Goal: Task Accomplishment & Management: Manage account settings

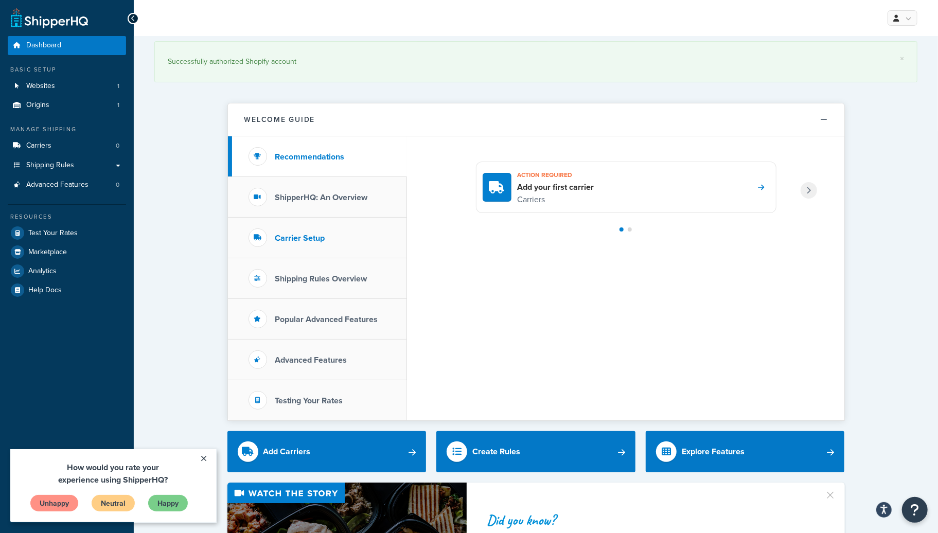
click at [306, 244] on li "Carrier Setup" at bounding box center [317, 238] width 179 height 41
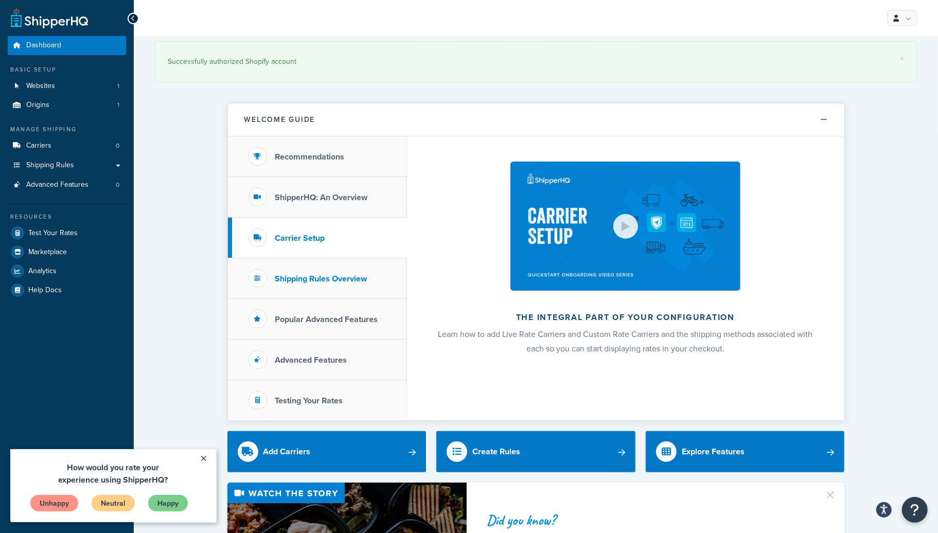
click at [316, 284] on li "Shipping Rules Overview" at bounding box center [317, 278] width 179 height 41
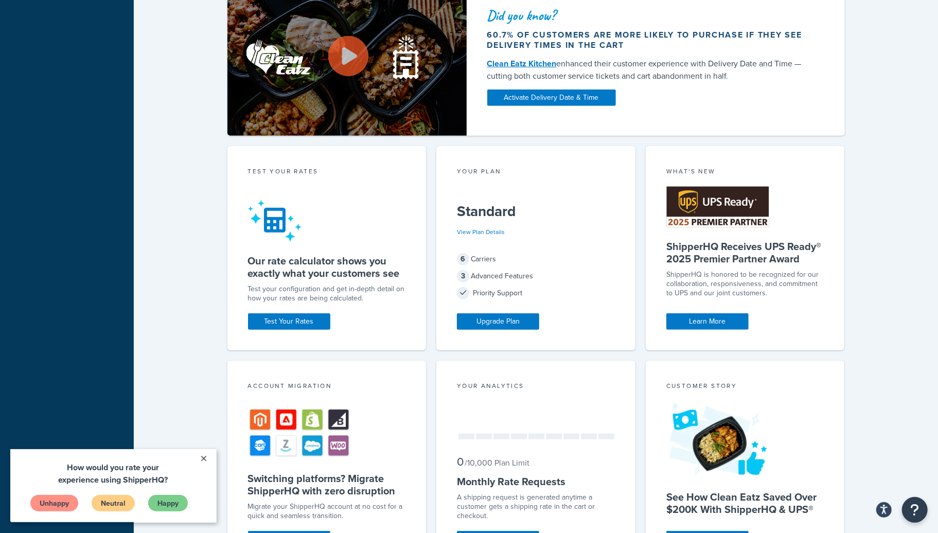
scroll to position [219, 0]
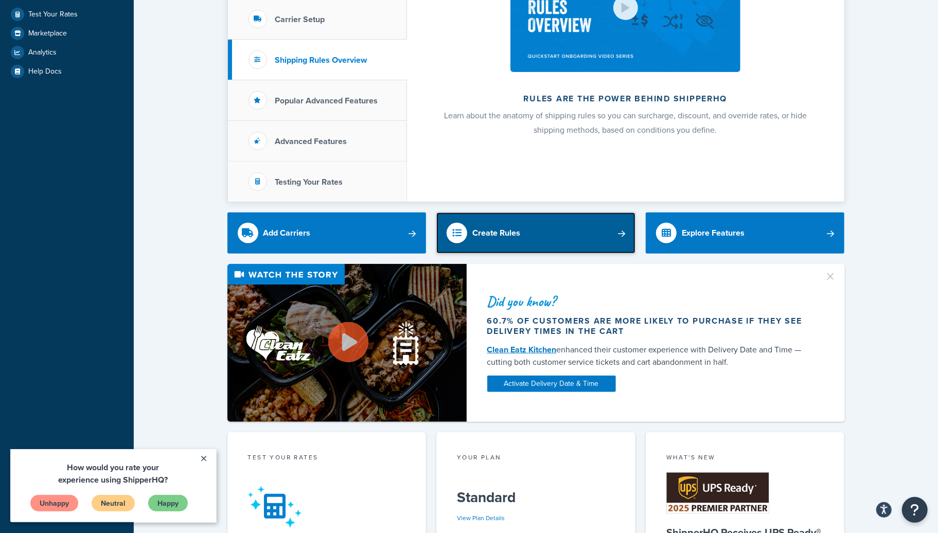
click at [546, 235] on link "Create Rules" at bounding box center [535, 232] width 199 height 41
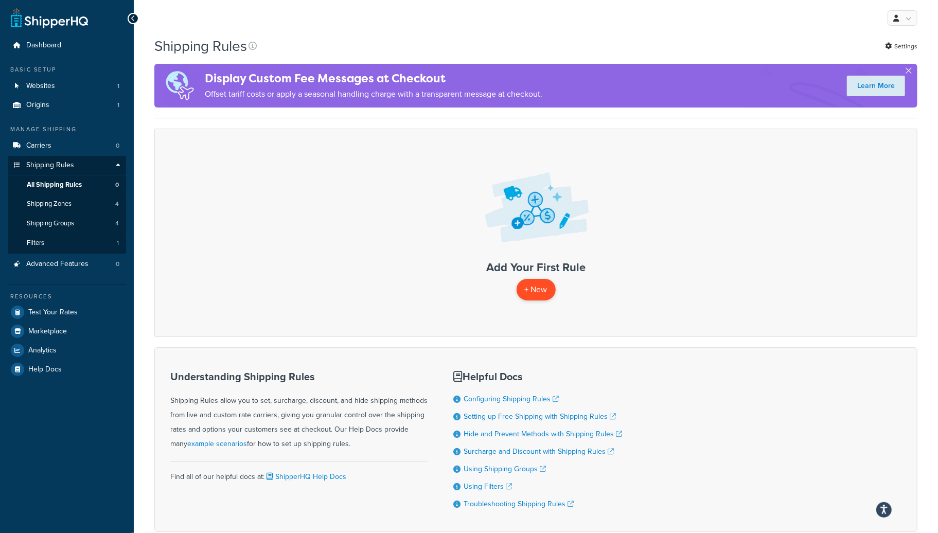
click at [530, 290] on p "+ New" at bounding box center [535, 289] width 39 height 21
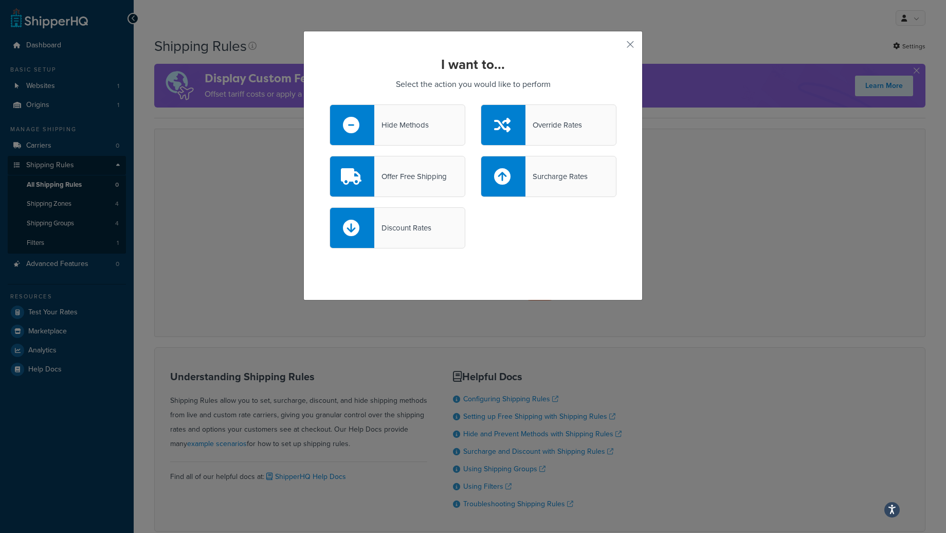
click at [244, 190] on div "I want to... Select the action you would like to perform Hide Methods Override …" at bounding box center [473, 266] width 946 height 533
click at [617, 47] on button "button" at bounding box center [615, 48] width 3 height 3
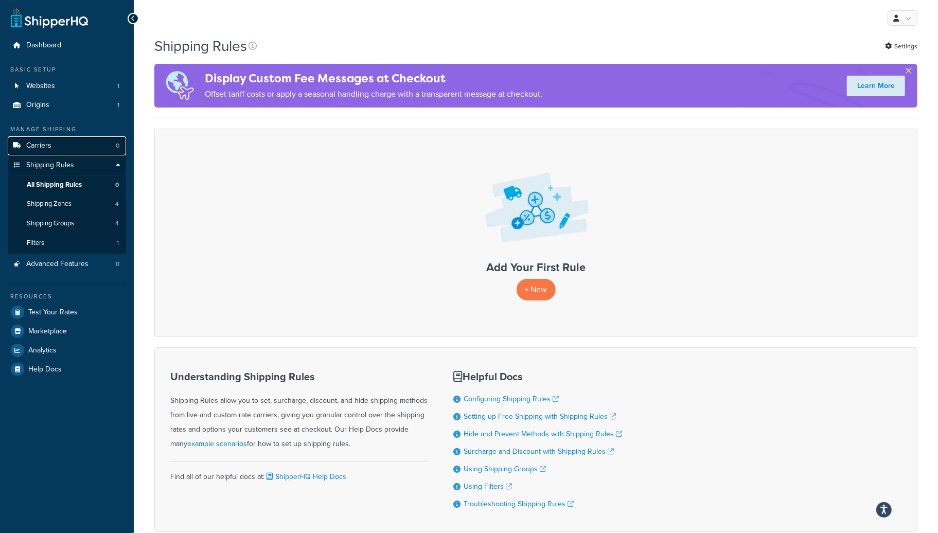
click at [55, 148] on link "Carriers 0" at bounding box center [67, 145] width 118 height 19
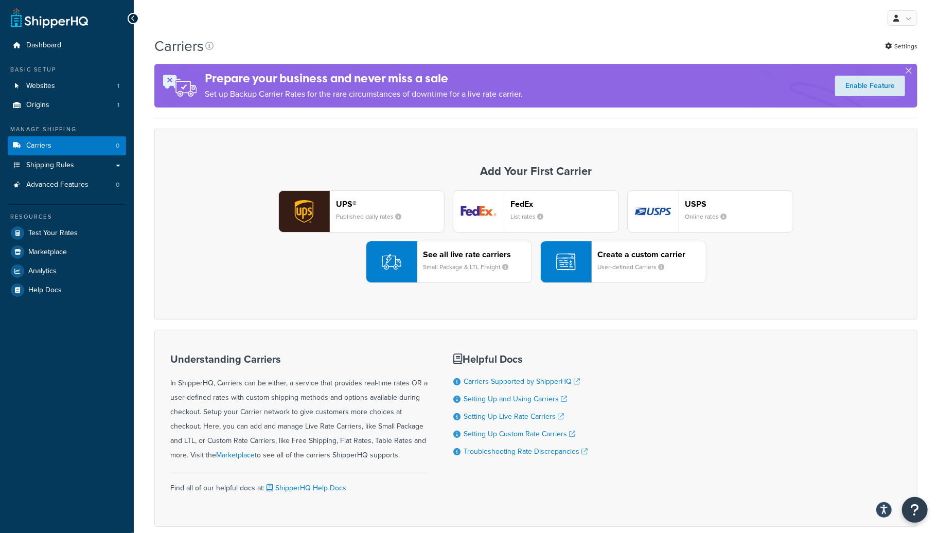
click at [623, 266] on small "User-defined Carriers" at bounding box center [635, 266] width 75 height 9
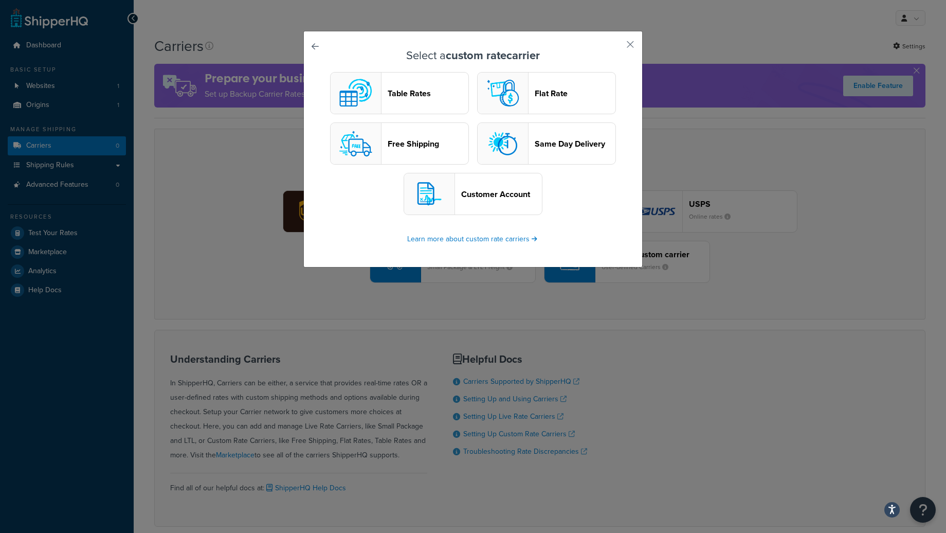
click at [398, 91] on header "Table Rates" at bounding box center [428, 93] width 81 height 10
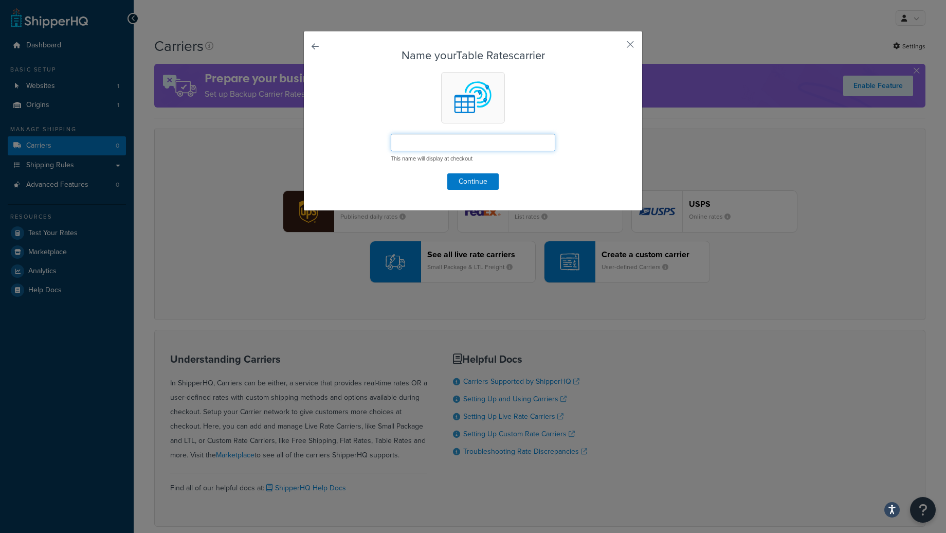
click at [405, 150] on input "text" at bounding box center [473, 142] width 165 height 17
type input "UDS Delivery"
click at [477, 177] on button "Continue" at bounding box center [472, 181] width 51 height 16
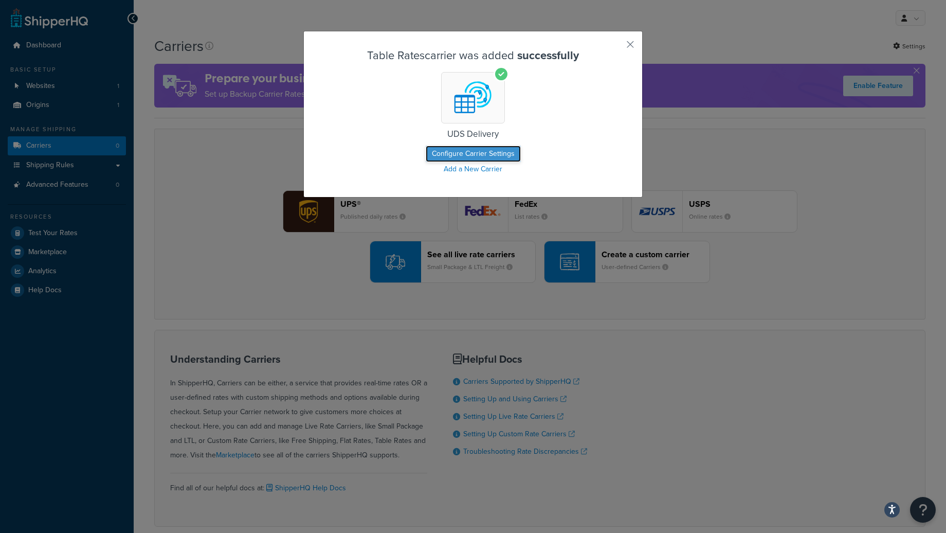
click at [470, 157] on button "Configure Carrier Settings" at bounding box center [473, 154] width 95 height 16
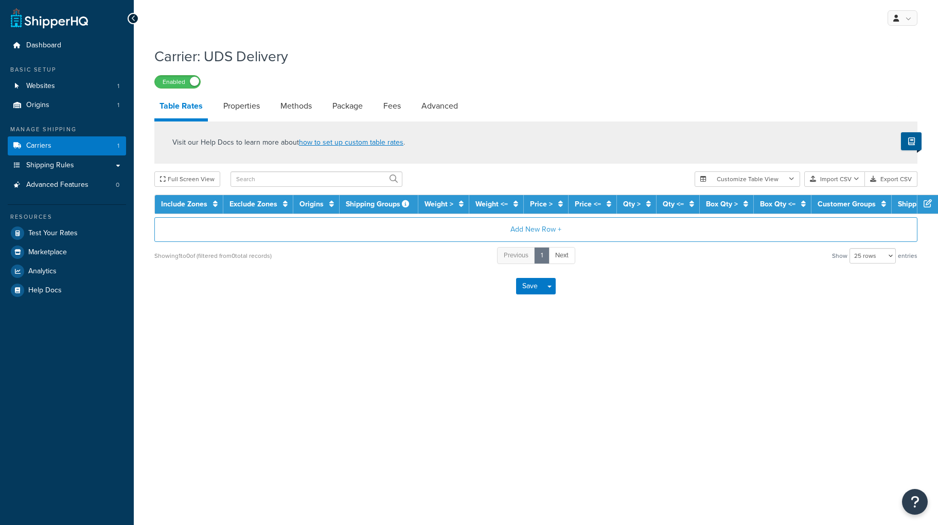
select select "25"
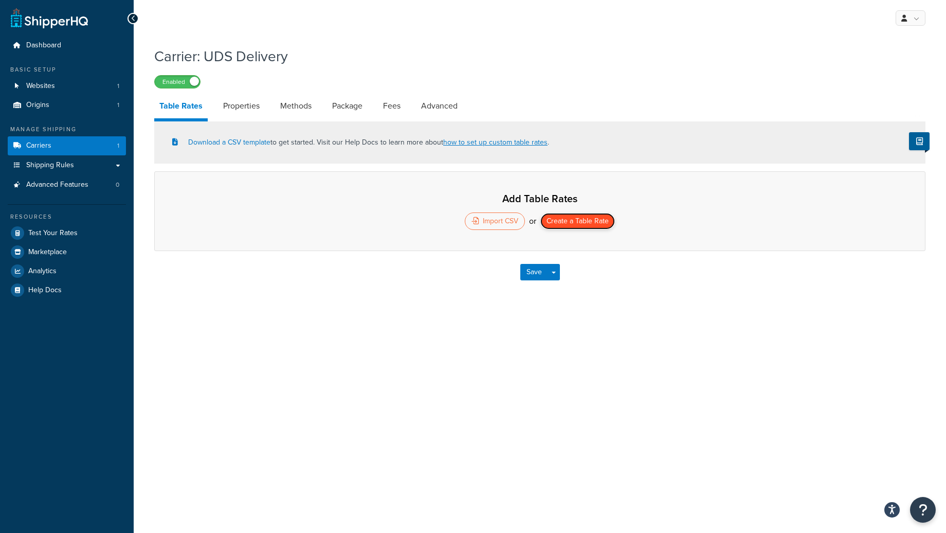
click at [588, 224] on button "Create a Table Rate" at bounding box center [578, 221] width 75 height 16
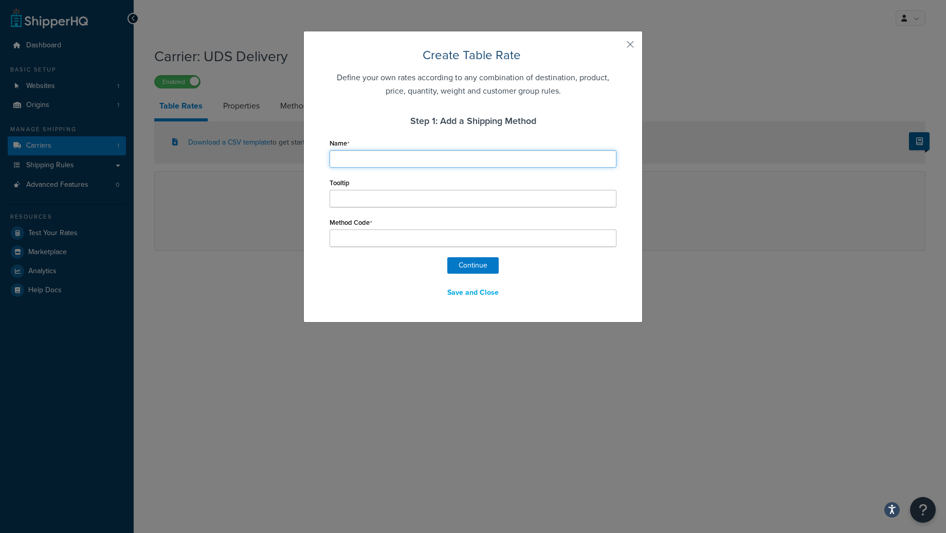
click at [368, 159] on input "Name" at bounding box center [473, 158] width 287 height 17
type input "U"
type input "UD"
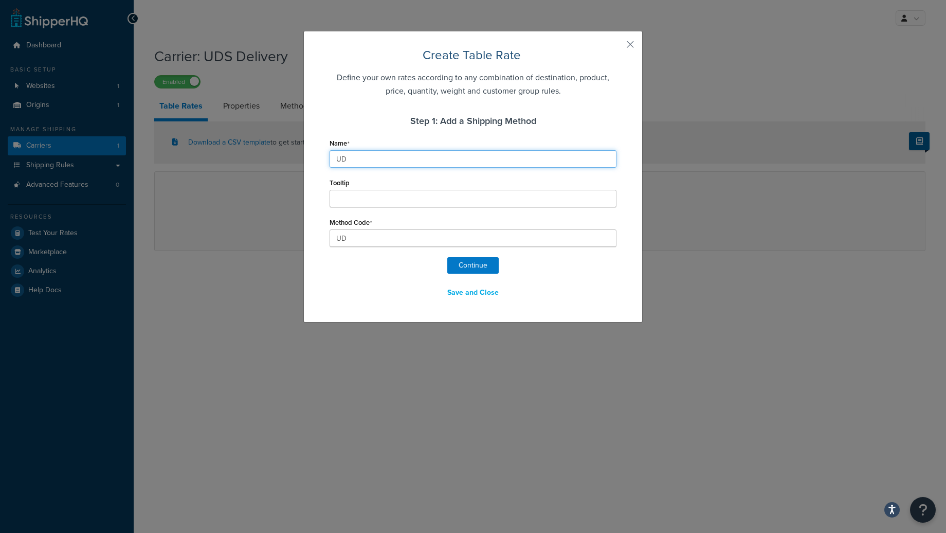
type input "UDS"
type input "UDS_"
type input "UDS D"
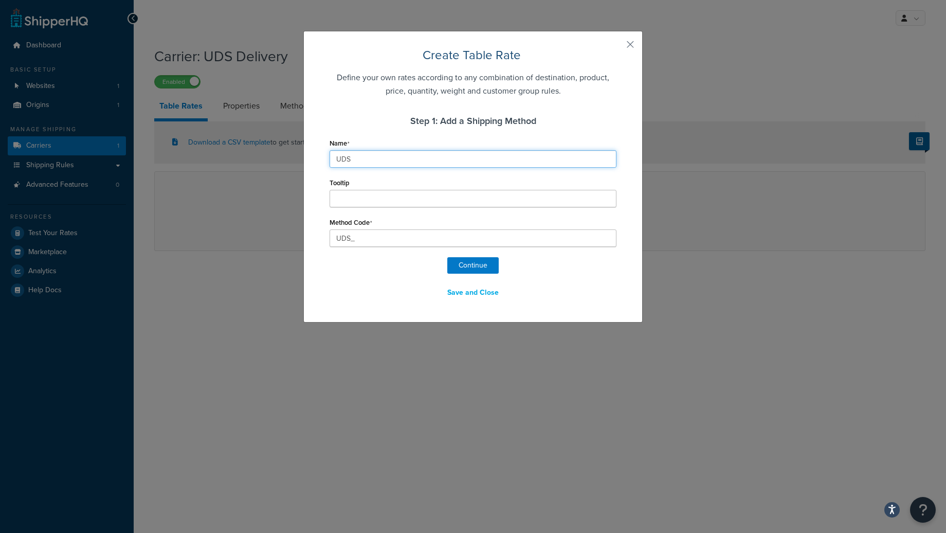
type input "UDS_D"
type input "UDS De"
type input "UDS_De"
type input "UDS Del"
type input "UDS_Del"
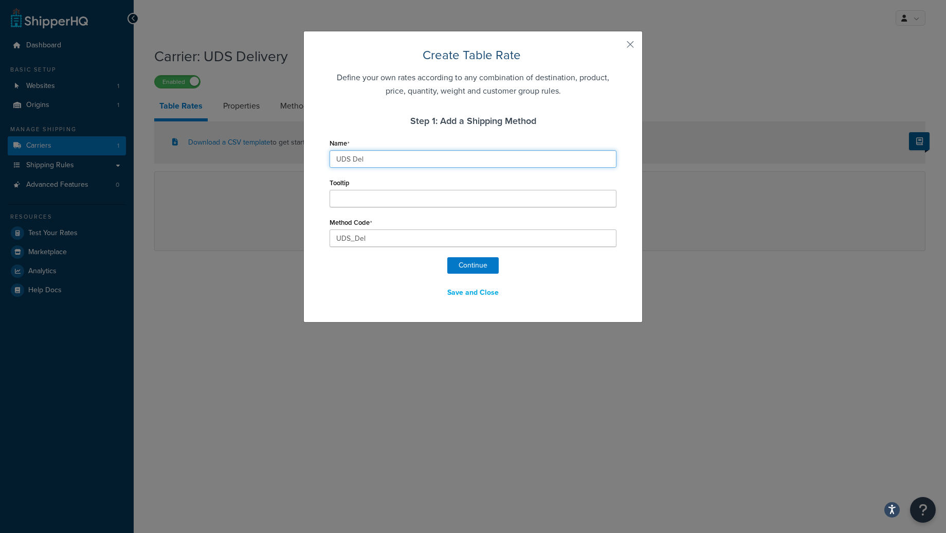
type input "UDS Deli"
type input "UDS_Deli"
type input "UDS Deliv"
type input "UDS_Deliv"
type input "UDS Delive"
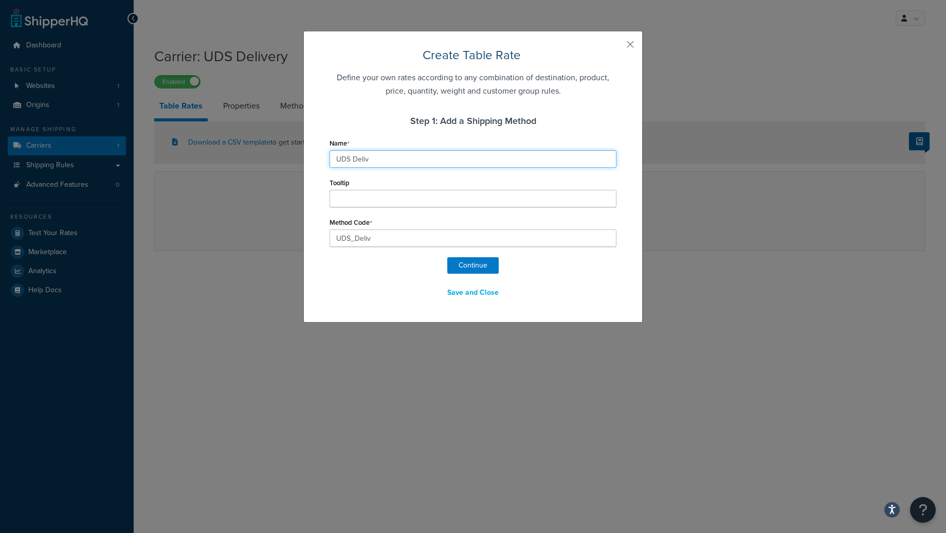
type input "UDS_Delive"
type input "UDS Deliver"
type input "UDS_Deliver"
type input "UDS Delivery"
type input "UDS_Delivery"
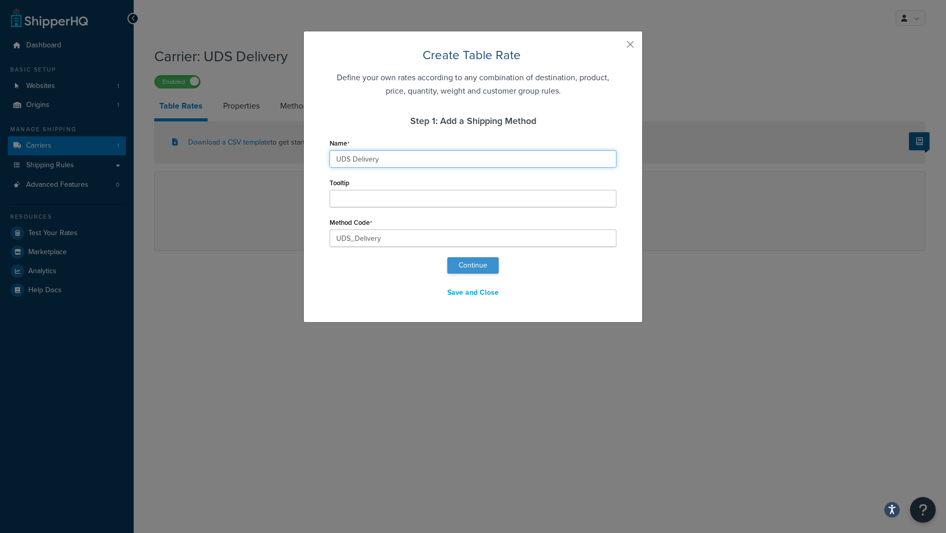
type input "UDS Delivery"
click at [472, 268] on button "Continue" at bounding box center [472, 265] width 51 height 16
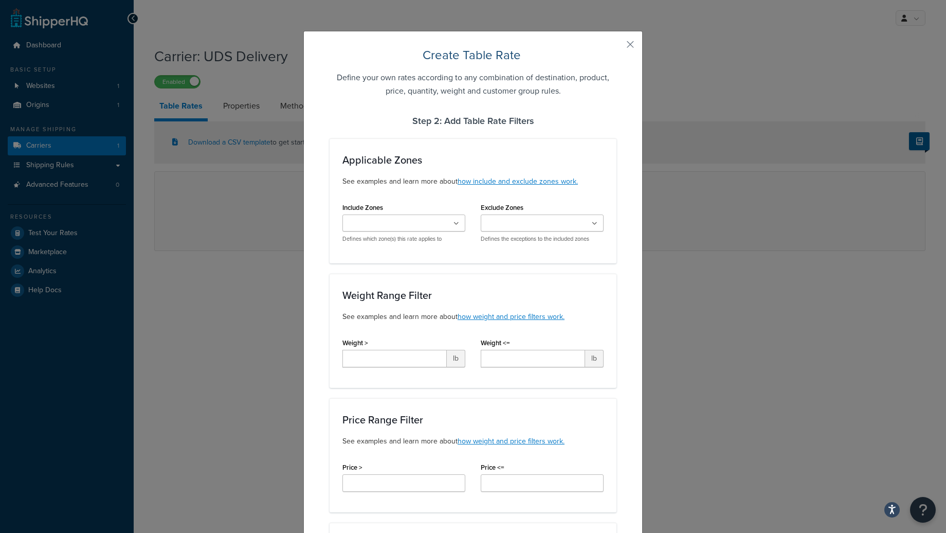
select select "181684"
click at [435, 225] on ul at bounding box center [404, 222] width 123 height 17
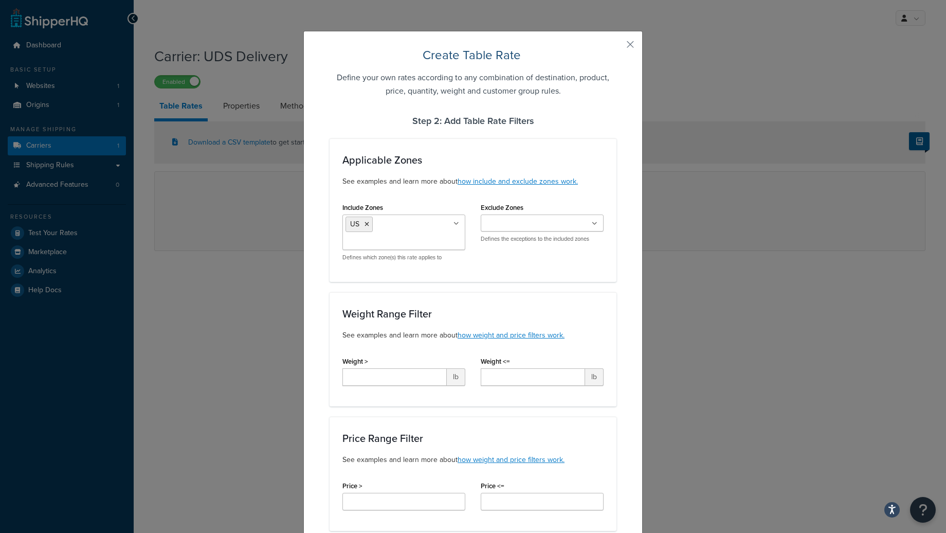
click at [496, 263] on div "Include Zones US US 48 US APO US POBox Defines which zone(s) this rate applies …" at bounding box center [473, 234] width 277 height 69
click at [512, 218] on input "Exclude Zones" at bounding box center [529, 223] width 91 height 11
click at [417, 281] on div "Applicable Zones See examples and learn more about how include and exclude zone…" at bounding box center [473, 209] width 287 height 143
click at [505, 231] on ul at bounding box center [542, 222] width 123 height 17
click at [417, 282] on div "Applicable Zones See examples and learn more about how include and exclude zone…" at bounding box center [473, 209] width 287 height 143
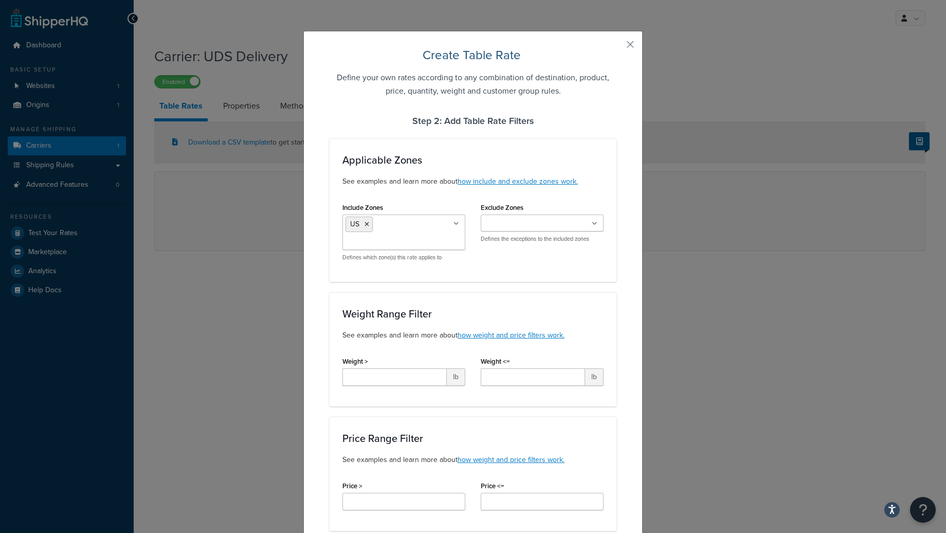
click at [412, 235] on ul "US" at bounding box center [404, 231] width 123 height 35
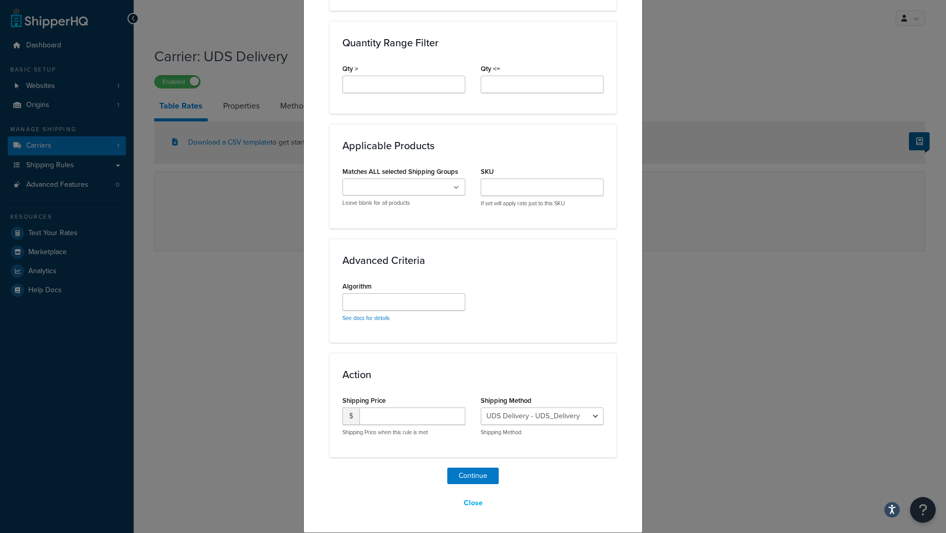
scroll to position [234, 0]
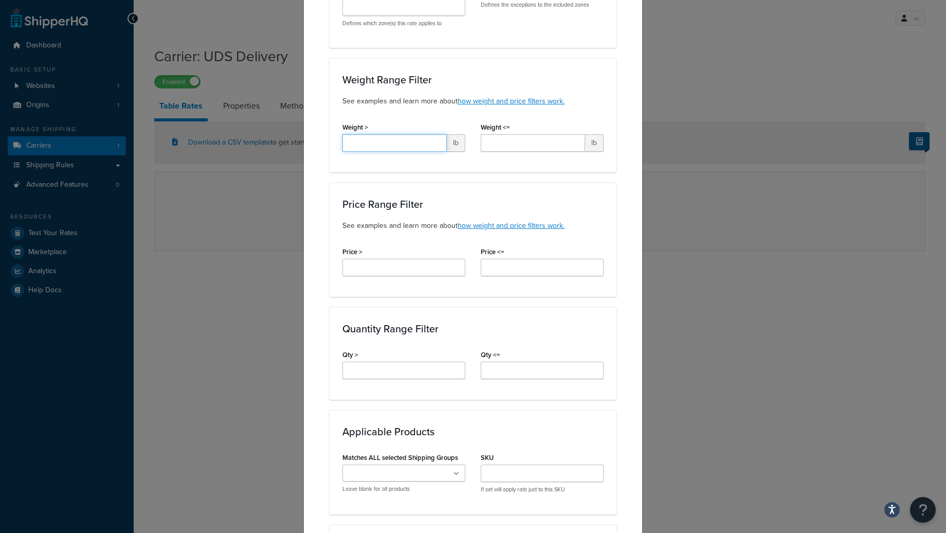
click at [406, 141] on input "Weight >" at bounding box center [395, 142] width 104 height 17
type input "3"
click at [500, 142] on input "Weight <=" at bounding box center [533, 142] width 104 height 17
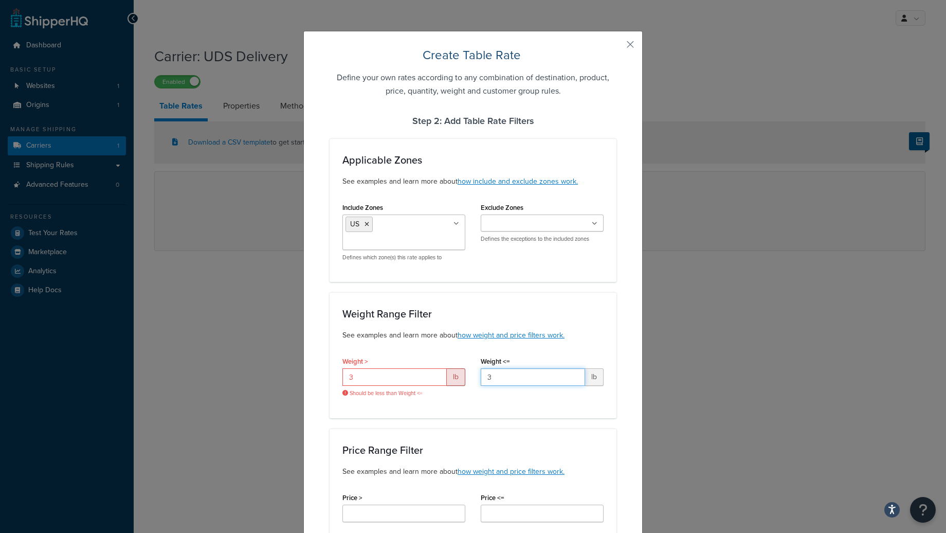
scroll to position [285, 0]
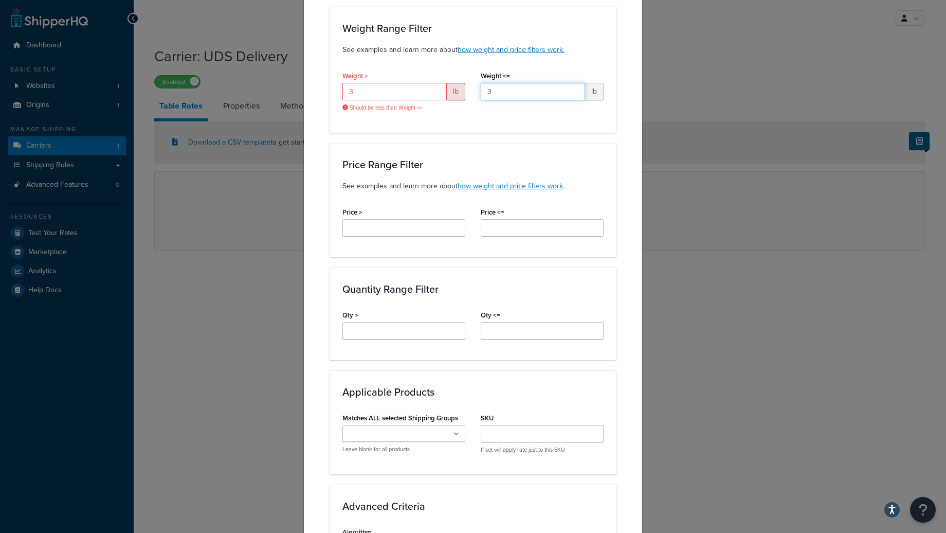
type input "3"
click at [415, 325] on input "Qty >" at bounding box center [404, 330] width 123 height 17
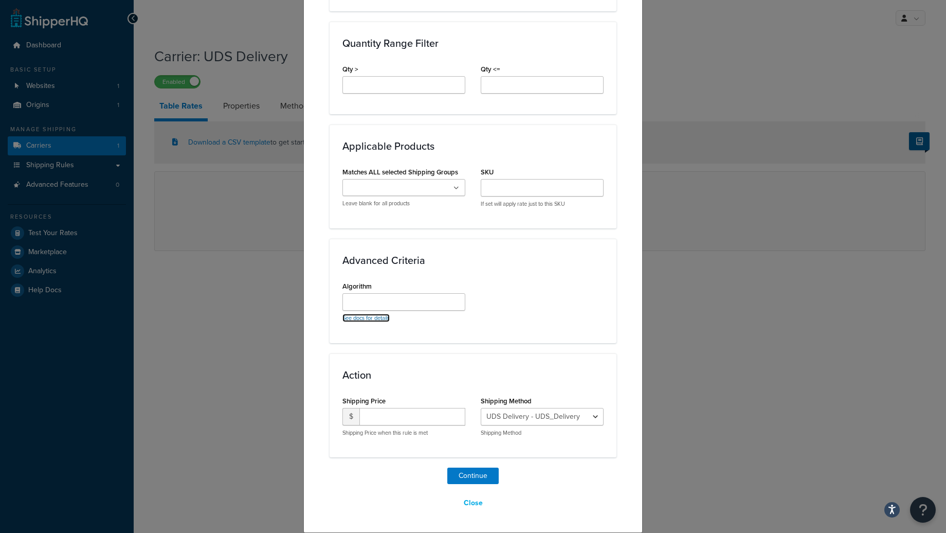
click at [374, 320] on link "See docs for details" at bounding box center [366, 318] width 47 height 8
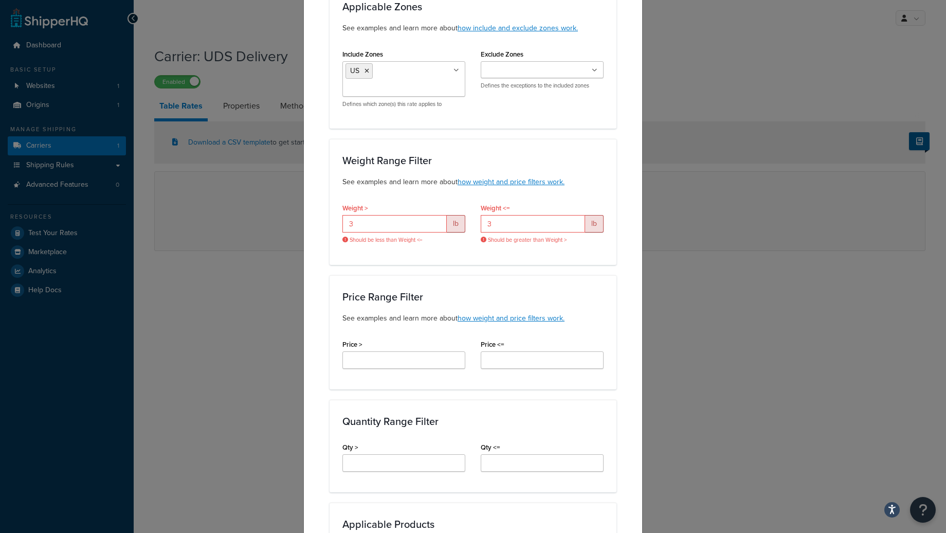
scroll to position [0, 0]
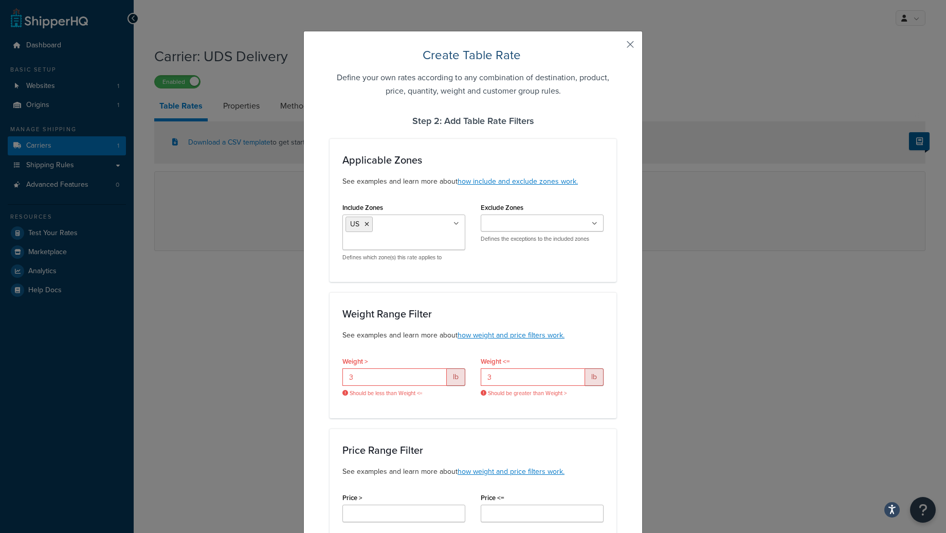
click at [617, 47] on button "button" at bounding box center [615, 48] width 3 height 3
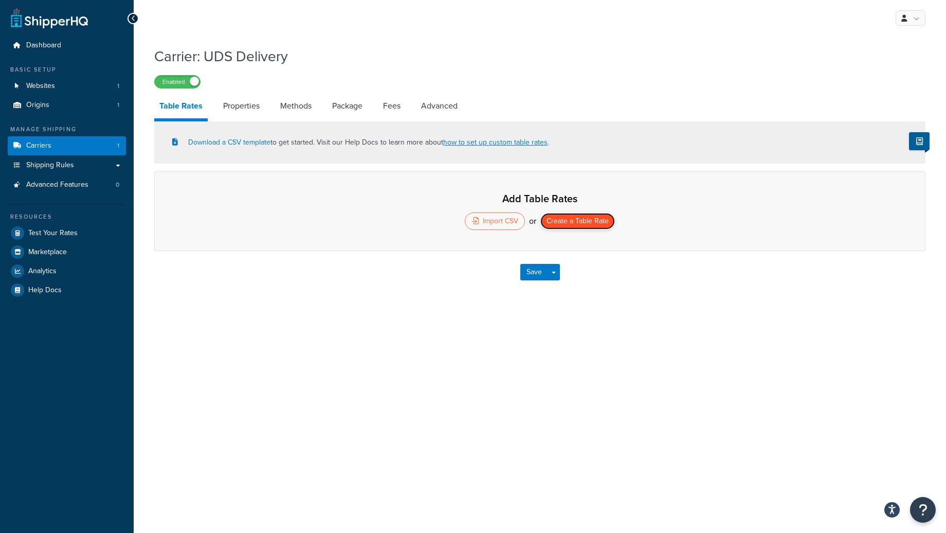
click at [554, 221] on button "Create a Table Rate" at bounding box center [578, 221] width 75 height 16
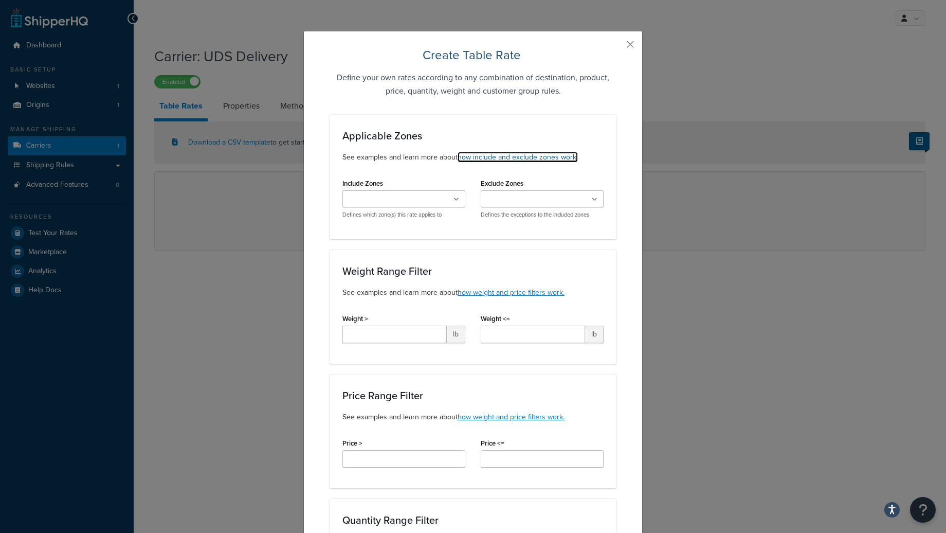
click at [526, 155] on link "how include and exclude zones work." at bounding box center [518, 157] width 120 height 11
click at [617, 48] on button "button" at bounding box center [615, 48] width 3 height 3
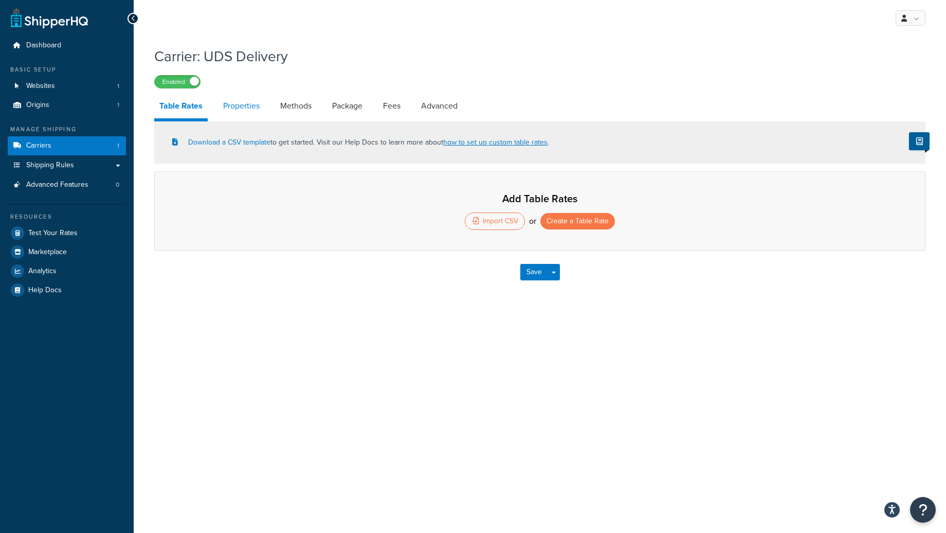
click at [255, 111] on link "Properties" at bounding box center [241, 106] width 47 height 25
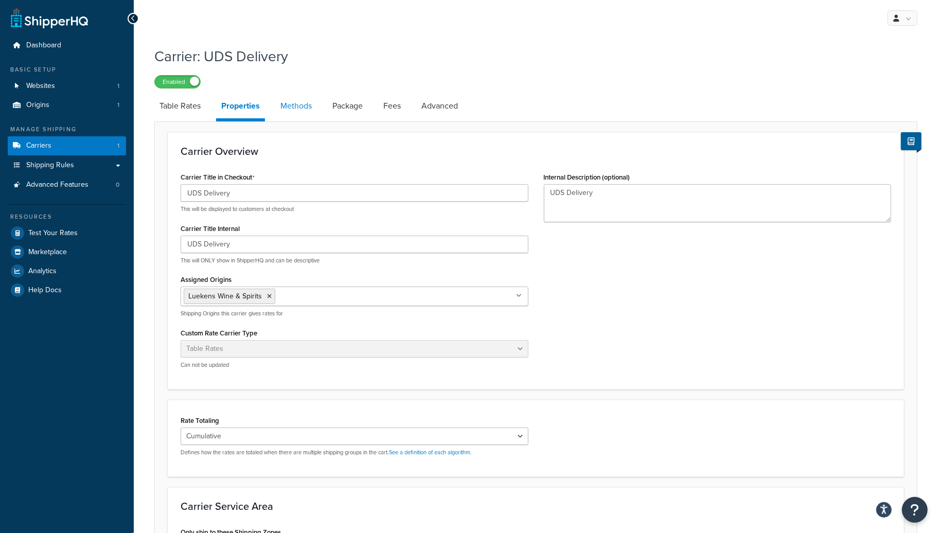
click at [291, 107] on link "Methods" at bounding box center [296, 106] width 42 height 25
select select "25"
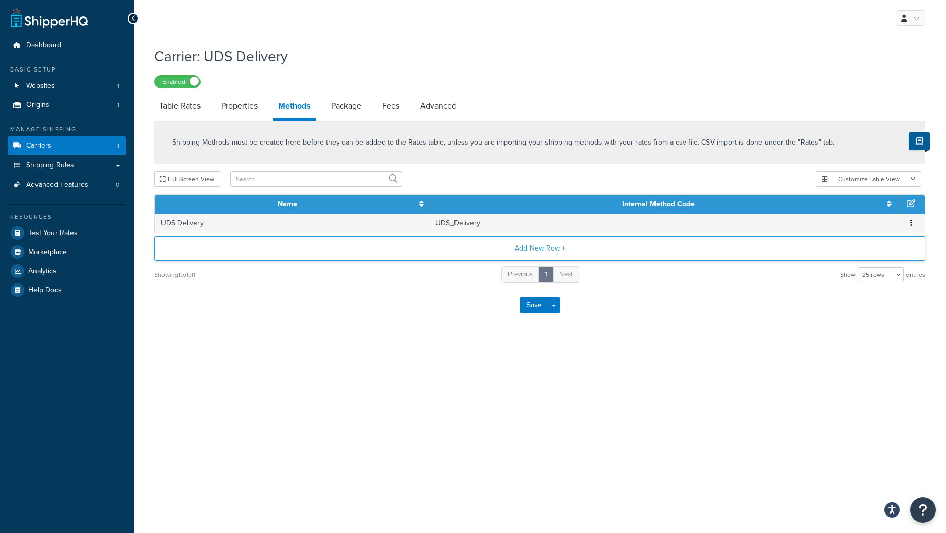
click at [552, 251] on button "Add New Row +" at bounding box center [539, 248] width 771 height 25
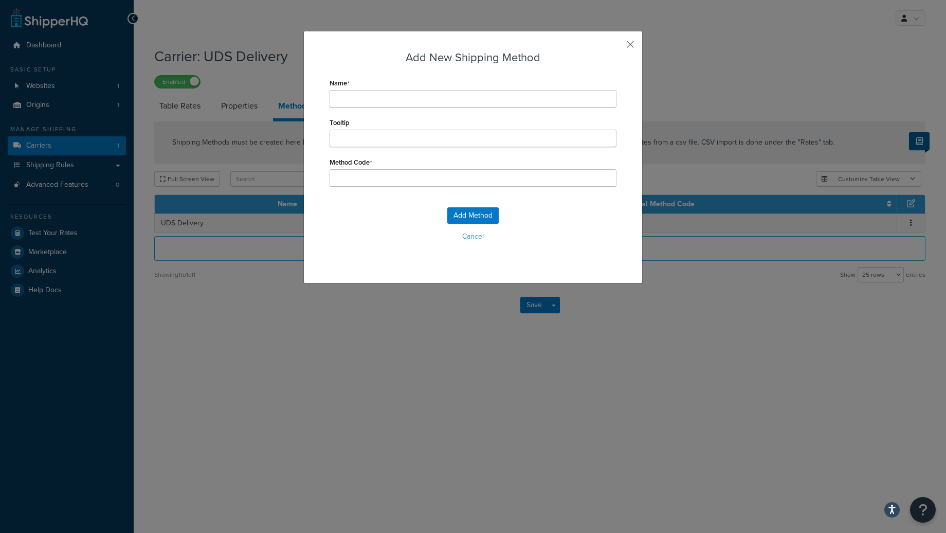
click at [617, 47] on button "button" at bounding box center [615, 48] width 3 height 3
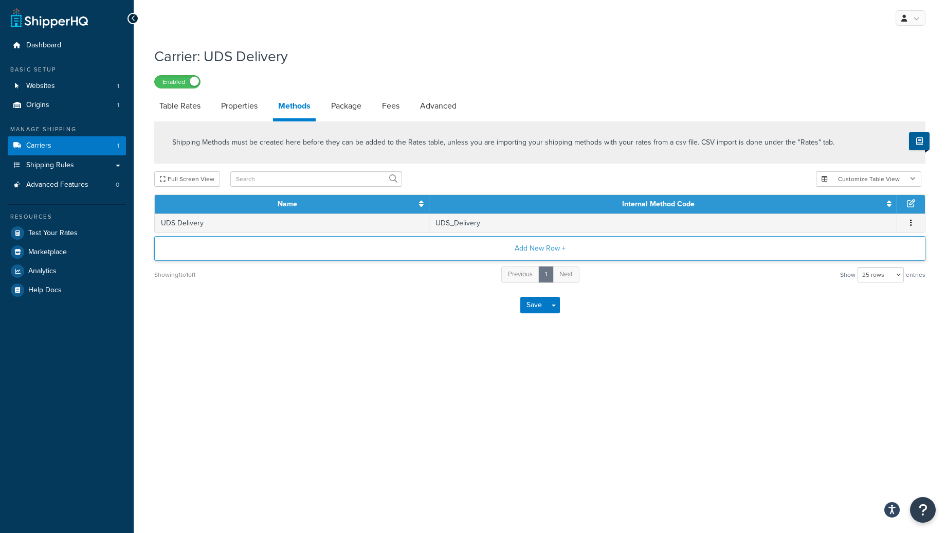
click at [543, 248] on button "Add New Row +" at bounding box center [539, 248] width 771 height 25
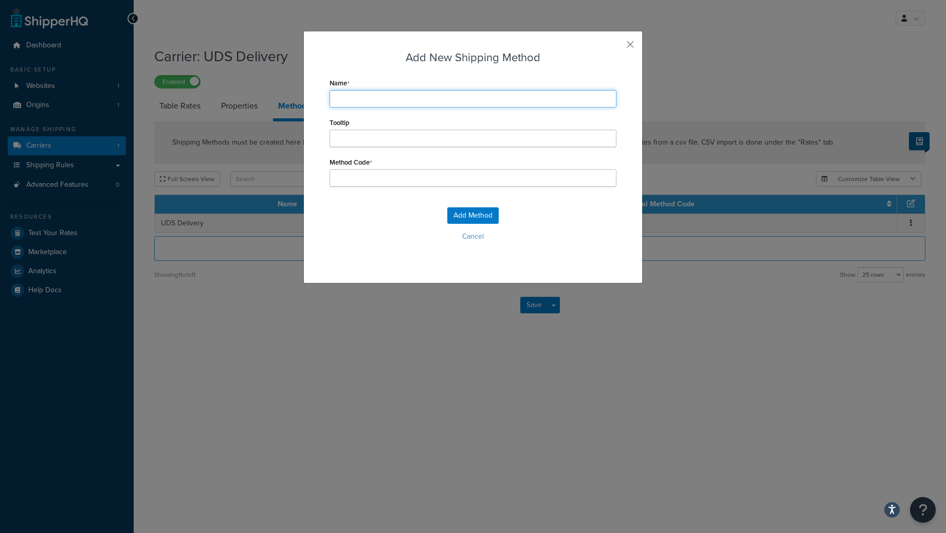
click at [398, 99] on input "Name" at bounding box center [473, 98] width 287 height 17
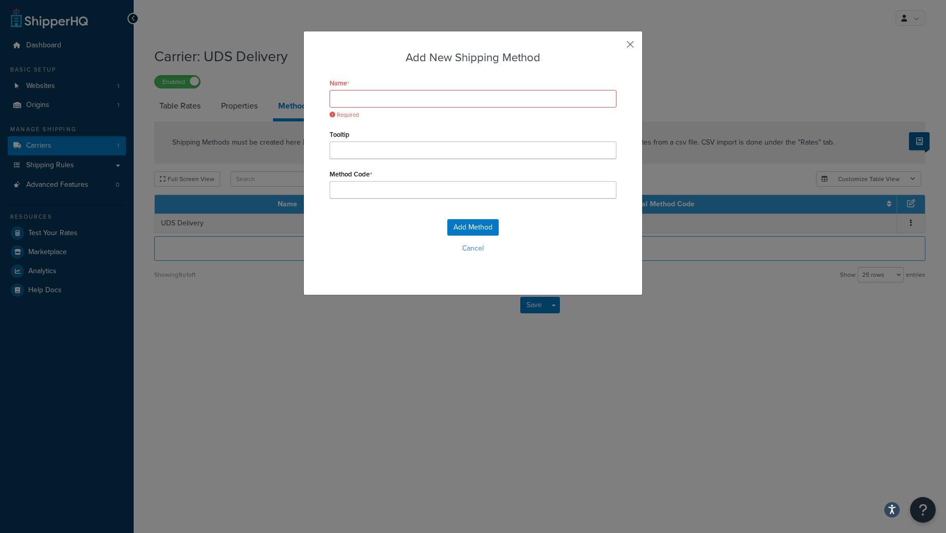
click at [617, 47] on button "button" at bounding box center [615, 48] width 3 height 3
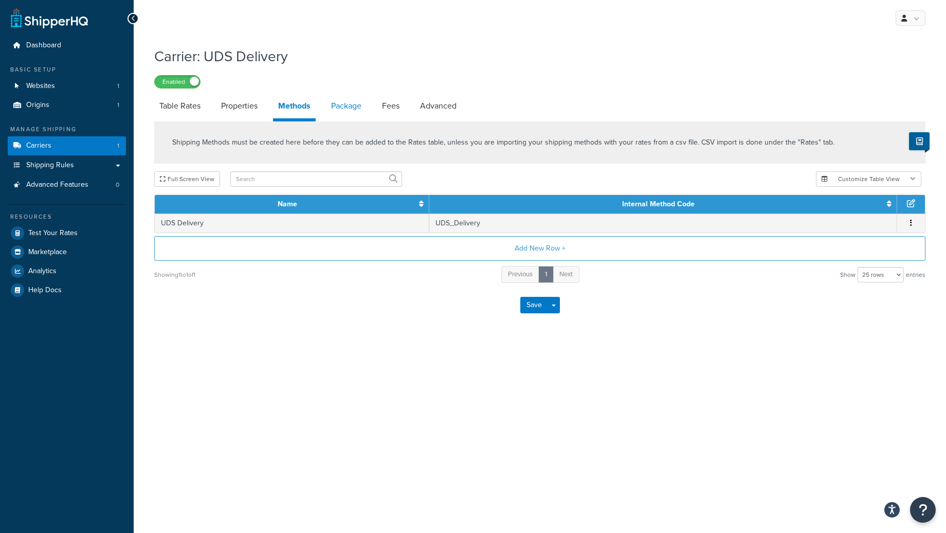
click at [348, 105] on link "Package" at bounding box center [346, 106] width 41 height 25
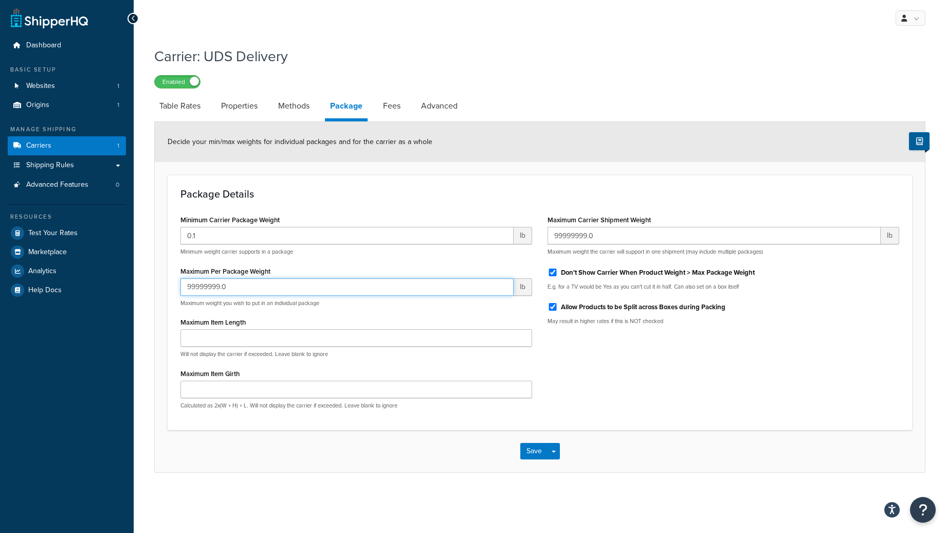
drag, startPoint x: 248, startPoint y: 290, endPoint x: 168, endPoint y: 279, distance: 81.0
click at [171, 289] on div "Package Details Minimum Carrier Package Weight 0.1 lb Minimum weight carrier su…" at bounding box center [540, 302] width 745 height 255
type input "36.0"
drag, startPoint x: 635, startPoint y: 235, endPoint x: 537, endPoint y: 232, distance: 97.2
click at [537, 232] on div "Minimum Carrier Package Weight 0.1 lb Minimum weight carrier supports in a pack…" at bounding box center [540, 314] width 734 height 205
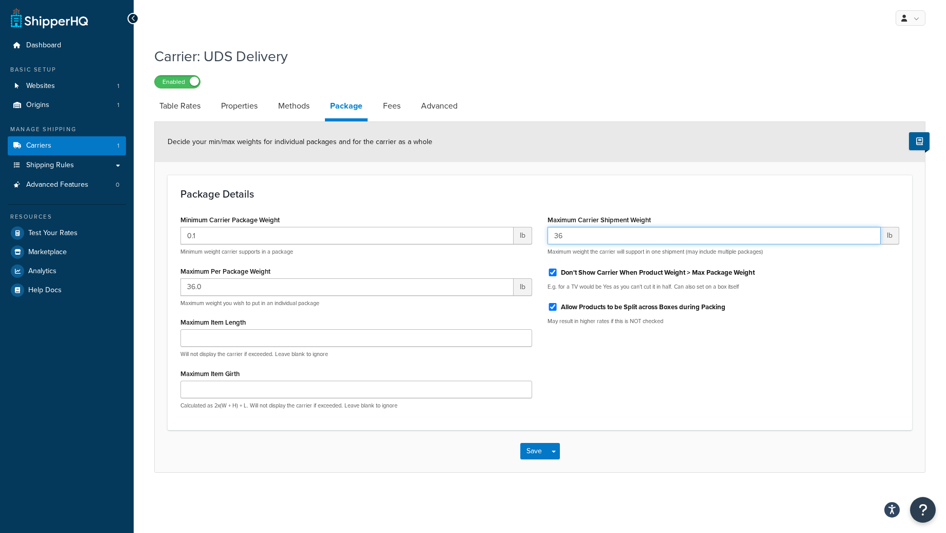
type input "3"
click at [811, 354] on div "Minimum Carrier Package Weight 0.1 lb Minimum weight carrier supports in a pack…" at bounding box center [540, 314] width 734 height 205
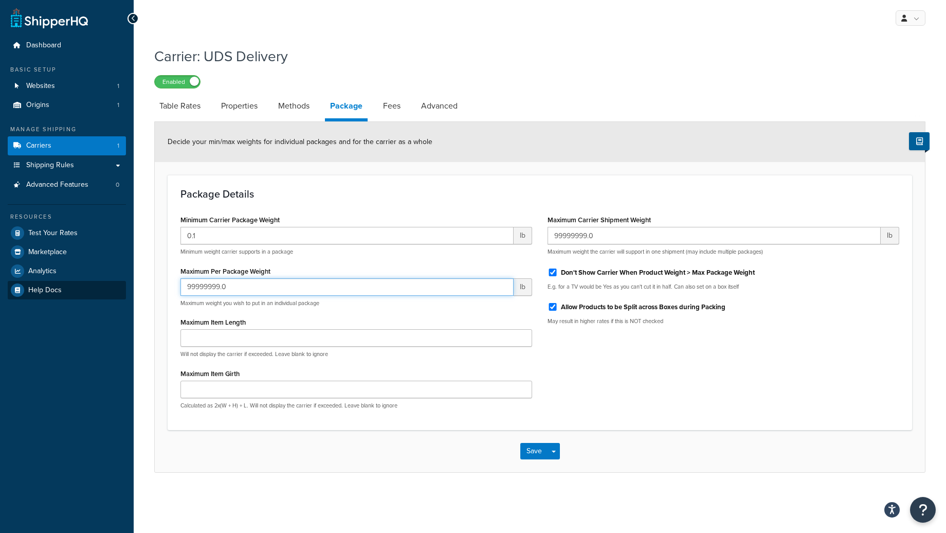
drag, startPoint x: 255, startPoint y: 287, endPoint x: 107, endPoint y: 281, distance: 147.7
click at [111, 281] on div "Dashboard Basic Setup Websites 1 Origins 1 Manage Shipping Carriers 1 Shipping …" at bounding box center [473, 266] width 946 height 533
type input "36.0"
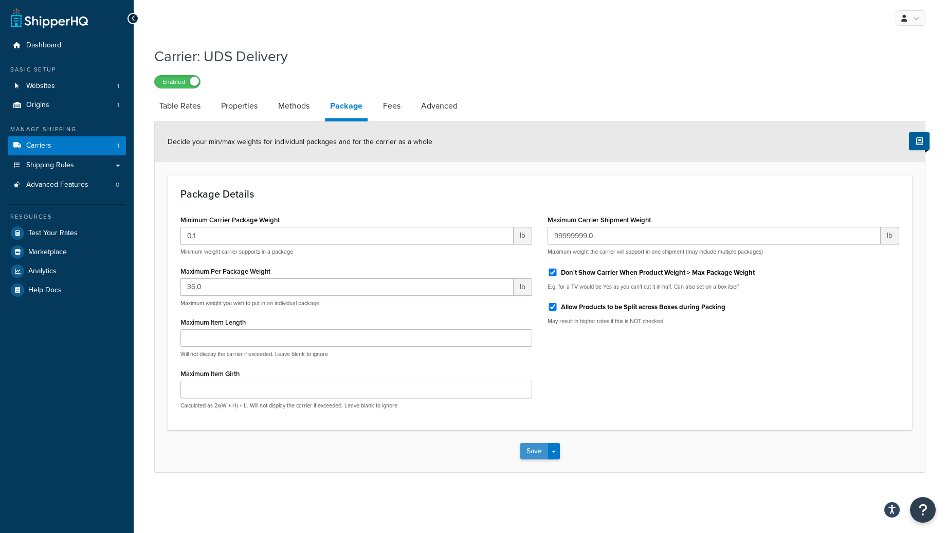
click at [533, 453] on button "Save" at bounding box center [534, 451] width 28 height 16
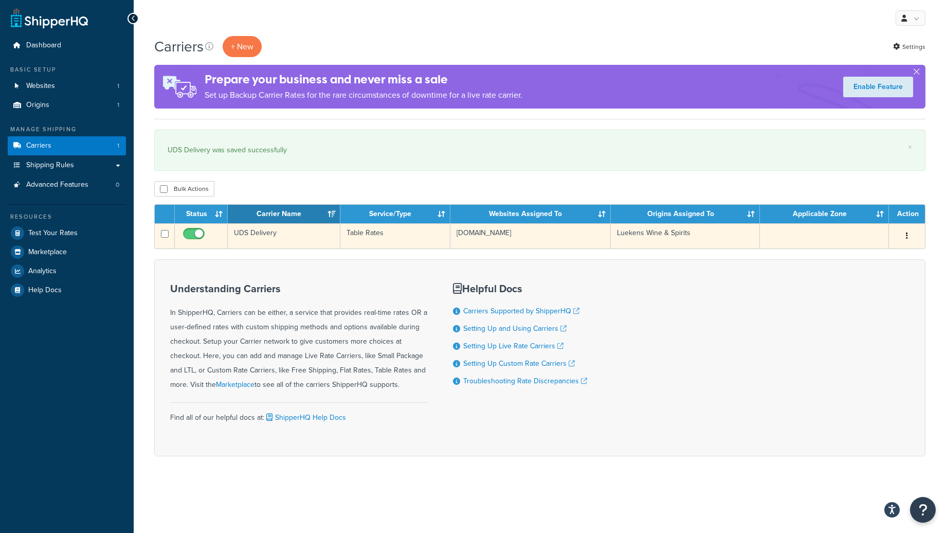
click at [260, 233] on td "UDS Delivery" at bounding box center [284, 235] width 113 height 25
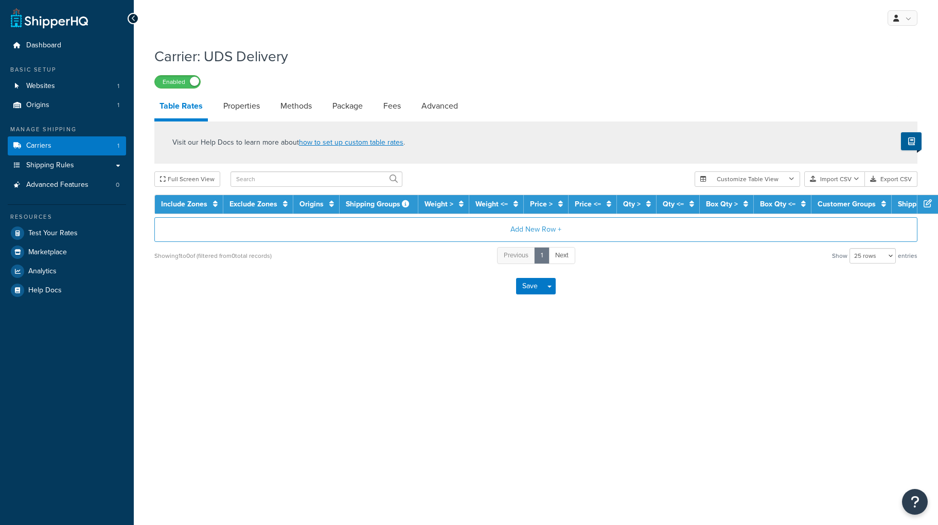
select select "25"
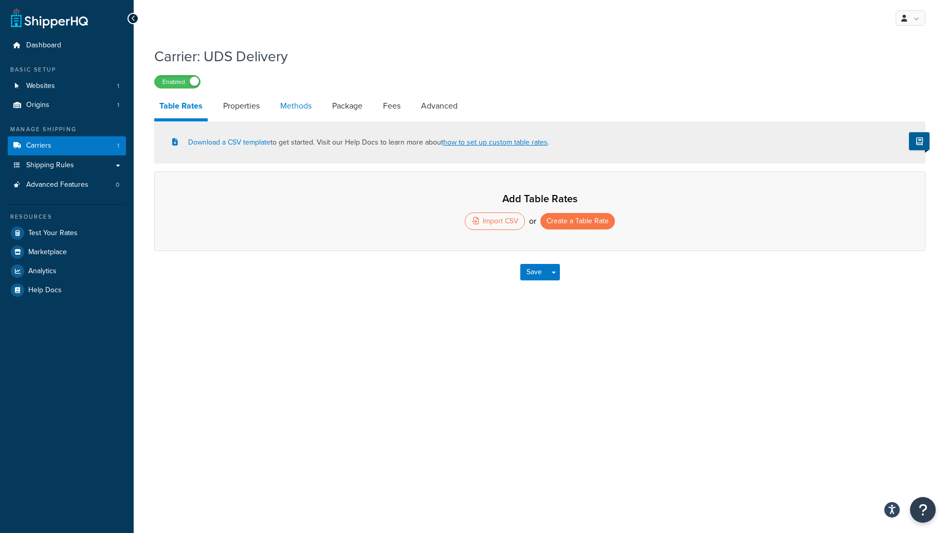
click at [294, 108] on link "Methods" at bounding box center [296, 106] width 42 height 25
select select "25"
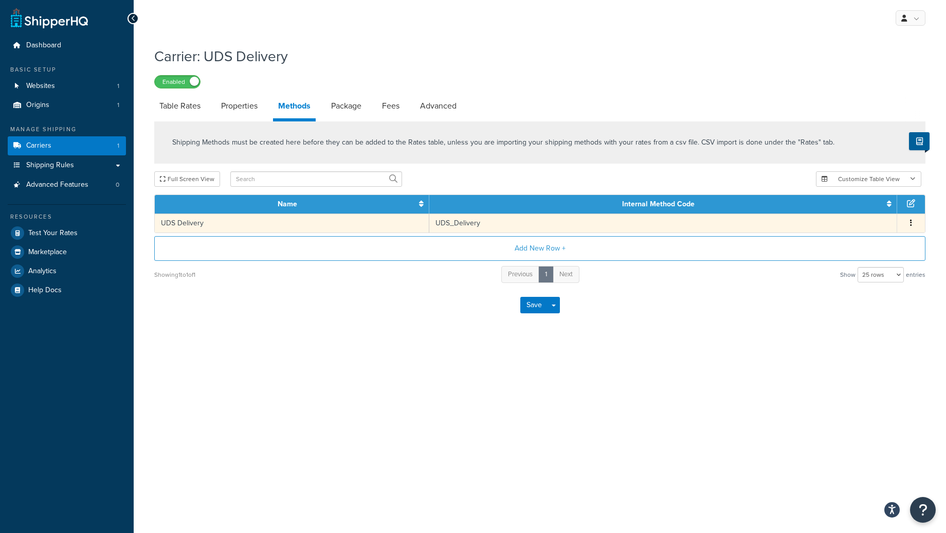
click at [420, 224] on td "UDS Delivery" at bounding box center [292, 222] width 275 height 19
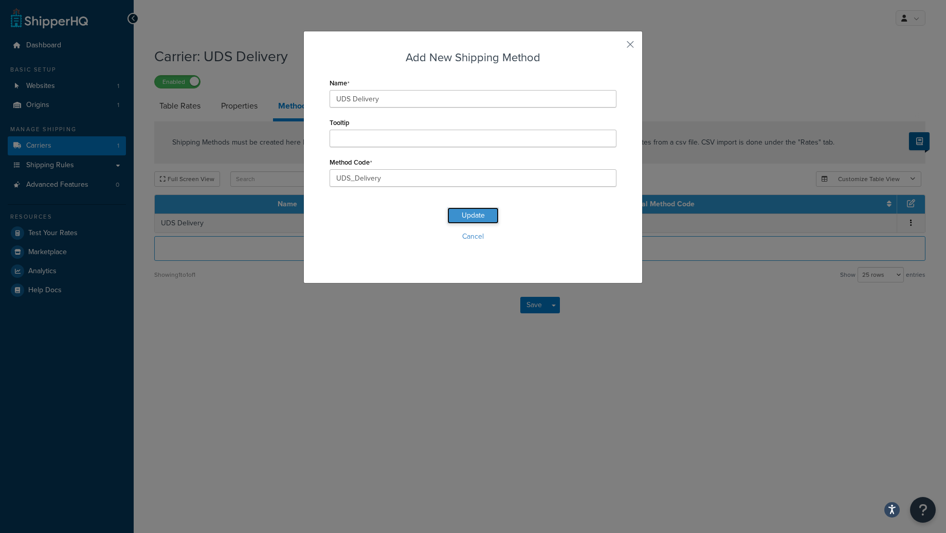
click at [465, 214] on button "Update" at bounding box center [472, 215] width 51 height 16
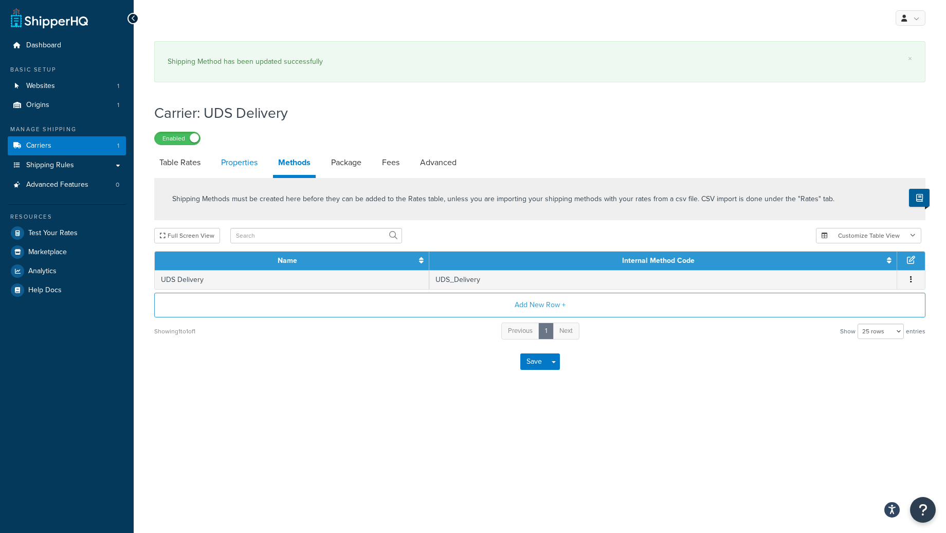
click at [243, 168] on link "Properties" at bounding box center [239, 162] width 47 height 25
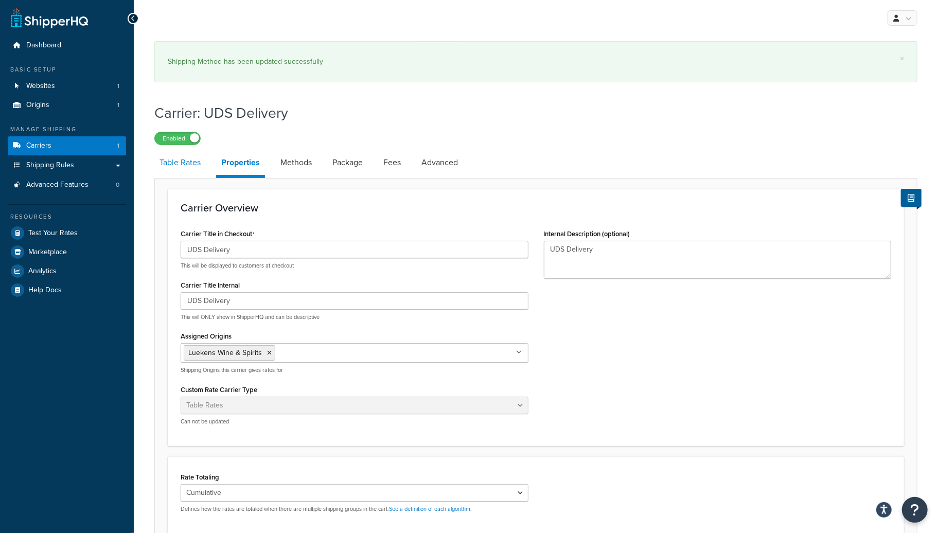
click at [166, 165] on link "Table Rates" at bounding box center [179, 162] width 51 height 25
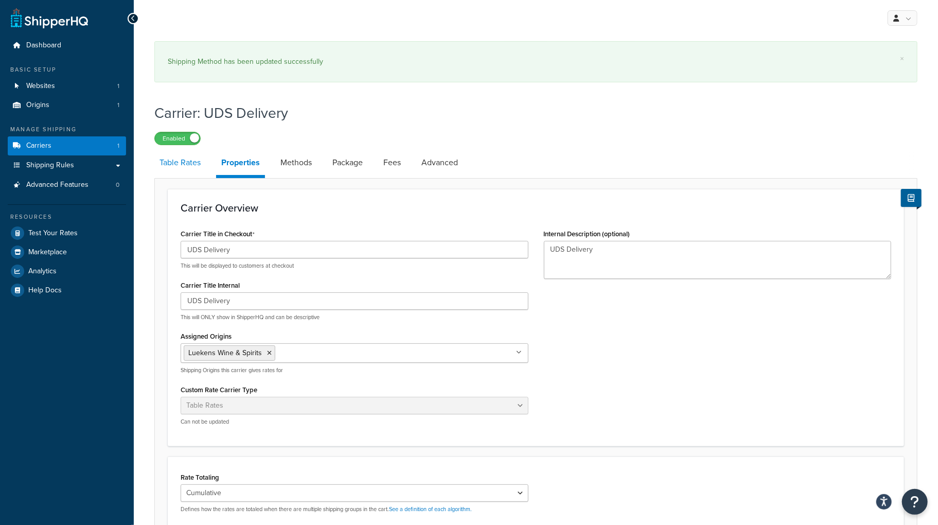
select select "25"
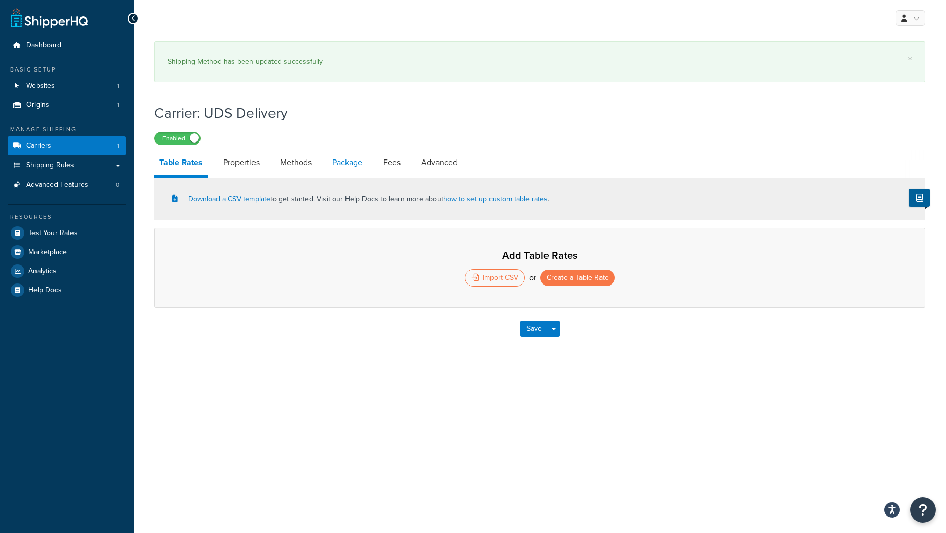
click at [346, 161] on link "Package" at bounding box center [347, 162] width 41 height 25
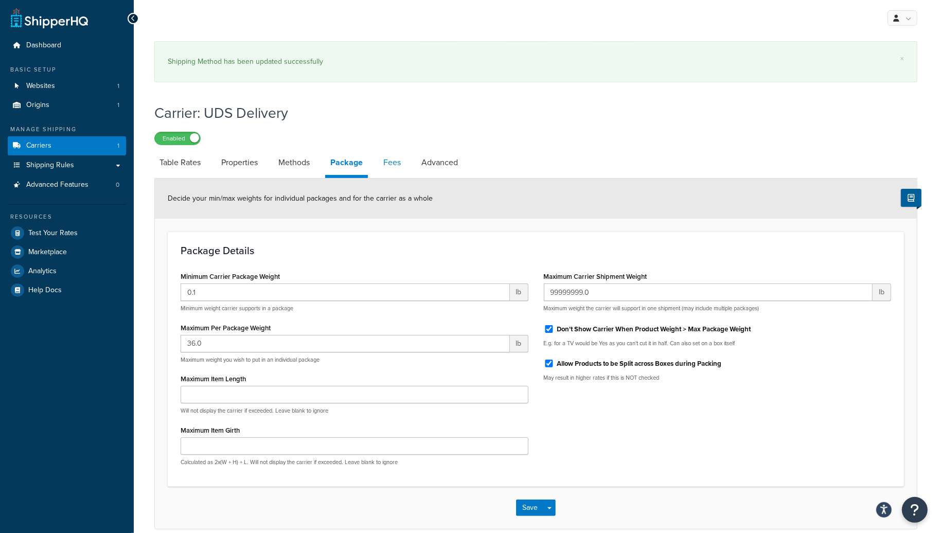
click at [402, 164] on link "Fees" at bounding box center [392, 162] width 28 height 25
select select "AFTER"
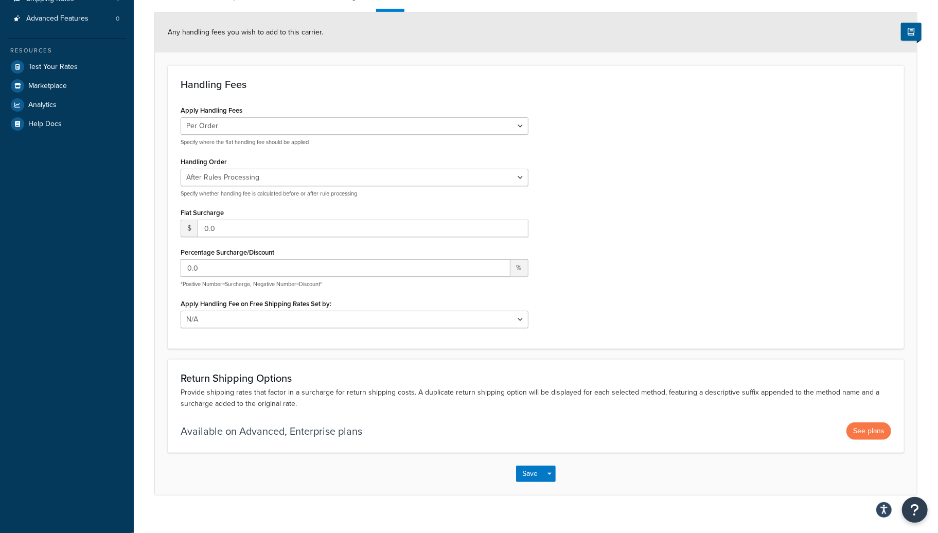
scroll to position [180, 0]
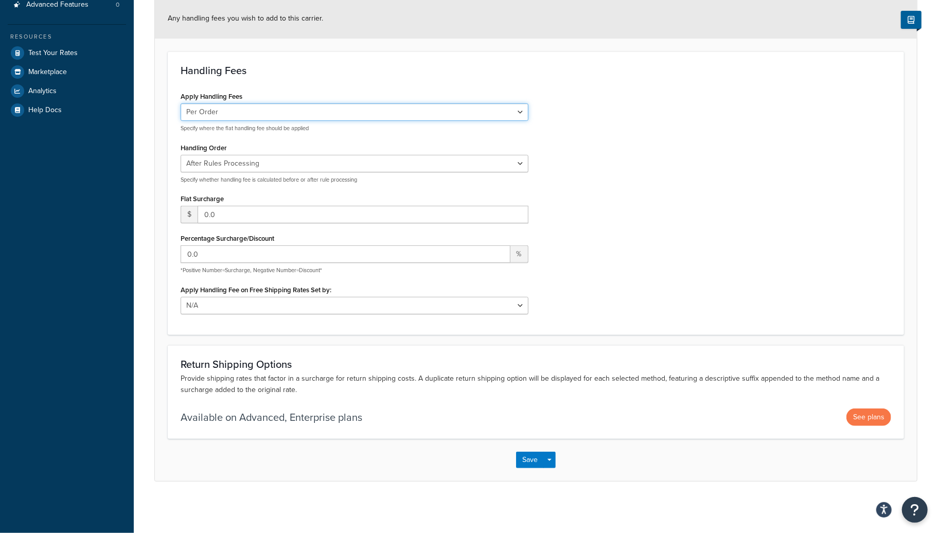
click at [296, 114] on select "Per Order Per Item Per Package" at bounding box center [355, 111] width 348 height 17
select select "package"
click at [181, 104] on select "Per Order Per Item Per Package" at bounding box center [355, 111] width 348 height 17
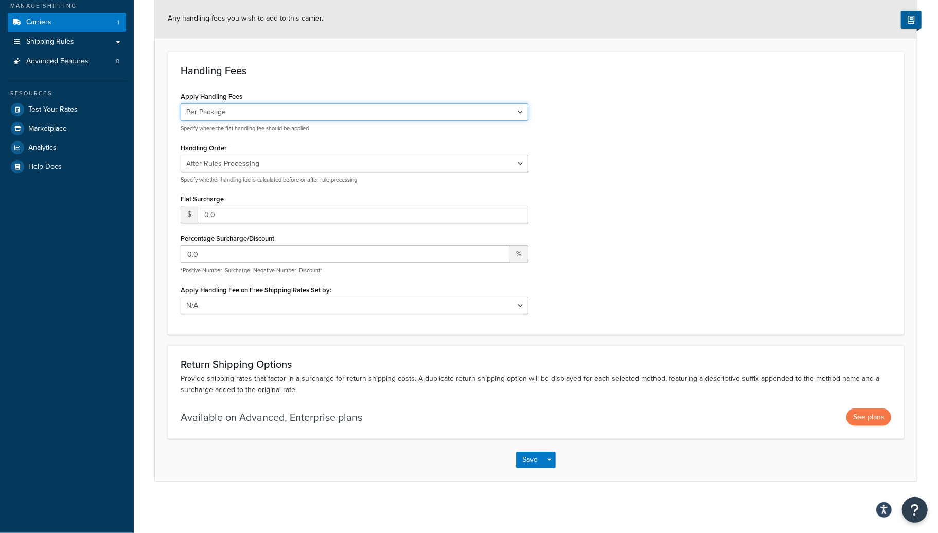
scroll to position [123, 0]
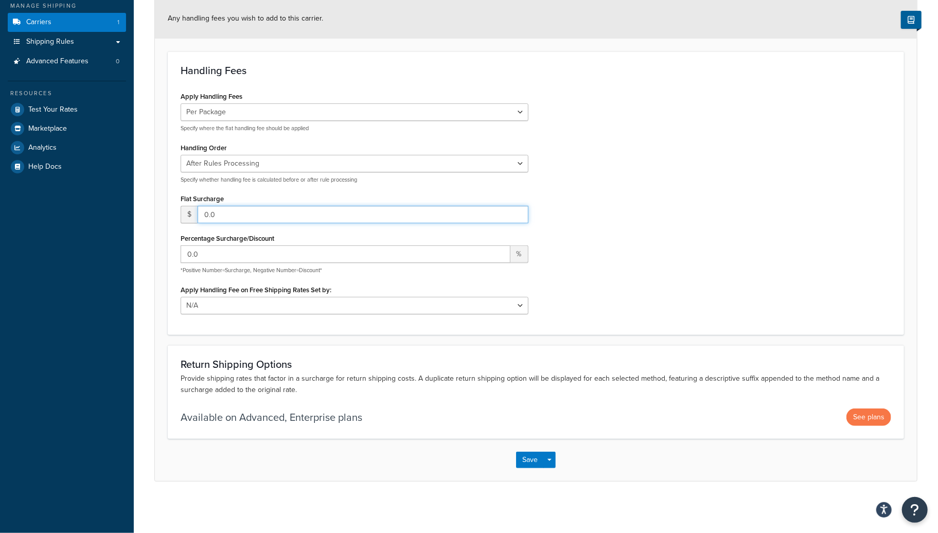
drag, startPoint x: 222, startPoint y: 212, endPoint x: 202, endPoint y: 214, distance: 19.7
click at [202, 214] on input "0.0" at bounding box center [362, 214] width 331 height 17
type input "17.00"
click at [238, 168] on select "Before Rules Processing After Rules Processing" at bounding box center [355, 163] width 348 height 17
click at [645, 143] on div "Apply Handling Fees Per Order Per Item Per Package Specify where the flat handl…" at bounding box center [536, 205] width 726 height 232
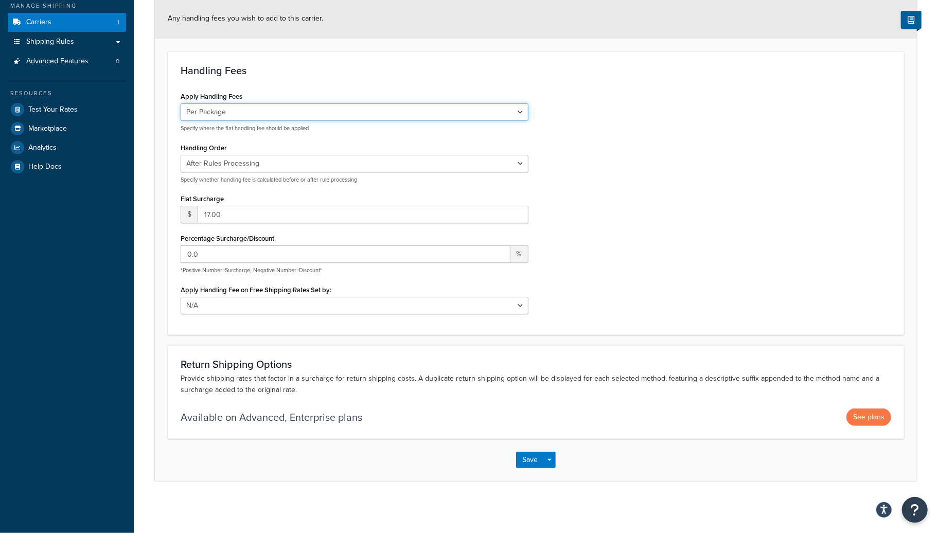
click at [227, 119] on select "Per Order Per Item Per Package" at bounding box center [355, 111] width 348 height 17
click at [247, 166] on select "Before Rules Processing After Rules Processing" at bounding box center [355, 163] width 348 height 17
select select "BEFORE"
click at [181, 155] on select "Before Rules Processing After Rules Processing" at bounding box center [355, 163] width 348 height 17
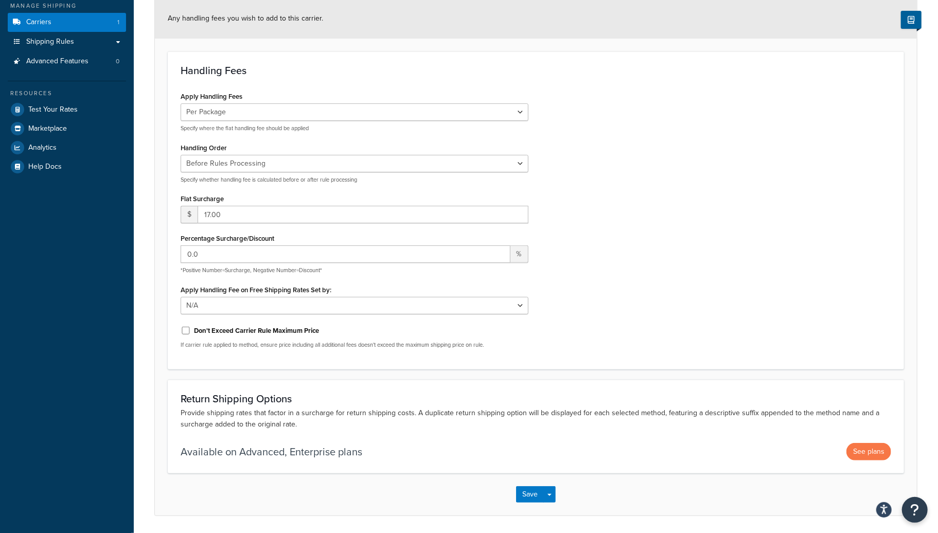
click at [572, 175] on div "Apply Handling Fees Per Order Per Item Per Package Specify where the flat handl…" at bounding box center [536, 222] width 726 height 267
click at [220, 258] on input "0.0" at bounding box center [346, 253] width 330 height 17
click at [220, 300] on select "N/A Fixed/Free Shipping Methods Free Promotion Rules All Free Shipping" at bounding box center [355, 305] width 348 height 17
click at [181, 297] on select "N/A Fixed/Free Shipping Methods Free Promotion Rules All Free Shipping" at bounding box center [355, 305] width 348 height 17
click at [224, 302] on select "N/A Fixed/Free Shipping Methods Free Promotion Rules All Free Shipping" at bounding box center [355, 305] width 348 height 17
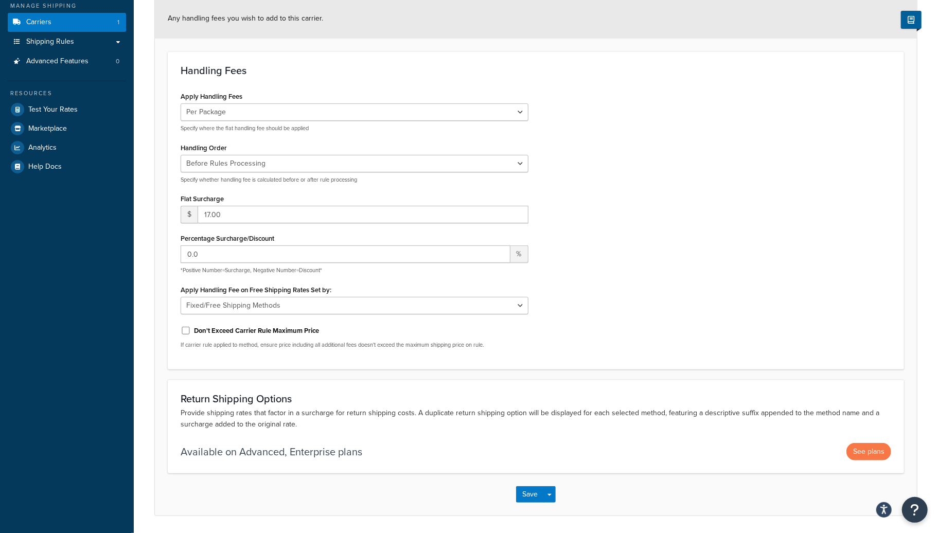
click at [697, 266] on div "Apply Handling Fees Per Order Per Item Per Package Specify where the flat handl…" at bounding box center [536, 222] width 726 height 267
click at [251, 311] on select "N/A Fixed/Free Shipping Methods Free Promotion Rules All Free Shipping" at bounding box center [355, 305] width 348 height 17
select select "NONE"
click at [181, 297] on select "N/A Fixed/Free Shipping Methods Free Promotion Rules All Free Shipping" at bounding box center [355, 305] width 348 height 17
click at [265, 333] on label "Don't Exceed Carrier Rule Maximum Price" at bounding box center [256, 330] width 125 height 9
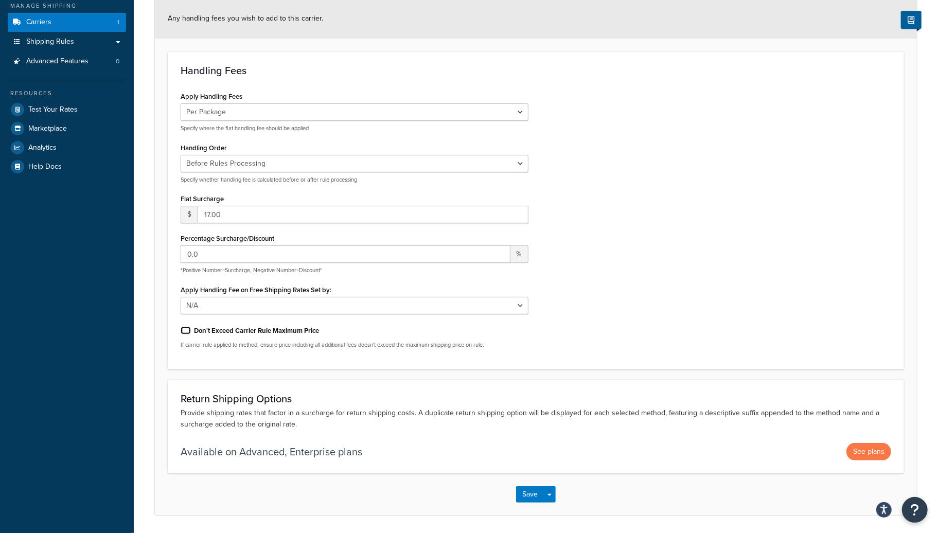
click at [191, 333] on input "Don't Exceed Carrier Rule Maximum Price" at bounding box center [186, 331] width 10 height 8
click at [265, 333] on label "Don't Exceed Carrier Rule Maximum Price" at bounding box center [256, 330] width 125 height 9
click at [191, 333] on input "Don't Exceed Carrier Rule Maximum Price" at bounding box center [186, 331] width 10 height 8
checkbox input "false"
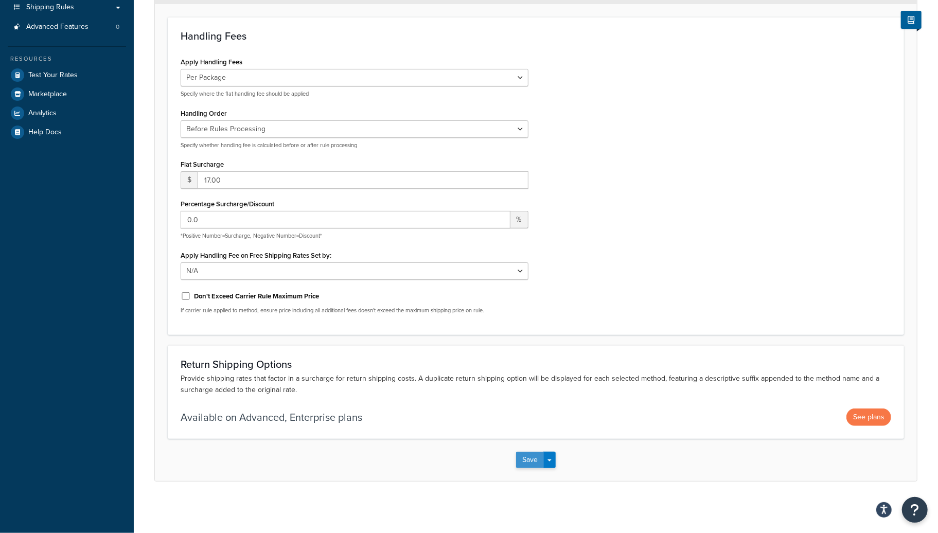
click at [521, 459] on button "Save" at bounding box center [530, 460] width 28 height 16
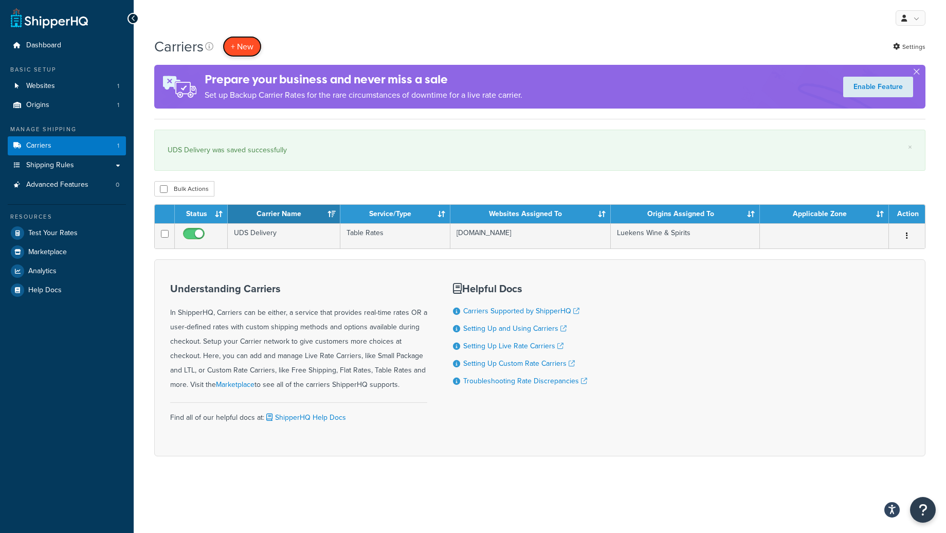
click at [245, 47] on button "+ New" at bounding box center [242, 46] width 39 height 21
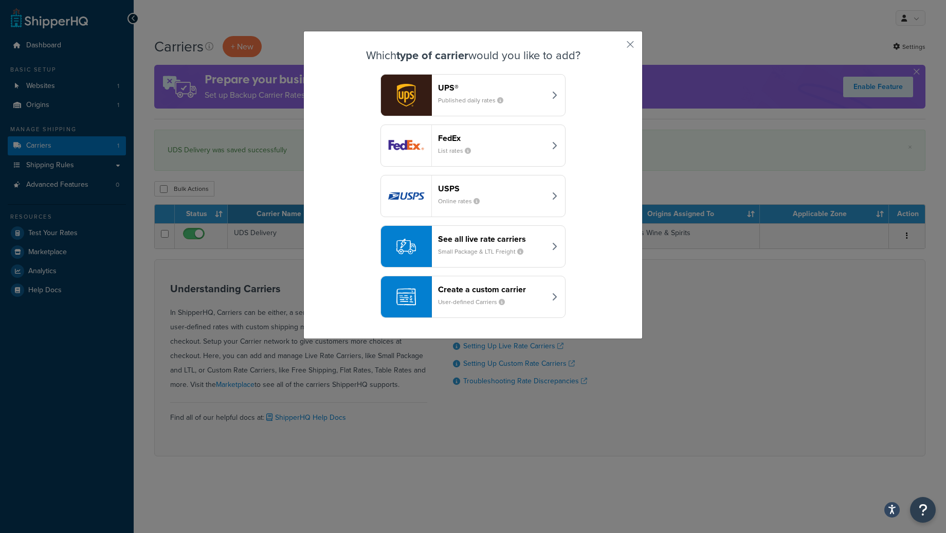
click at [633, 45] on div "Which type of carrier would you like to add? UPS® Published daily rates FedEx L…" at bounding box center [472, 185] width 339 height 308
click at [617, 47] on button "button" at bounding box center [615, 48] width 3 height 3
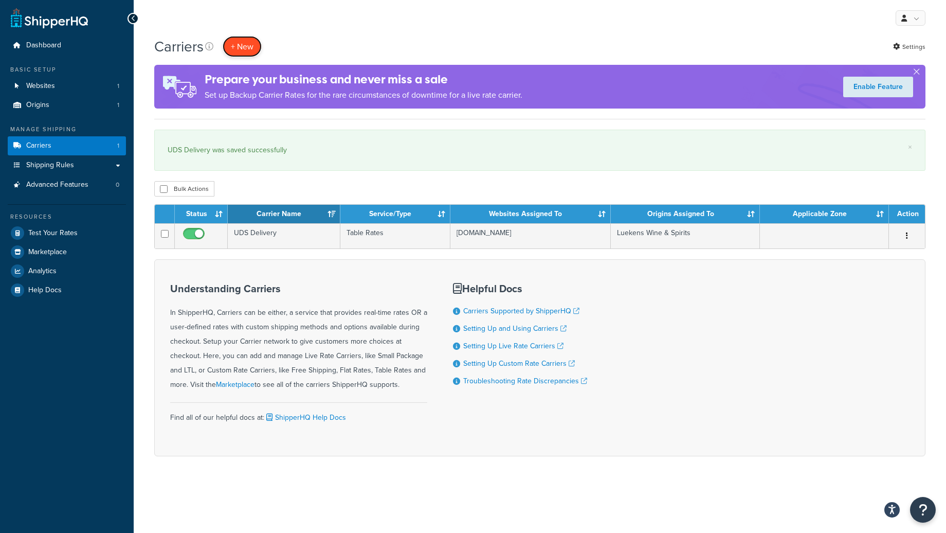
click at [243, 52] on button "+ New" at bounding box center [242, 46] width 39 height 21
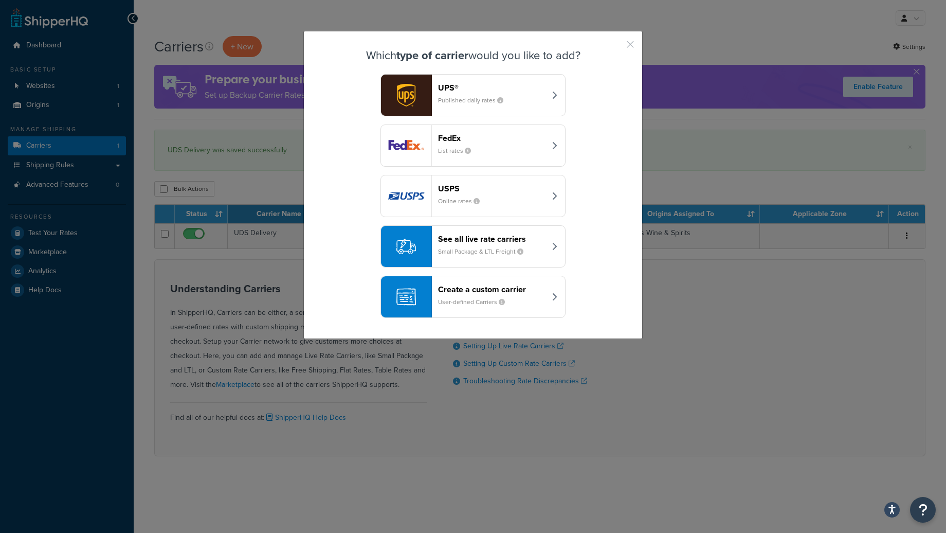
drag, startPoint x: 626, startPoint y: 45, endPoint x: 597, endPoint y: 23, distance: 36.7
click at [617, 47] on button "button" at bounding box center [615, 48] width 3 height 3
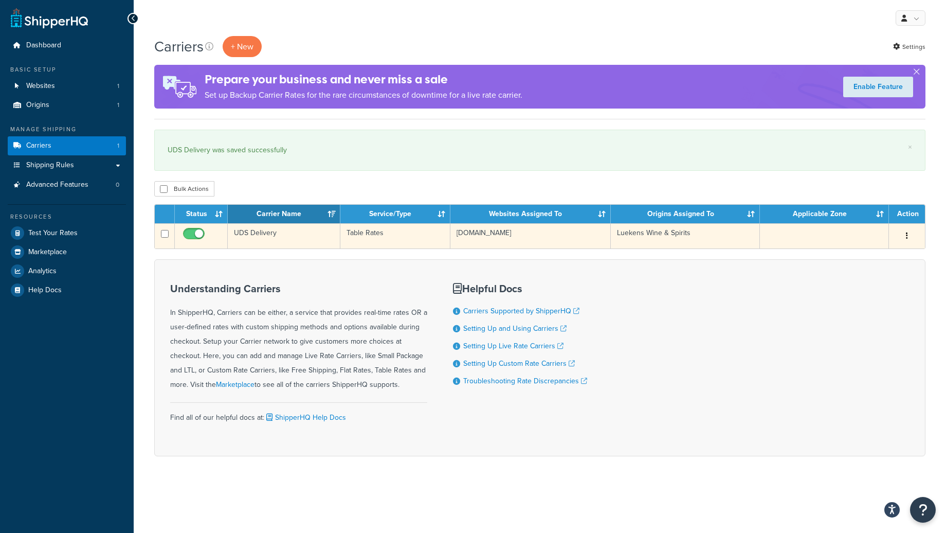
click at [373, 234] on td "Table Rates" at bounding box center [395, 235] width 110 height 25
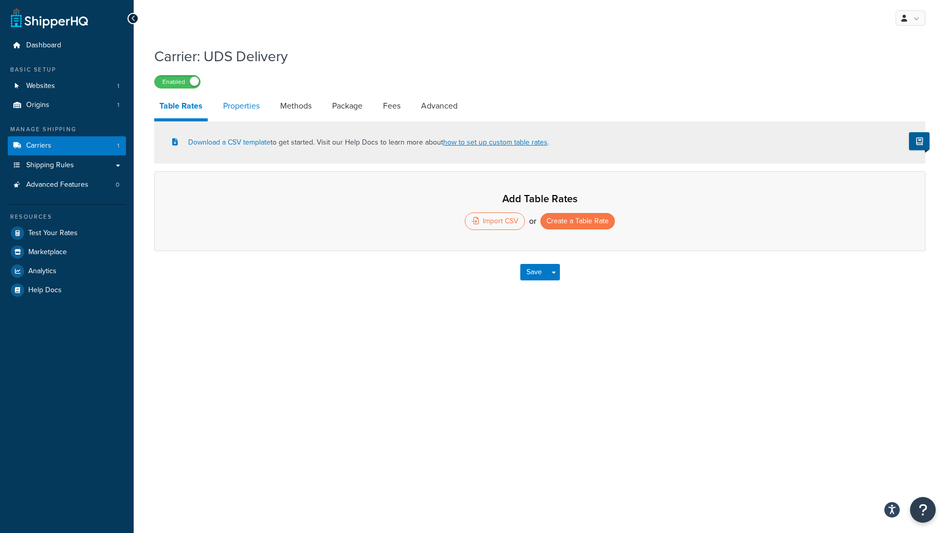
click at [239, 109] on link "Properties" at bounding box center [241, 106] width 47 height 25
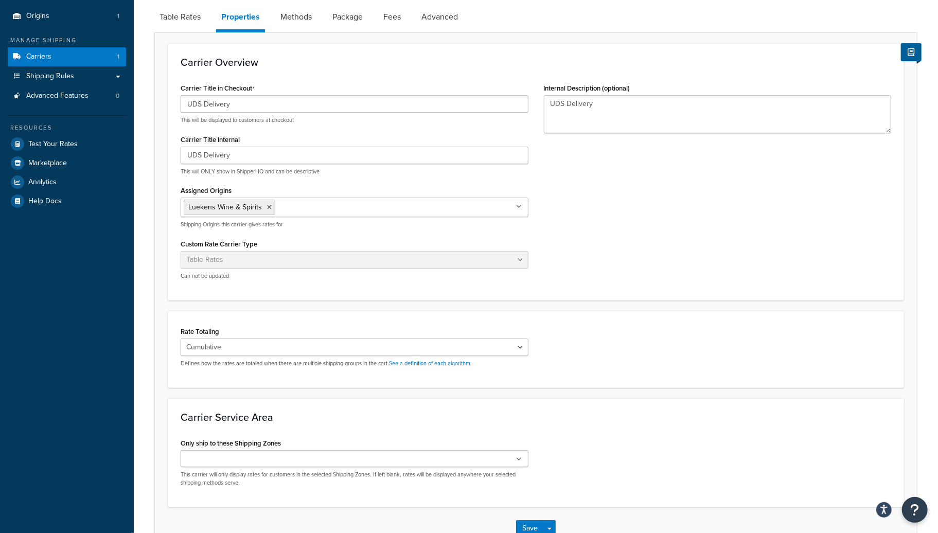
scroll to position [157, 0]
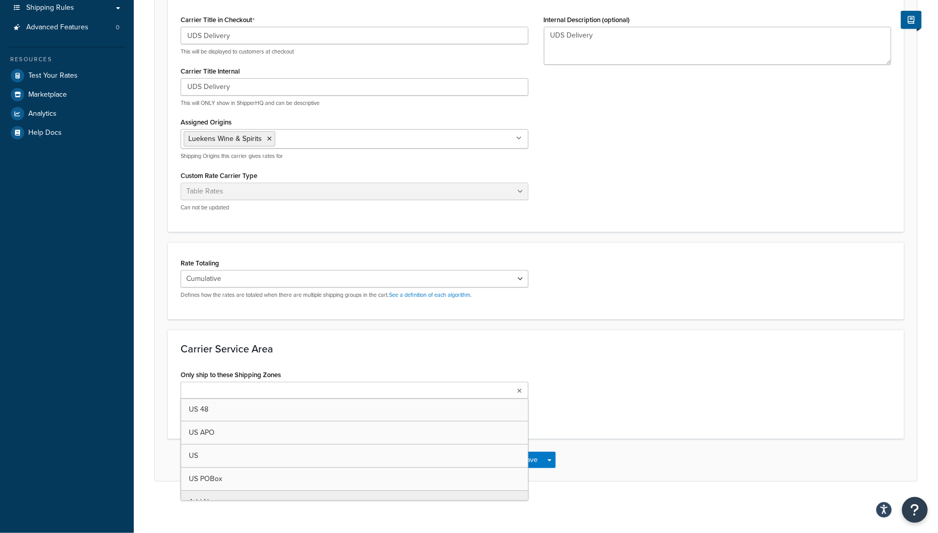
click at [281, 392] on ul at bounding box center [355, 390] width 348 height 17
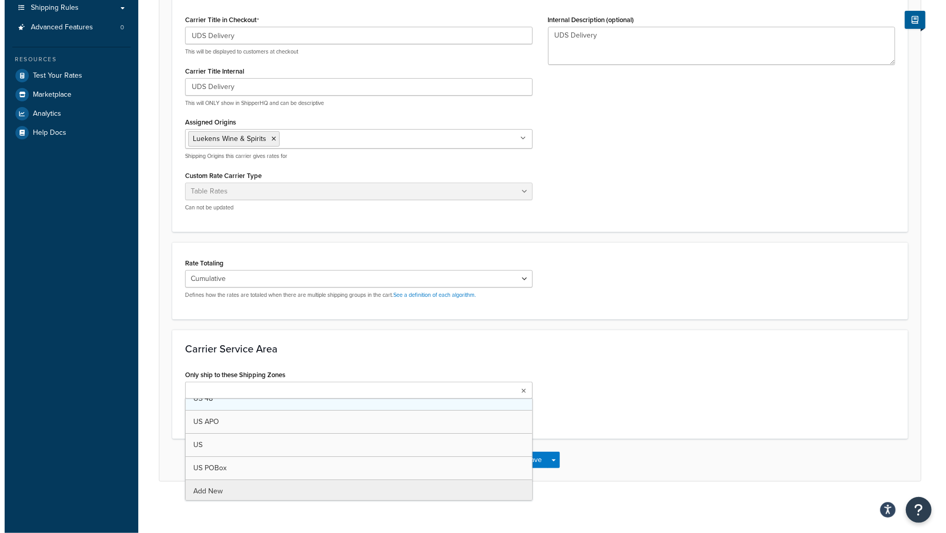
scroll to position [13, 0]
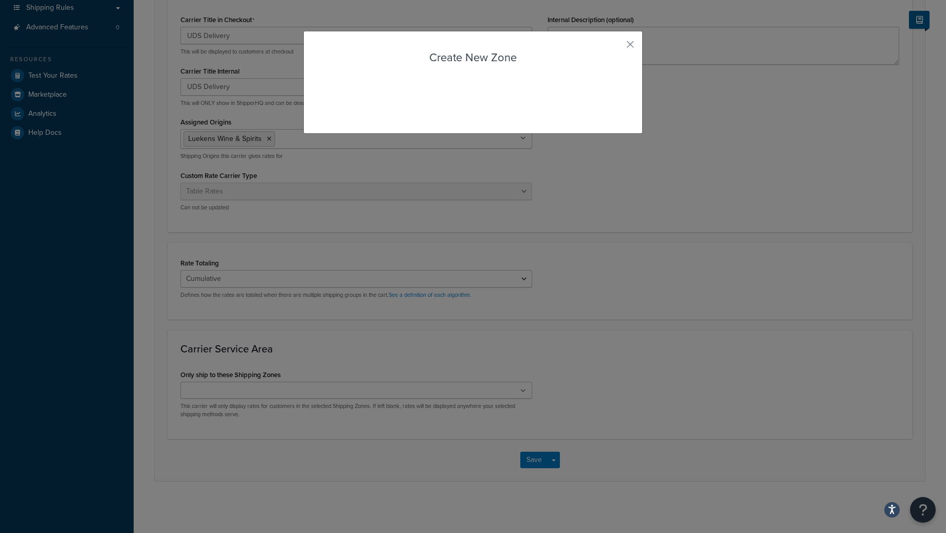
click at [217, 491] on div "Carrier: UDS Delivery Enabled Table Rates Properties Methods Package Fees Advan…" at bounding box center [540, 195] width 813 height 623
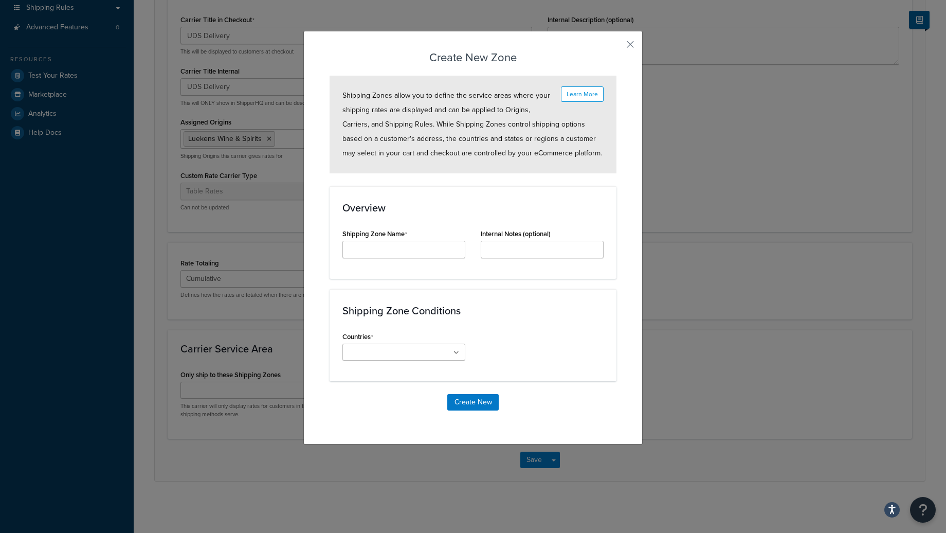
click at [451, 356] on ul at bounding box center [404, 352] width 123 height 17
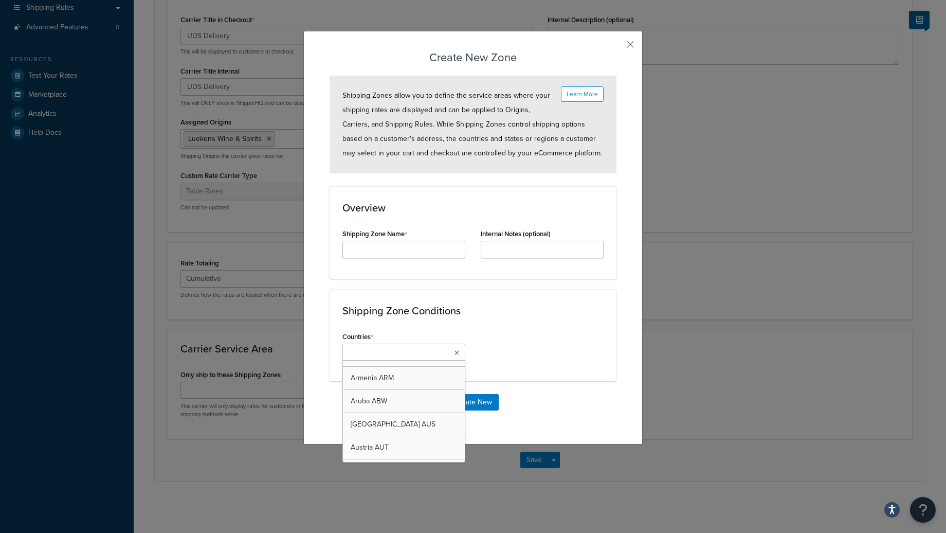
scroll to position [0, 0]
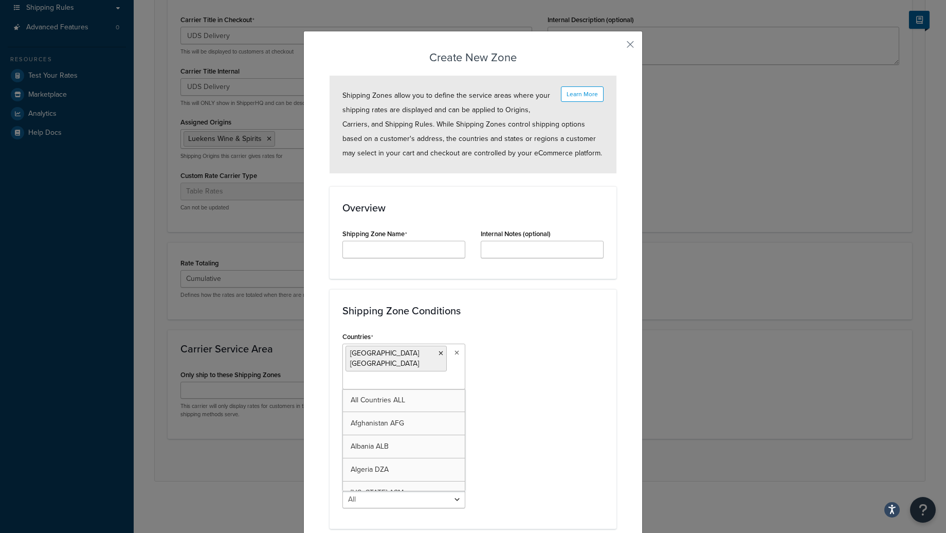
click at [518, 391] on div "Countries United States USA All Countries ALL Afghanistan AFG Albania ALB Alger…" at bounding box center [473, 422] width 277 height 187
click at [422, 411] on select "All Including Excluding" at bounding box center [404, 419] width 123 height 17
select select "including"
click at [343, 411] on select "All Including Excluding" at bounding box center [404, 419] width 123 height 17
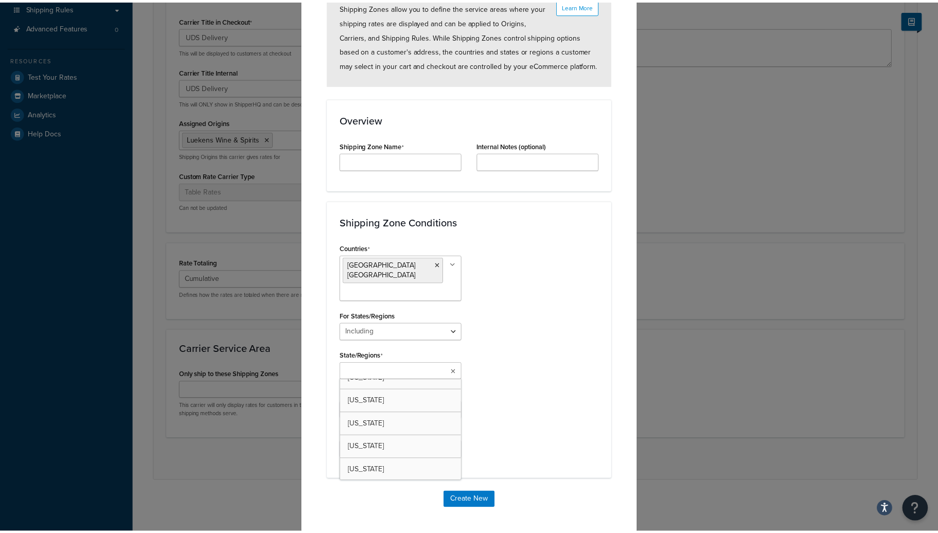
scroll to position [437, 0]
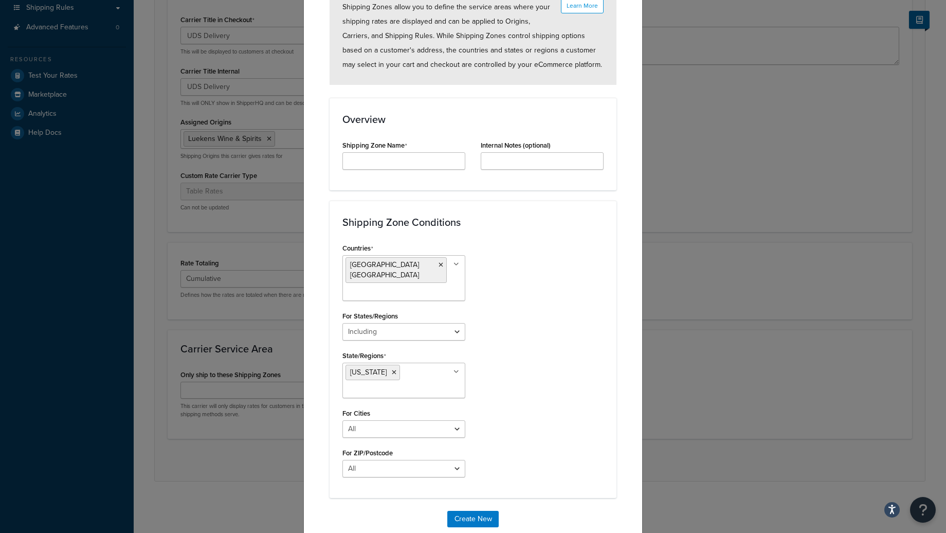
click at [529, 329] on div "Countries United States USA All Countries ALL Afghanistan AFG Albania ALB Alger…" at bounding box center [473, 363] width 277 height 244
click at [410, 163] on input "Carrier Title Internal" at bounding box center [404, 160] width 123 height 17
type input "UDS / IL"
click at [472, 511] on button "Create New" at bounding box center [472, 519] width 51 height 16
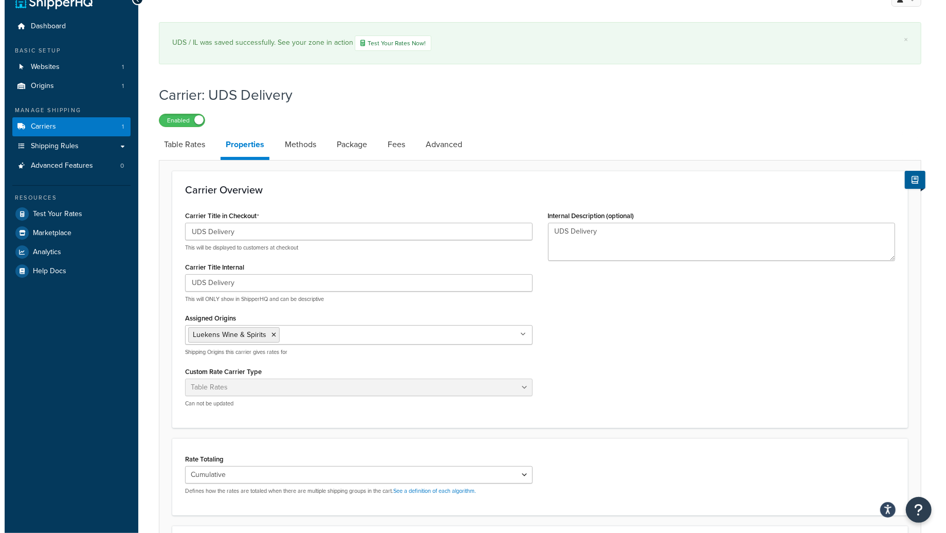
scroll to position [0, 0]
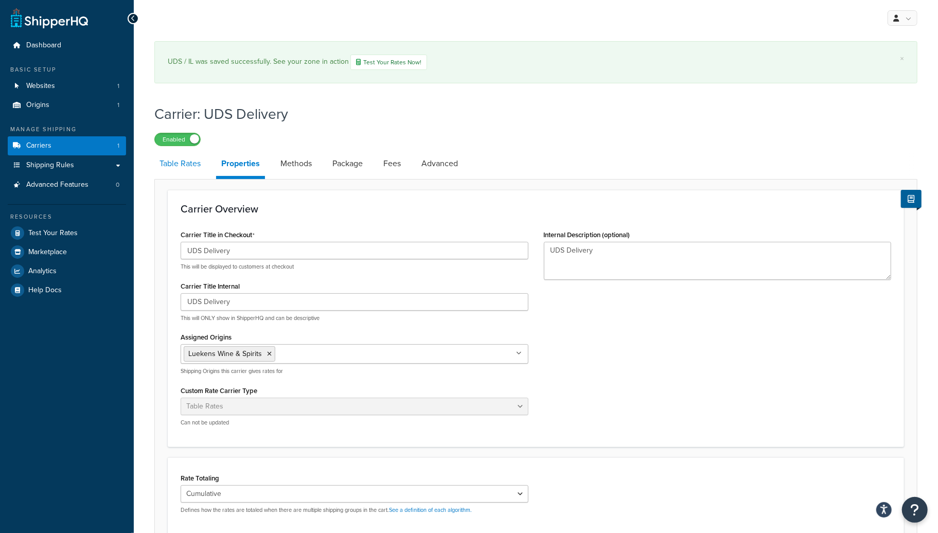
click at [191, 167] on link "Table Rates" at bounding box center [179, 163] width 51 height 25
select select "25"
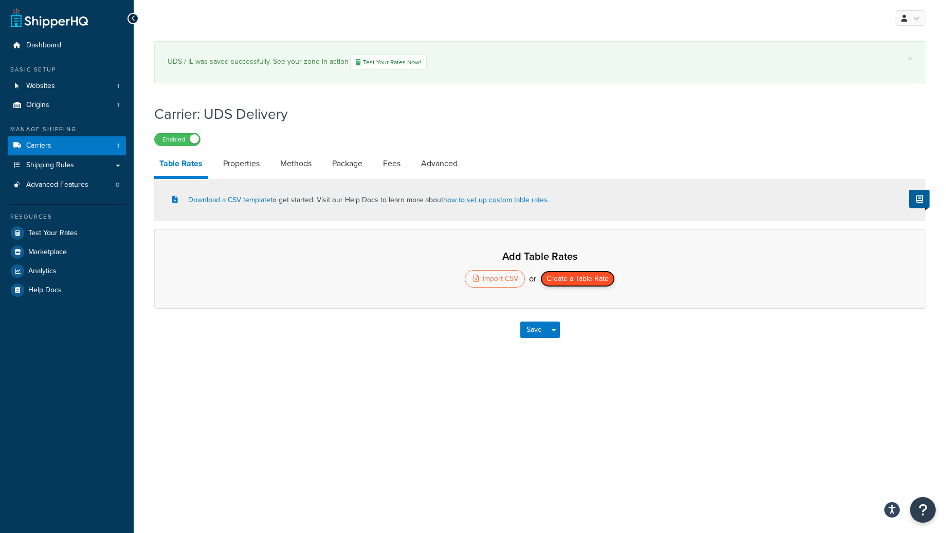
click at [567, 279] on button "Create a Table Rate" at bounding box center [578, 279] width 75 height 16
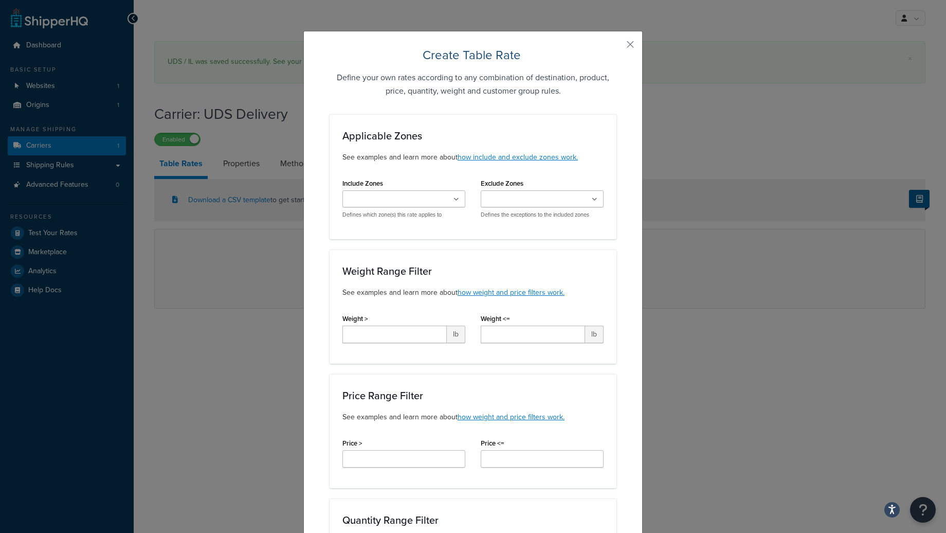
click at [419, 200] on input "Include Zones" at bounding box center [391, 199] width 91 height 11
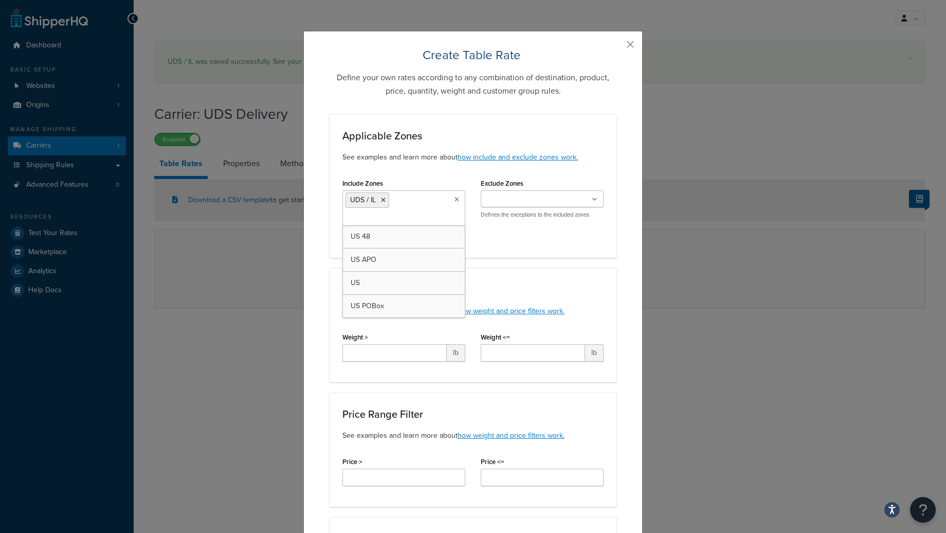
click at [512, 227] on div "Include Zones UDS / IL US 48 US APO US US POBox Defines which zone(s) this rate…" at bounding box center [473, 210] width 277 height 69
click at [406, 358] on input "Weight >" at bounding box center [395, 352] width 104 height 17
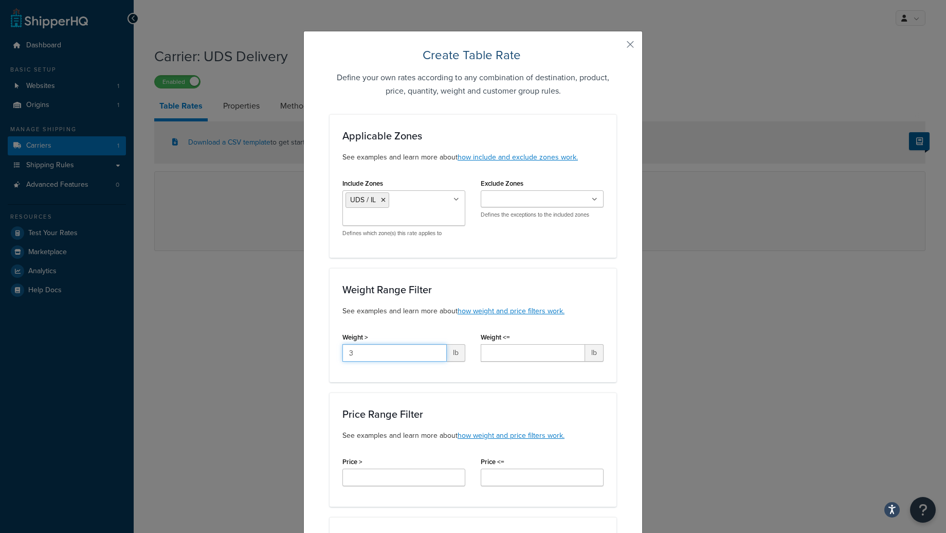
type input "3"
click at [492, 348] on input "Weight <=" at bounding box center [533, 352] width 104 height 17
type input "36"
click at [569, 292] on h3 "Weight Range Filter" at bounding box center [473, 289] width 261 height 11
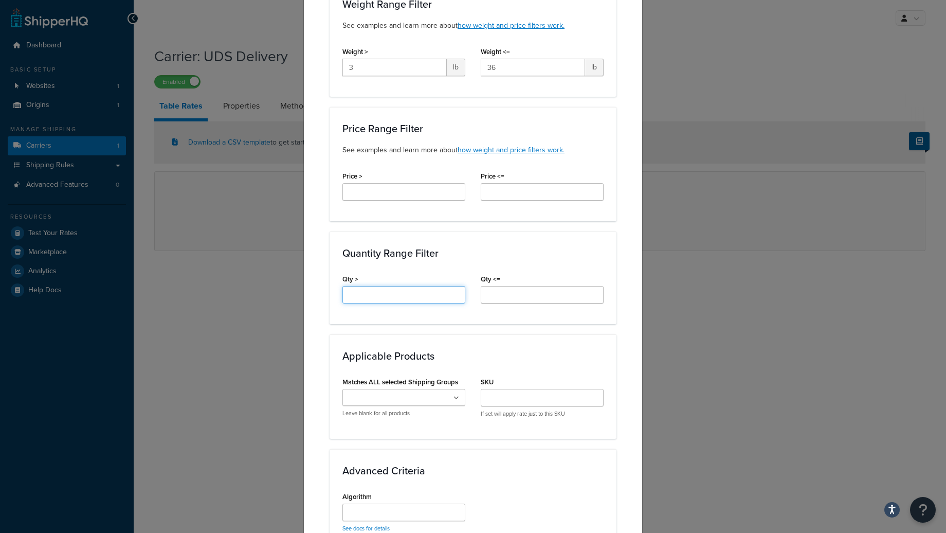
click at [411, 294] on input "Qty >" at bounding box center [404, 294] width 123 height 17
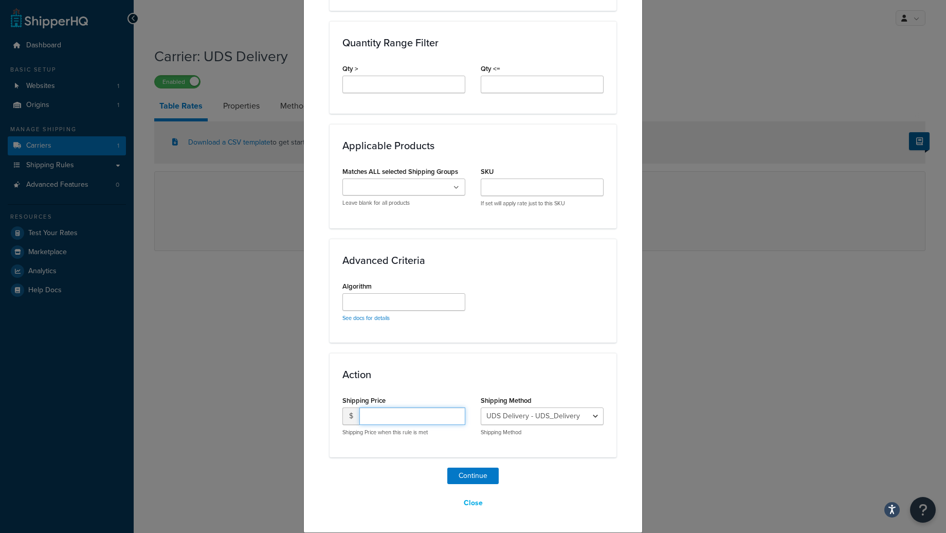
click at [419, 420] on input "number" at bounding box center [413, 415] width 106 height 17
type input "42.00"
click at [414, 299] on input "Algorithm" at bounding box center [404, 301] width 123 height 17
click at [531, 381] on div "Action Shipping Price $ 42.00 Shipping Price when this rule is met Shipping Met…" at bounding box center [473, 405] width 287 height 104
click at [444, 188] on ul at bounding box center [404, 186] width 123 height 17
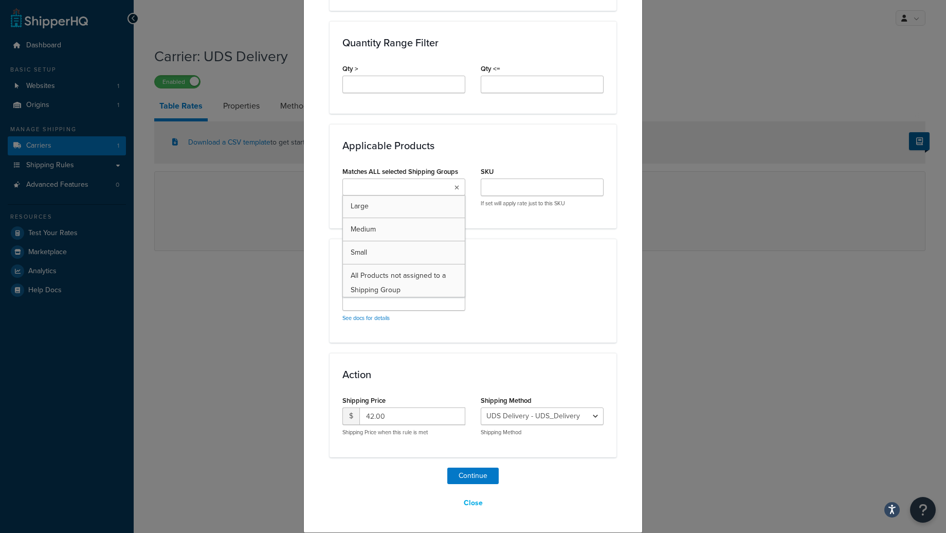
click at [444, 188] on ul at bounding box center [404, 186] width 123 height 17
click at [466, 183] on div "Matches ALL selected Shipping Groups Large Medium Small All Products not assign…" at bounding box center [404, 189] width 138 height 50
click at [465, 475] on button "Continue" at bounding box center [472, 476] width 51 height 16
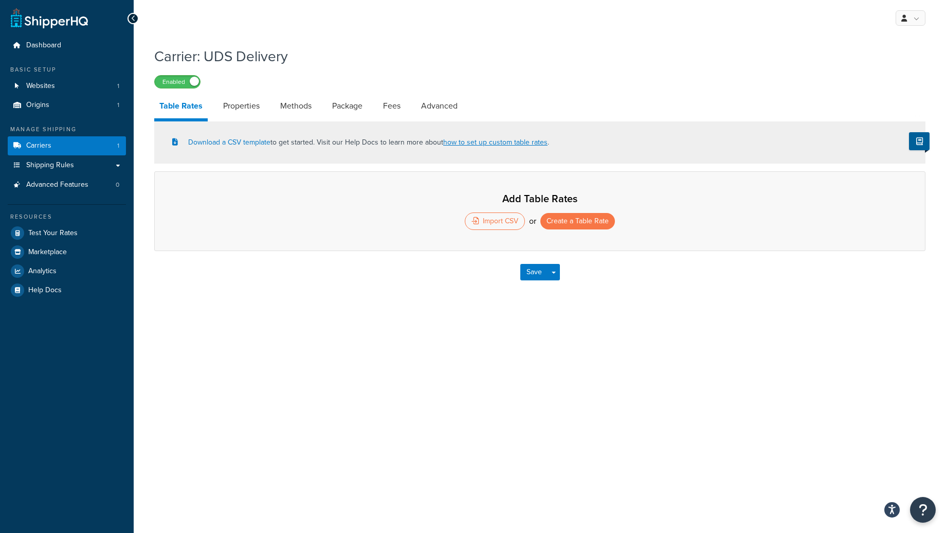
select select "25"
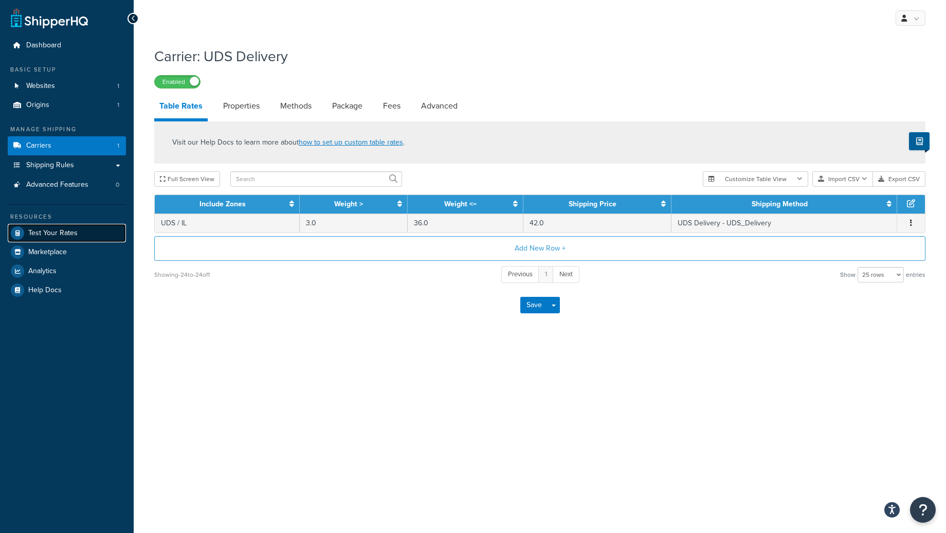
click at [77, 230] on link "Test Your Rates" at bounding box center [67, 233] width 118 height 19
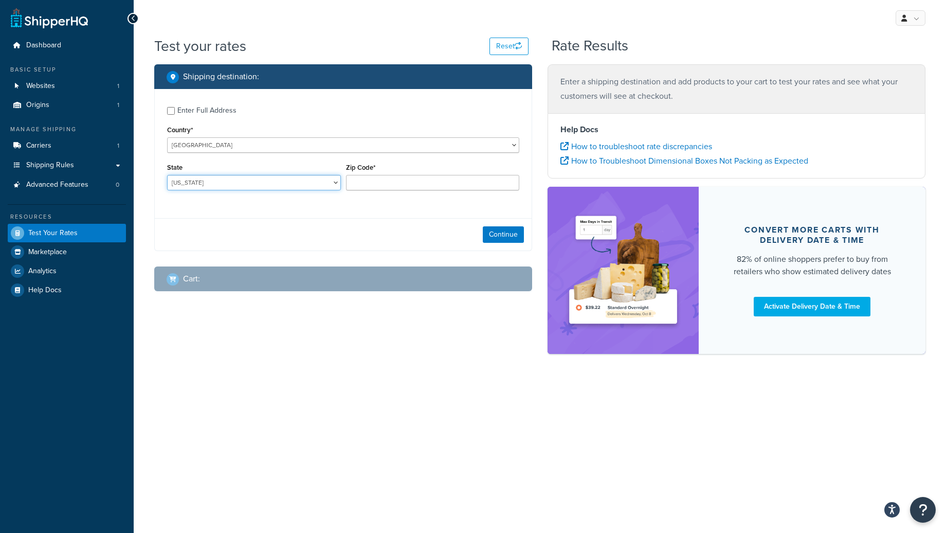
click at [330, 182] on select "Alabama Alaska American Samoa Arizona Arkansas Armed Forces Americas Armed Forc…" at bounding box center [254, 182] width 174 height 15
select select "IL"
click at [167, 175] on select "Alabama Alaska American Samoa Arizona Arkansas Armed Forces Americas Armed Forc…" at bounding box center [254, 182] width 174 height 15
click at [392, 191] on div "Zip Code*" at bounding box center [433, 179] width 179 height 38
click at [390, 184] on input "Zip Code*" at bounding box center [433, 182] width 174 height 15
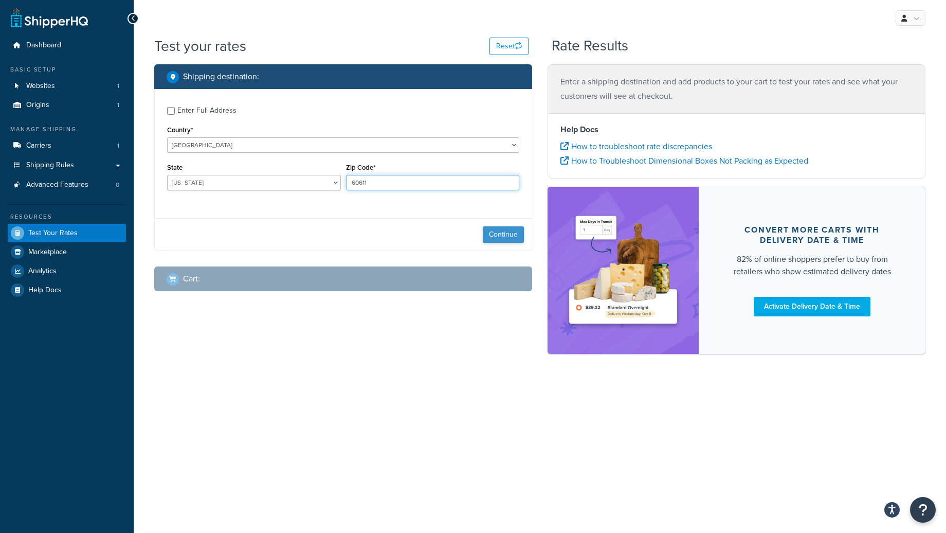
type input "60611"
click at [502, 233] on button "Continue" at bounding box center [503, 234] width 41 height 16
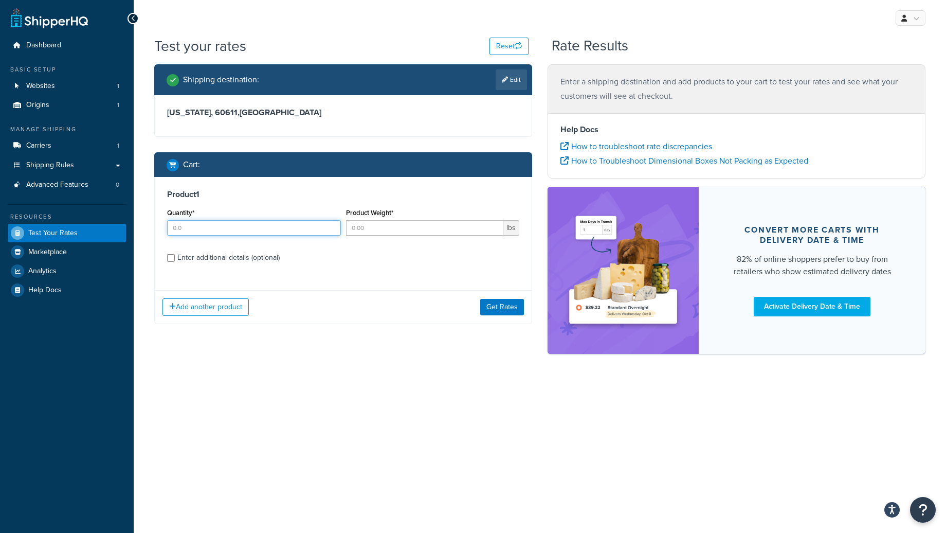
click at [284, 228] on input "Quantity*" at bounding box center [254, 227] width 174 height 15
type input "4"
click at [374, 231] on input "Product Weight*" at bounding box center [425, 227] width 158 height 15
type input "12"
click at [494, 304] on button "Get Rates" at bounding box center [502, 307] width 44 height 16
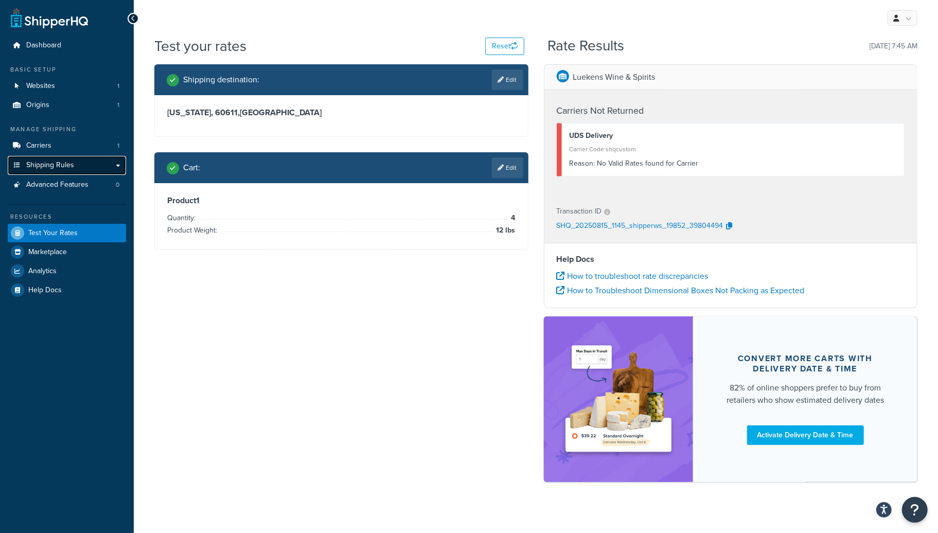
click at [52, 164] on span "Shipping Rules" at bounding box center [50, 165] width 48 height 9
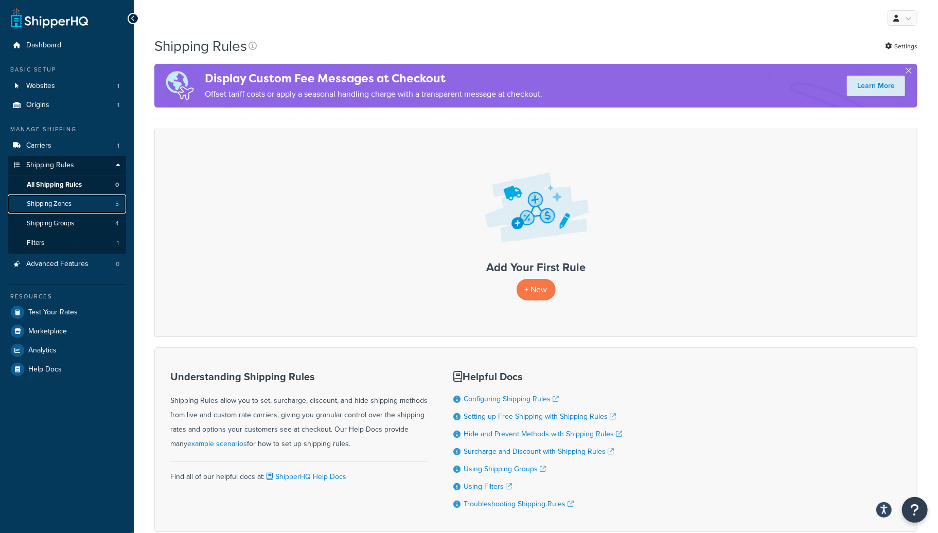
click at [61, 204] on span "Shipping Zones" at bounding box center [49, 204] width 45 height 9
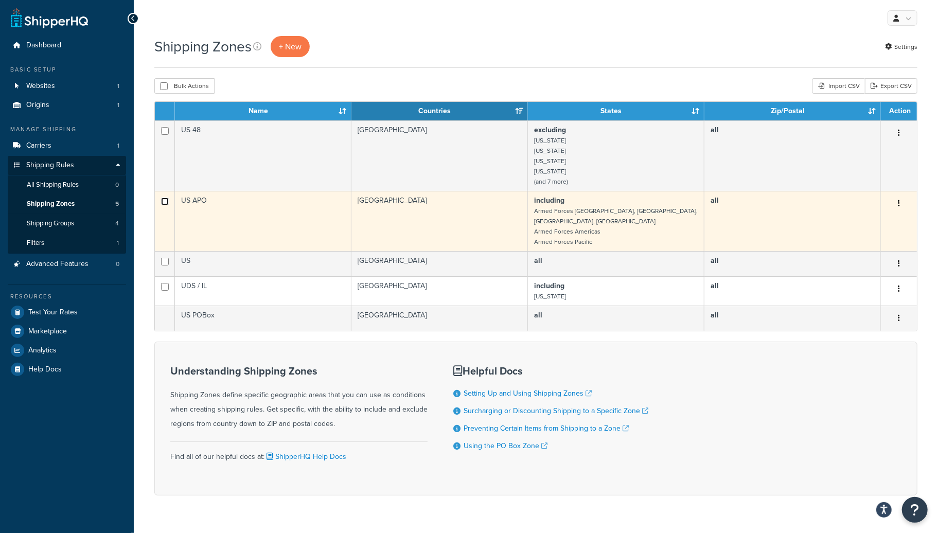
click at [167, 202] on input "checkbox" at bounding box center [165, 201] width 8 height 8
checkbox input "true"
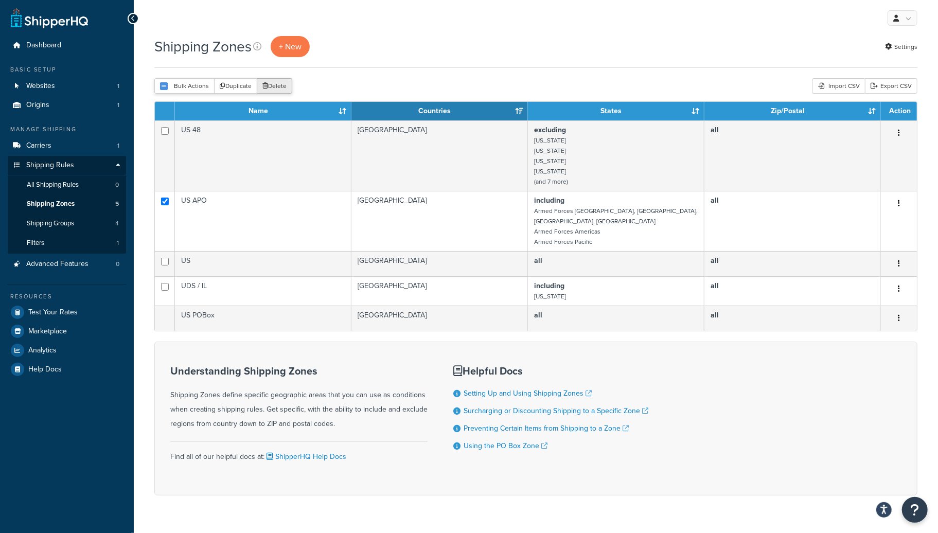
click at [275, 87] on button "Delete" at bounding box center [274, 85] width 35 height 15
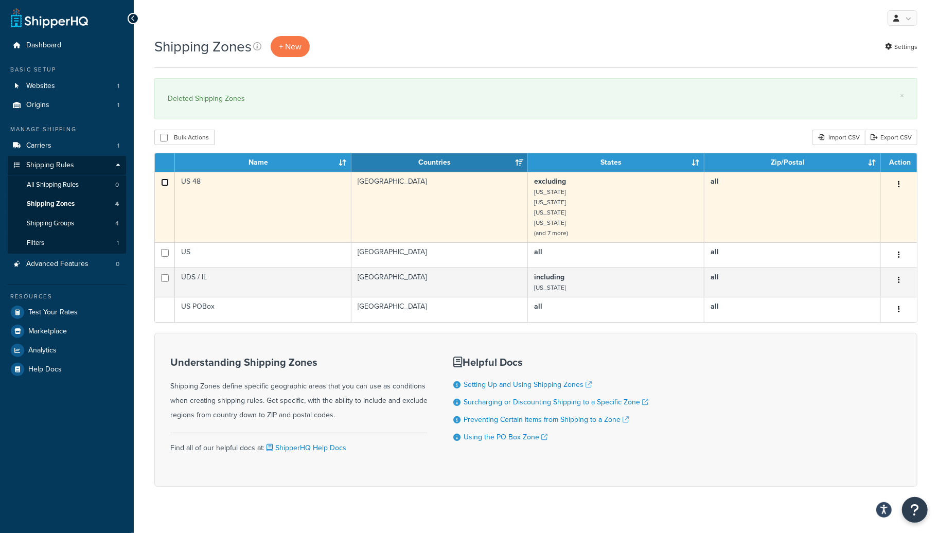
click at [161, 184] on input "checkbox" at bounding box center [165, 182] width 8 height 8
checkbox input "true"
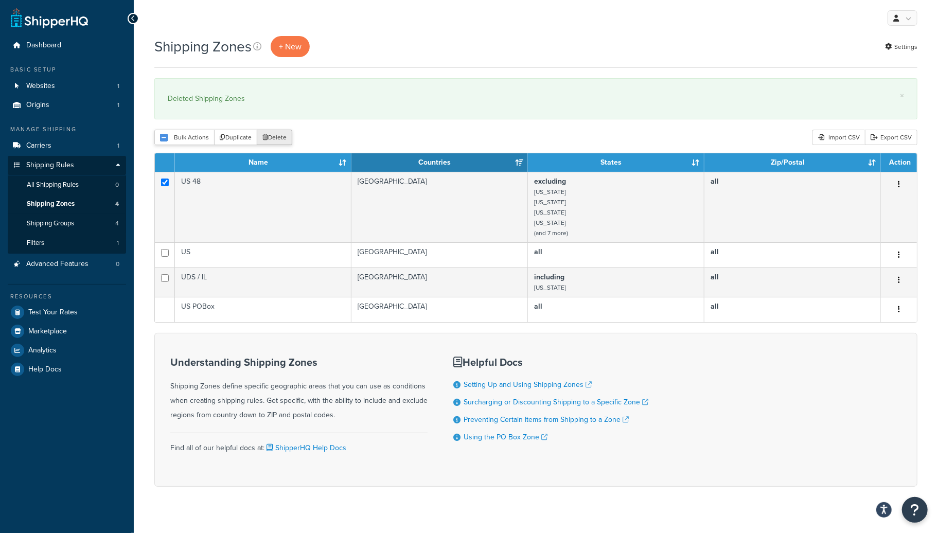
click at [260, 137] on button "Delete" at bounding box center [274, 137] width 35 height 15
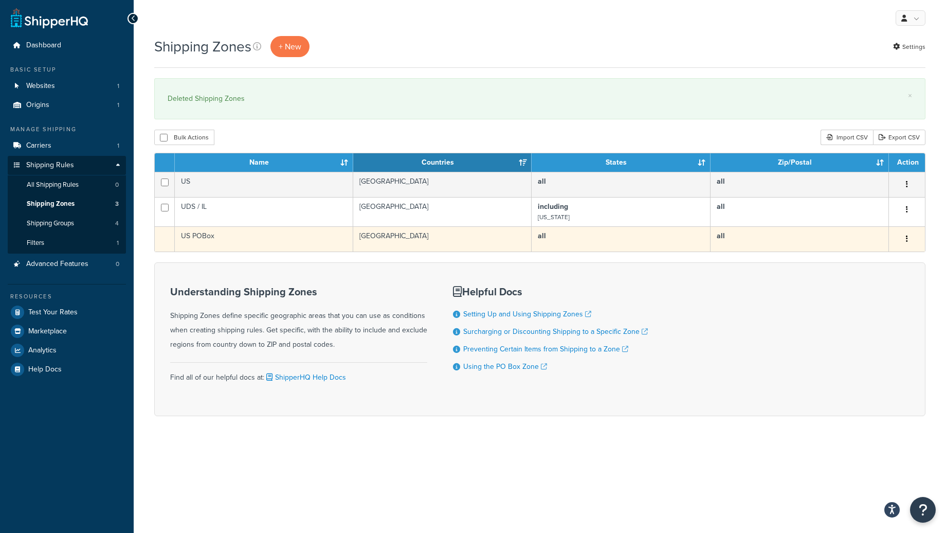
click at [261, 242] on td "US POBox" at bounding box center [264, 238] width 178 height 25
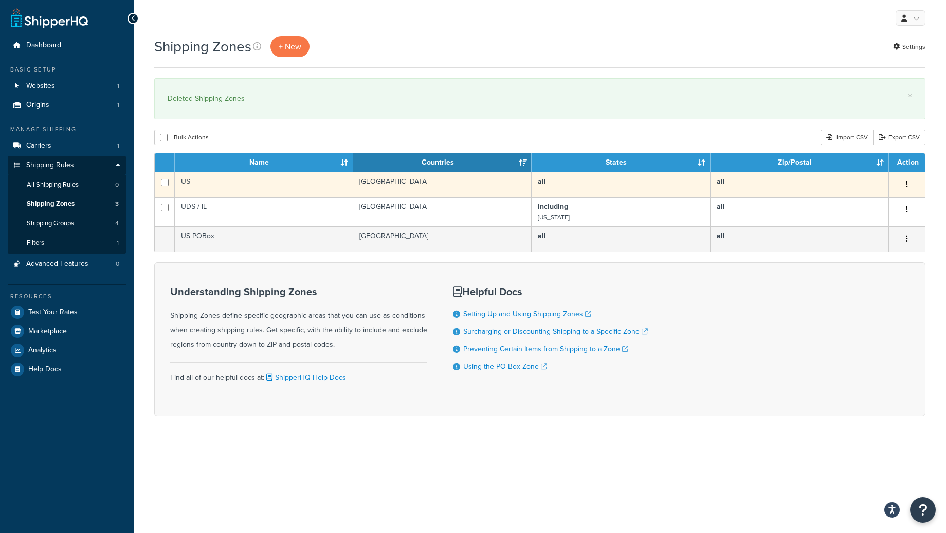
click at [227, 183] on td "US" at bounding box center [264, 184] width 178 height 25
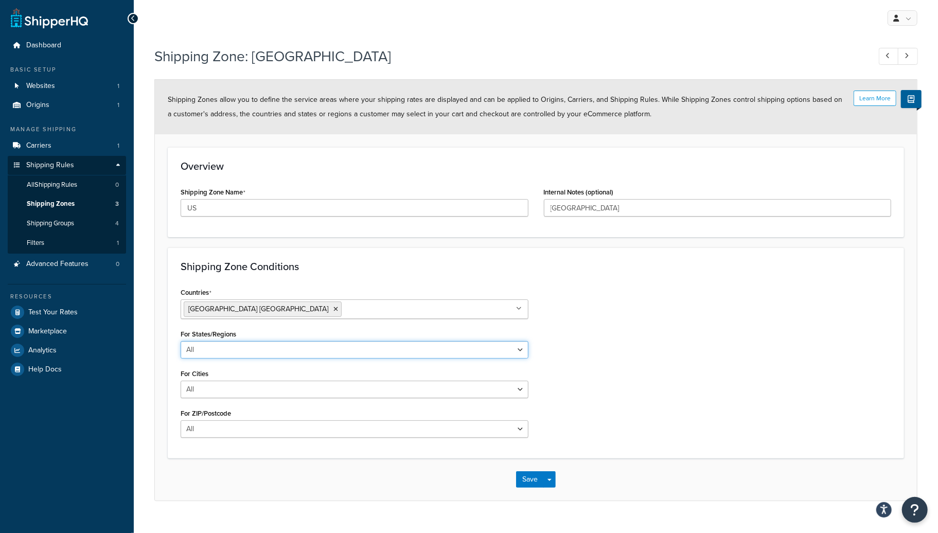
click at [271, 348] on select "All Including Excluding" at bounding box center [355, 349] width 348 height 17
select select "including"
click at [181, 341] on select "All Including Excluding" at bounding box center [355, 349] width 348 height 17
drag, startPoint x: 270, startPoint y: 394, endPoint x: 269, endPoint y: 384, distance: 10.3
click at [269, 384] on ul at bounding box center [355, 389] width 348 height 17
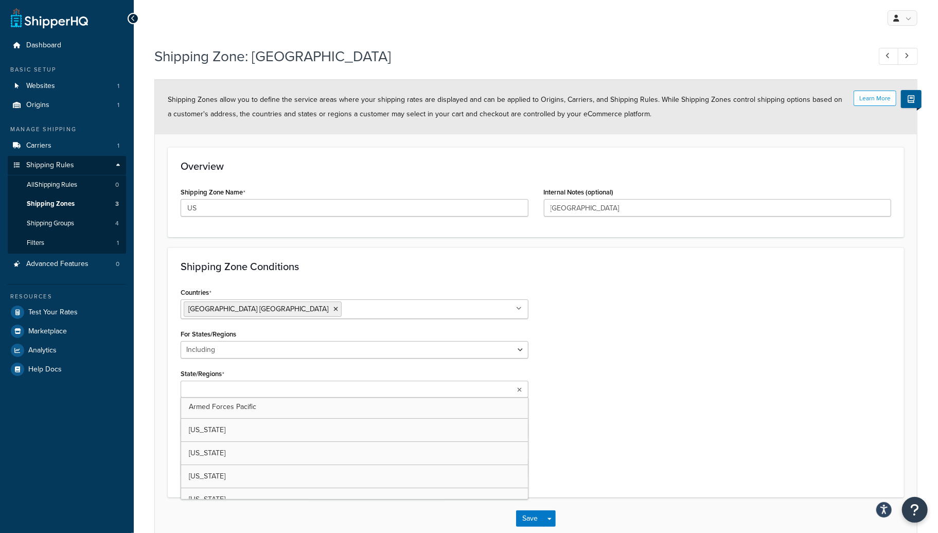
scroll to position [266, 0]
click at [698, 350] on div "Countries [GEOGRAPHIC_DATA] [GEOGRAPHIC_DATA] All Countries ALL [GEOGRAPHIC_DAT…" at bounding box center [536, 386] width 726 height 202
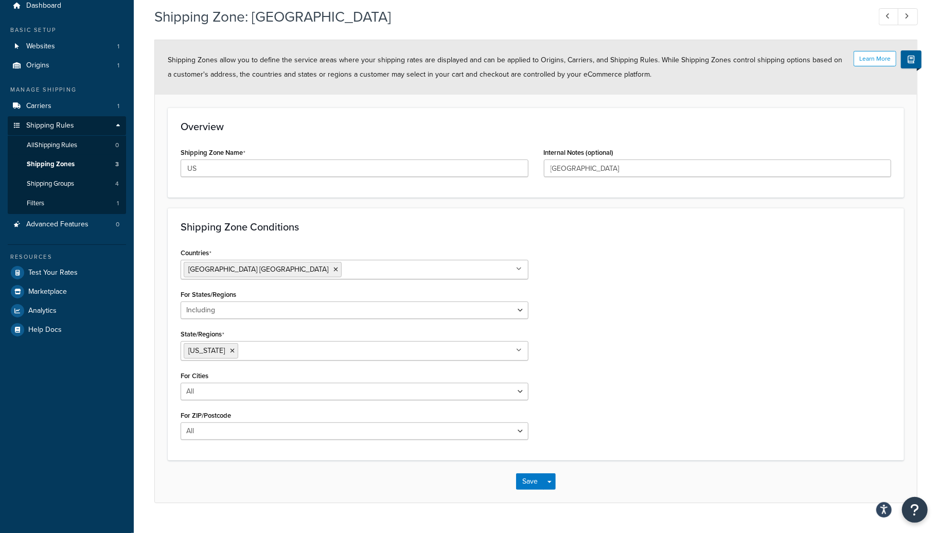
scroll to position [62, 0]
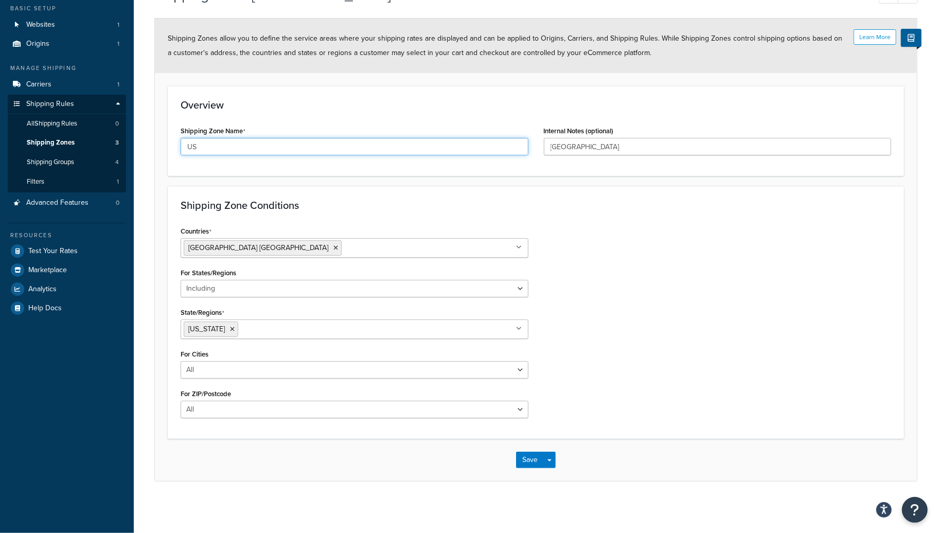
click at [233, 146] on input "US" at bounding box center [355, 146] width 348 height 17
type input "US / [GEOGRAPHIC_DATA] / UPS"
click at [536, 465] on button "Save" at bounding box center [530, 460] width 28 height 16
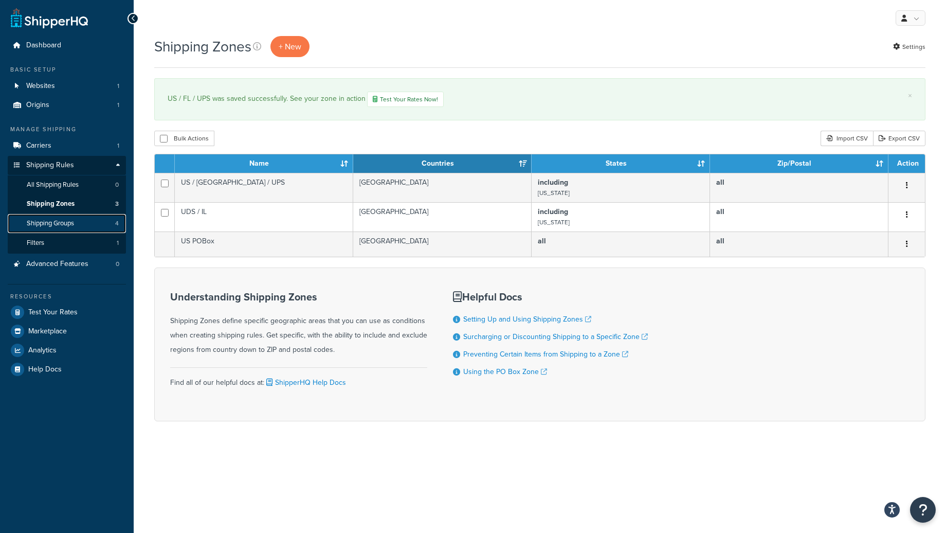
click at [60, 226] on span "Shipping Groups" at bounding box center [50, 223] width 47 height 9
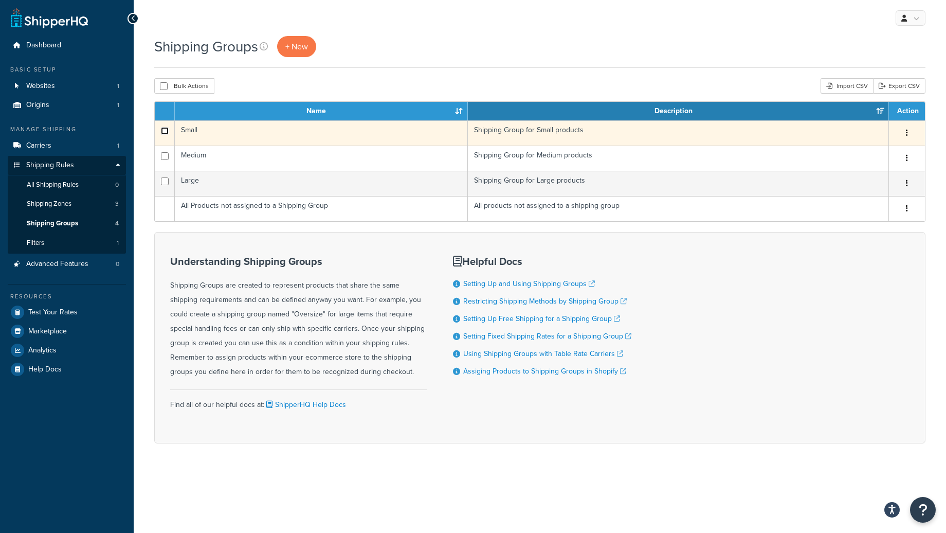
click at [168, 132] on input "checkbox" at bounding box center [165, 131] width 8 height 8
checkbox input "true"
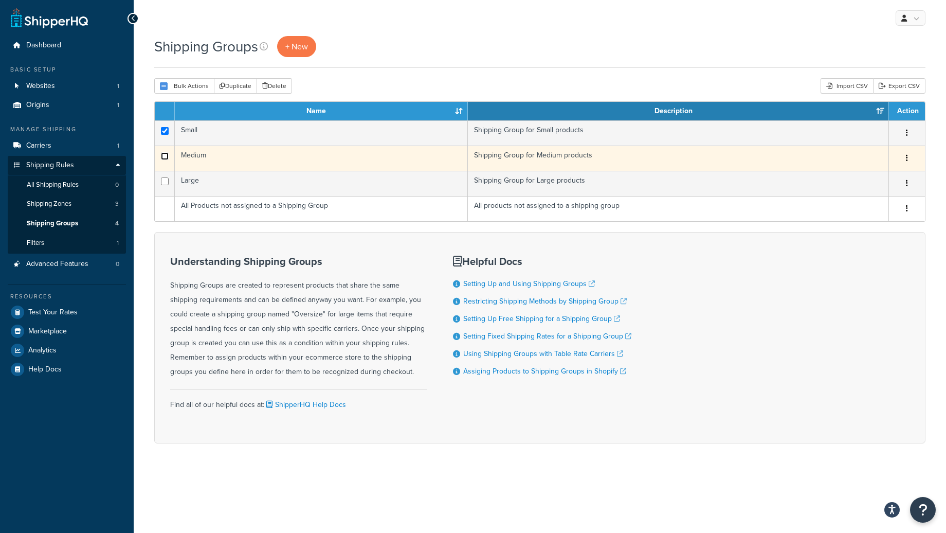
click at [163, 157] on input "checkbox" at bounding box center [165, 156] width 8 height 8
checkbox input "true"
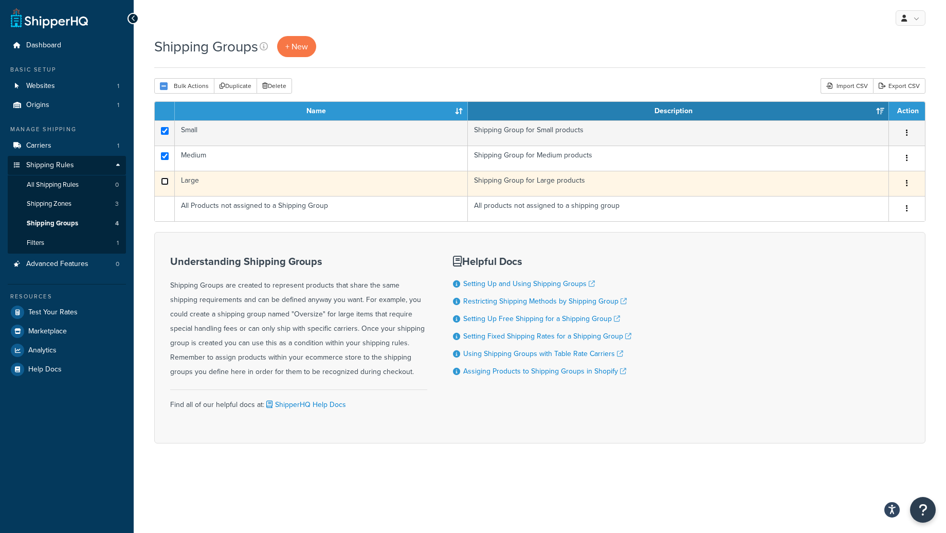
click at [164, 135] on input "checkbox" at bounding box center [165, 131] width 8 height 8
checkbox input "true"
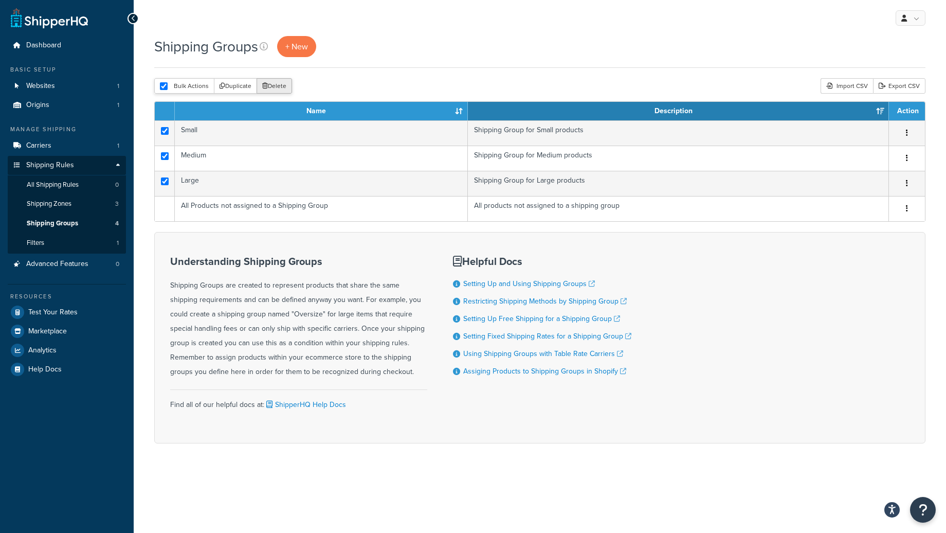
click at [272, 87] on button "Delete" at bounding box center [274, 85] width 35 height 15
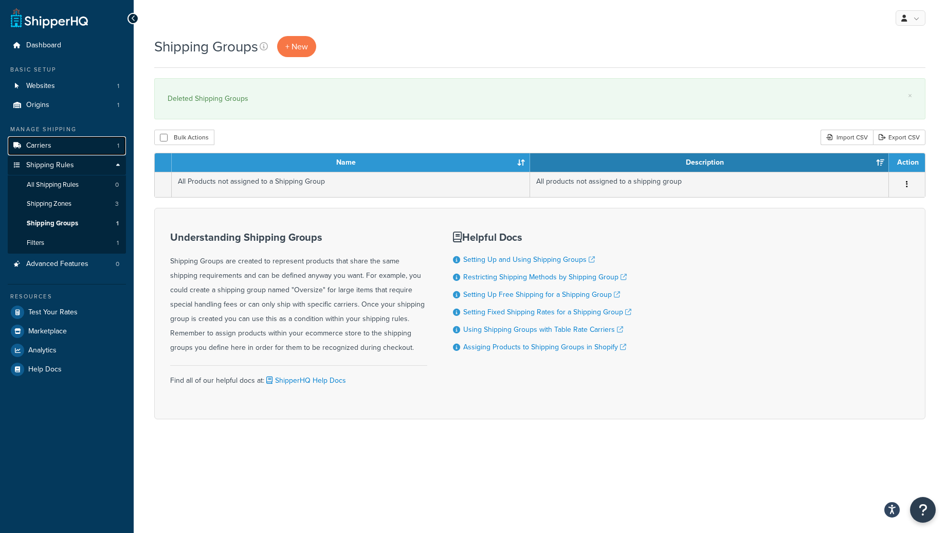
click at [59, 150] on link "Carriers 1" at bounding box center [67, 145] width 118 height 19
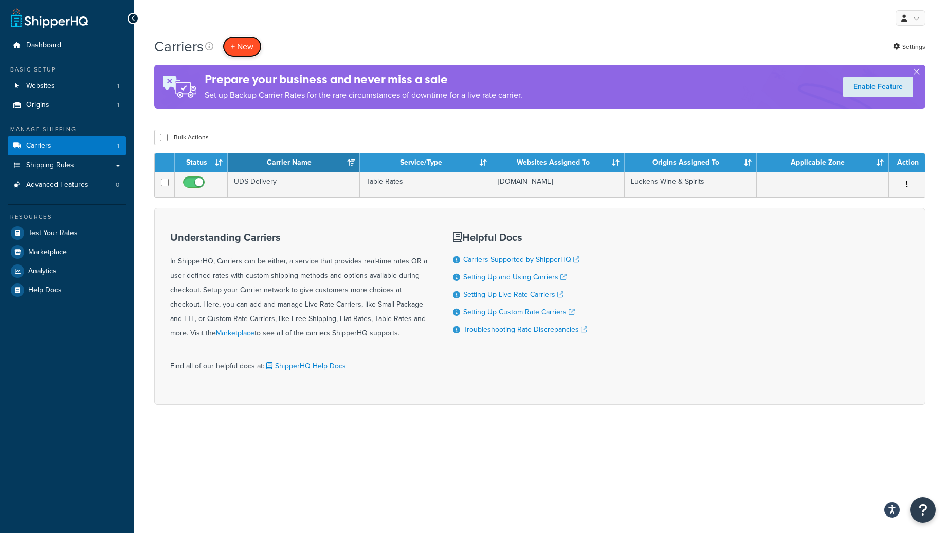
click at [245, 49] on button "+ New" at bounding box center [242, 46] width 39 height 21
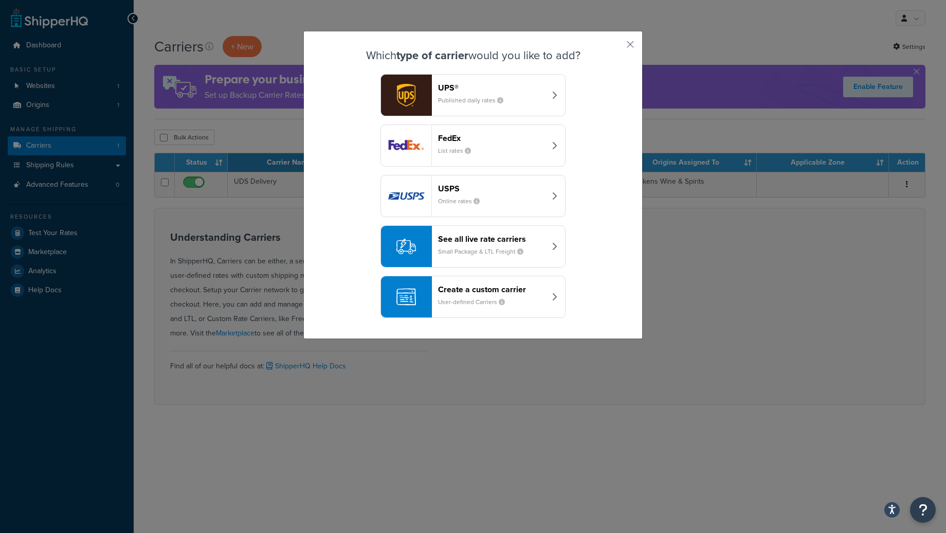
click at [479, 290] on header "Create a custom carrier" at bounding box center [491, 289] width 107 height 10
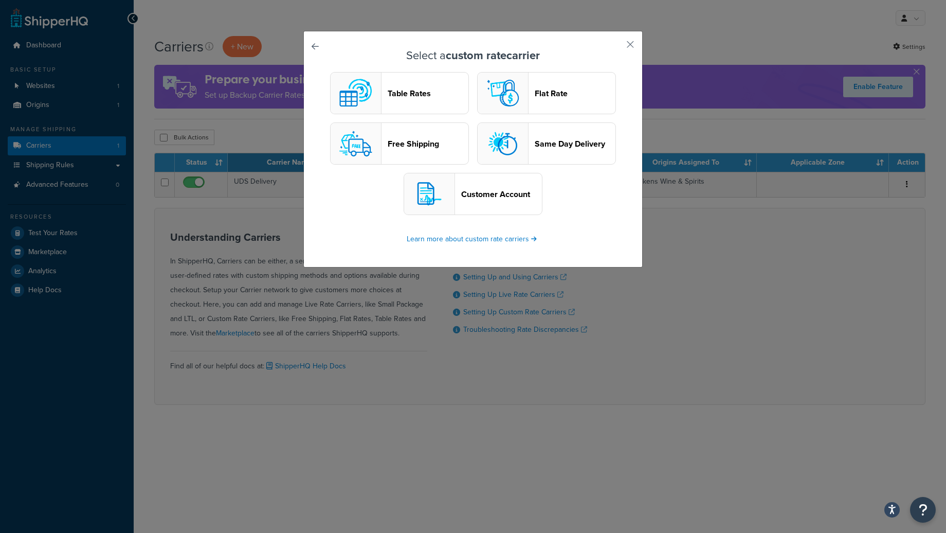
click at [560, 94] on header "Flat Rate" at bounding box center [575, 93] width 81 height 10
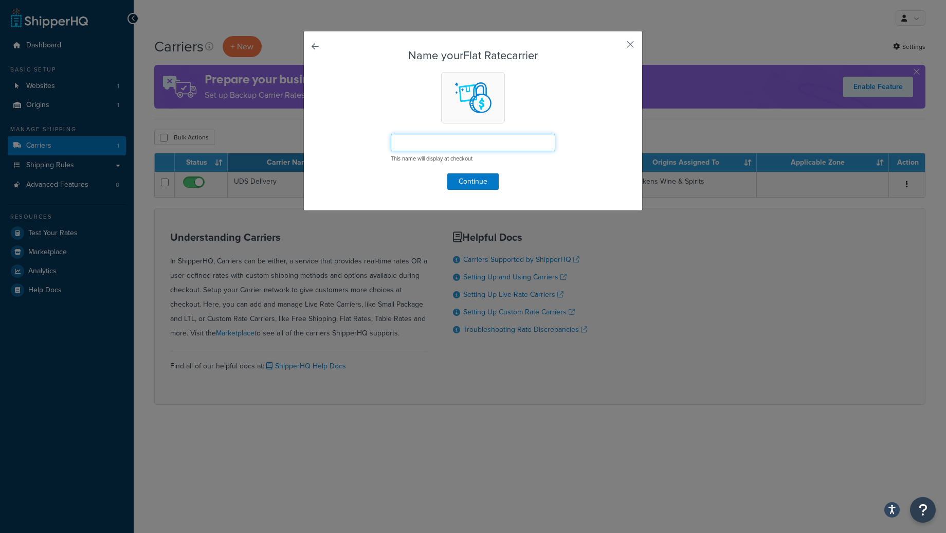
click at [467, 147] on input "text" at bounding box center [473, 142] width 165 height 17
type input "US / [GEOGRAPHIC_DATA] / UPS DTC"
drag, startPoint x: 470, startPoint y: 172, endPoint x: 469, endPoint y: 177, distance: 5.2
click at [470, 172] on form "Name your Flat Rate carrier US / FL / UPS DTC This name will display at checkou…" at bounding box center [473, 119] width 287 height 140
click at [469, 178] on button "Continue" at bounding box center [472, 181] width 51 height 16
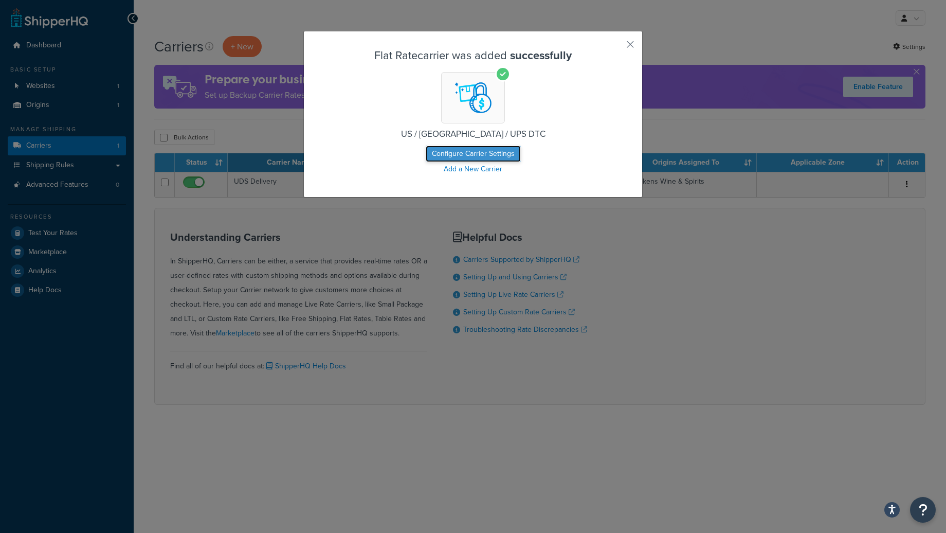
click at [461, 153] on button "Configure Carrier Settings" at bounding box center [473, 154] width 95 height 16
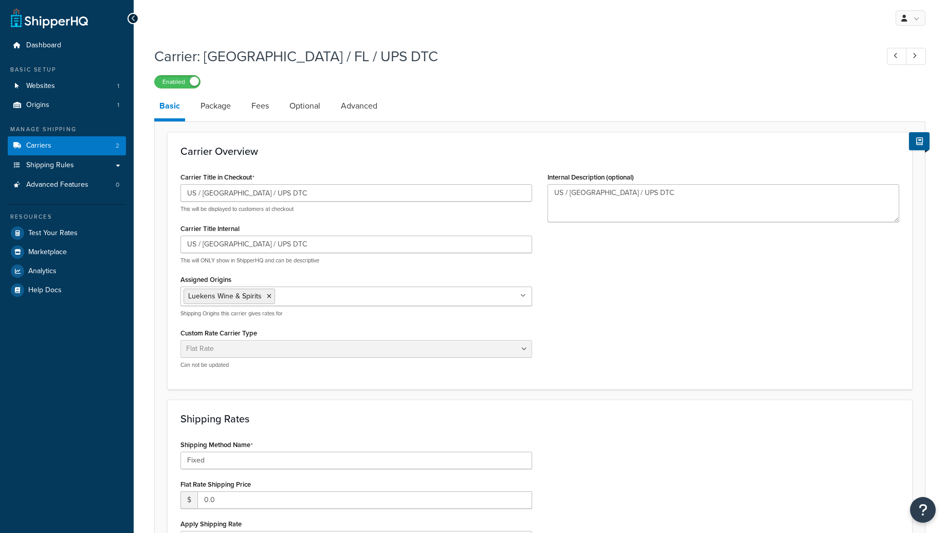
select select "flat"
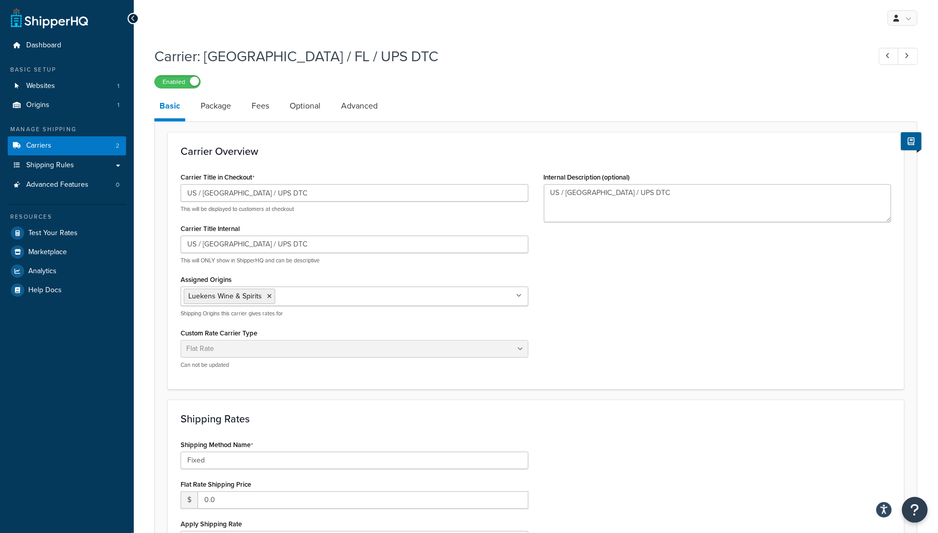
scroll to position [261, 0]
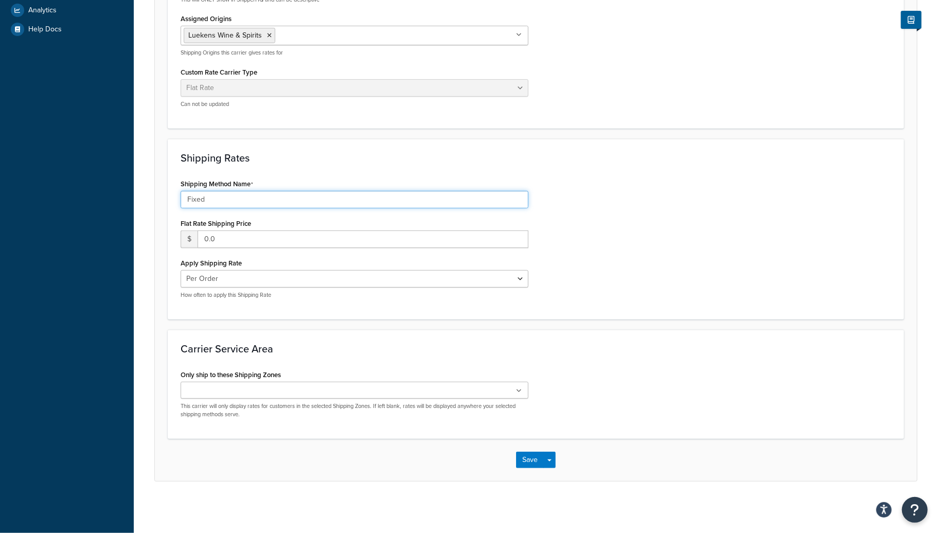
click at [211, 200] on input "Fixed" at bounding box center [355, 199] width 348 height 17
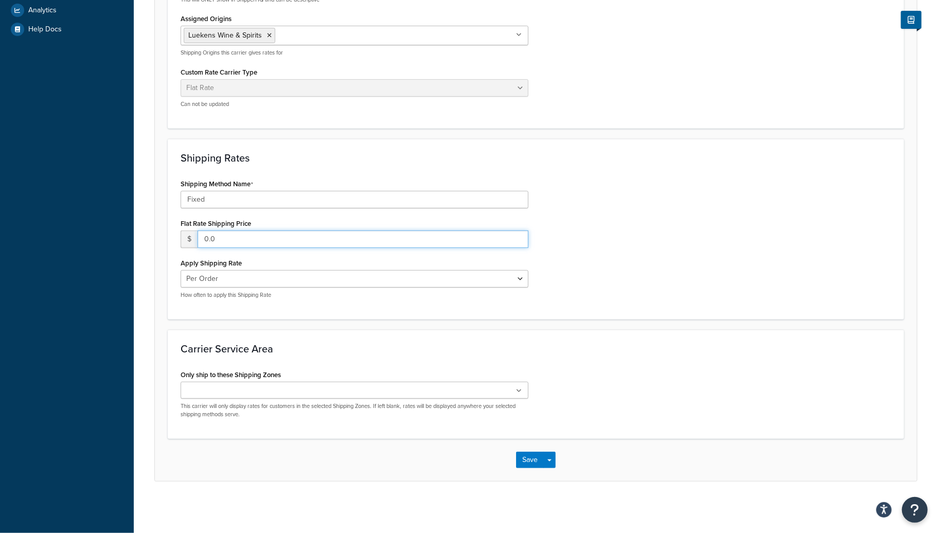
click at [223, 246] on input "0.0" at bounding box center [362, 238] width 331 height 17
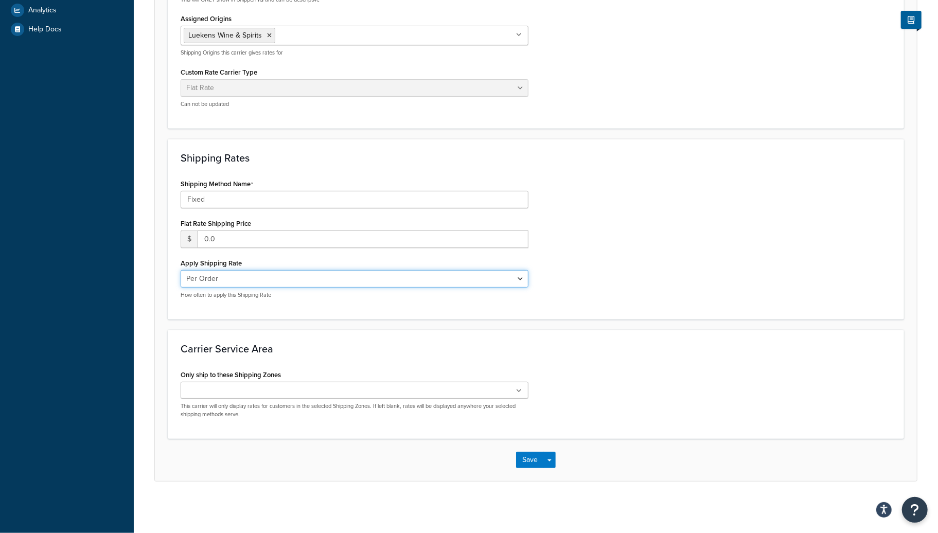
click at [237, 284] on select "Per Order Per Item Per Package" at bounding box center [355, 278] width 348 height 17
select select "package"
click at [181, 270] on select "Per Order Per Item Per Package" at bounding box center [355, 278] width 348 height 17
click at [245, 288] on div "Per Order Per Item Per Package How often to apply this Shipping Rate" at bounding box center [355, 284] width 348 height 29
click at [245, 283] on select "Per Order Per Item Per Package" at bounding box center [355, 278] width 348 height 17
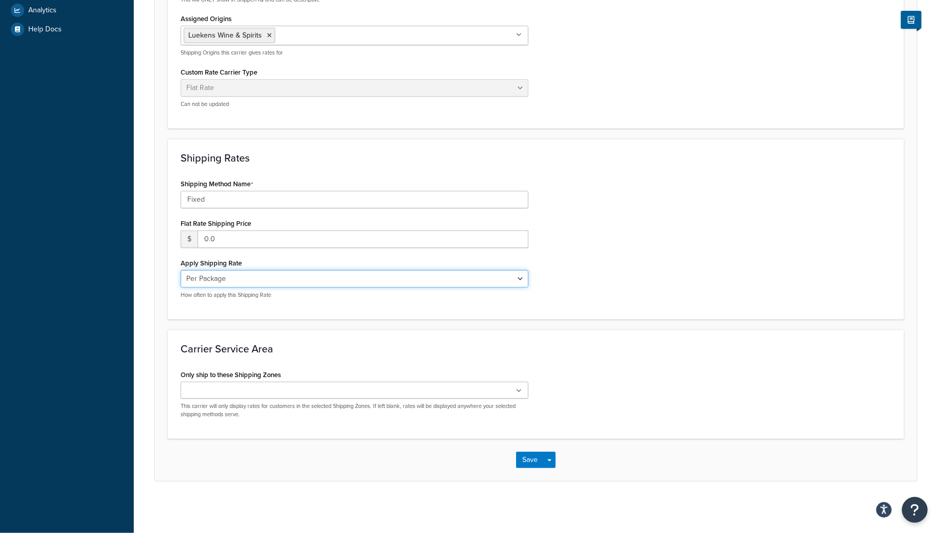
click at [181, 270] on select "Per Order Per Item Per Package" at bounding box center [355, 278] width 348 height 17
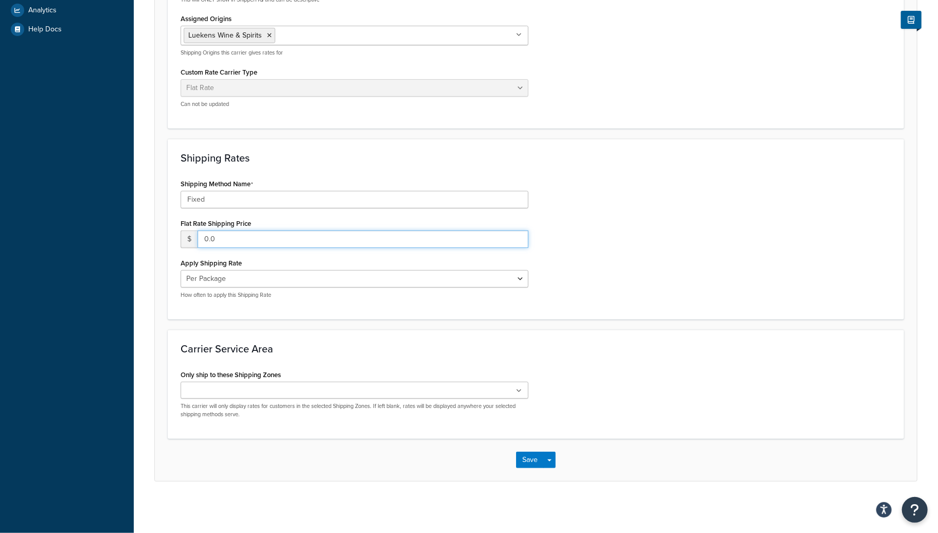
click at [235, 242] on input "0.0" at bounding box center [362, 238] width 331 height 17
drag, startPoint x: 243, startPoint y: 237, endPoint x: 179, endPoint y: 256, distance: 66.4
click at [179, 256] on div "Shipping Method Name Fixed Flat Rate Shipping Price $ 0.01700 Apply Shipping Ra…" at bounding box center [354, 241] width 363 height 130
type input "17.00"
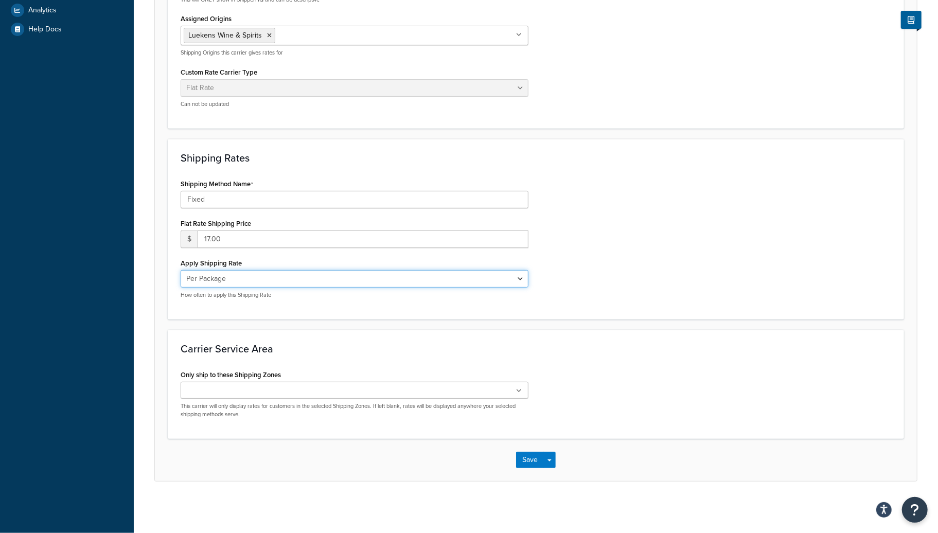
click at [227, 280] on select "Per Order Per Item Per Package" at bounding box center [355, 278] width 348 height 17
click at [181, 270] on select "Per Order Per Item Per Package" at bounding box center [355, 278] width 348 height 17
click at [230, 275] on select "Per Order Per Item Per Package" at bounding box center [355, 278] width 348 height 17
select select "package"
click at [181, 270] on select "Per Order Per Item Per Package" at bounding box center [355, 278] width 348 height 17
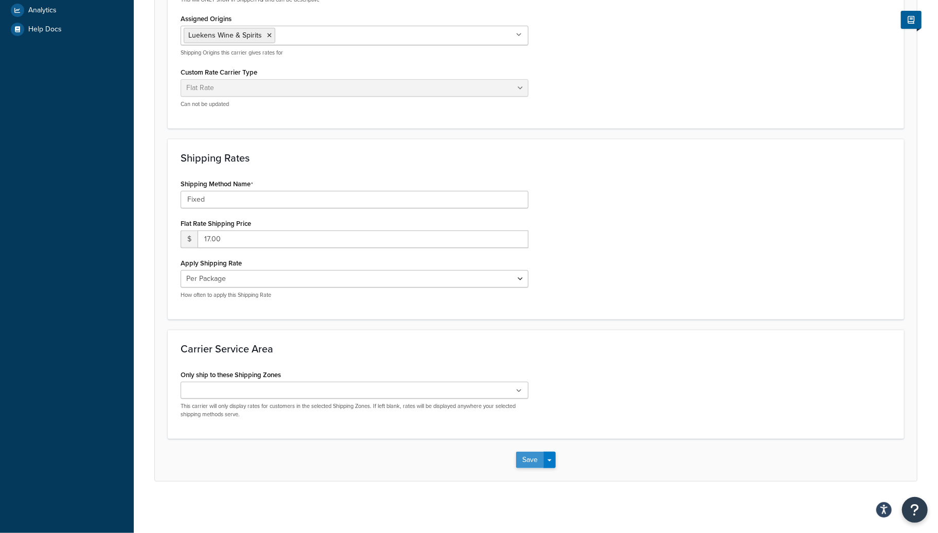
click at [528, 465] on button "Save" at bounding box center [530, 460] width 28 height 16
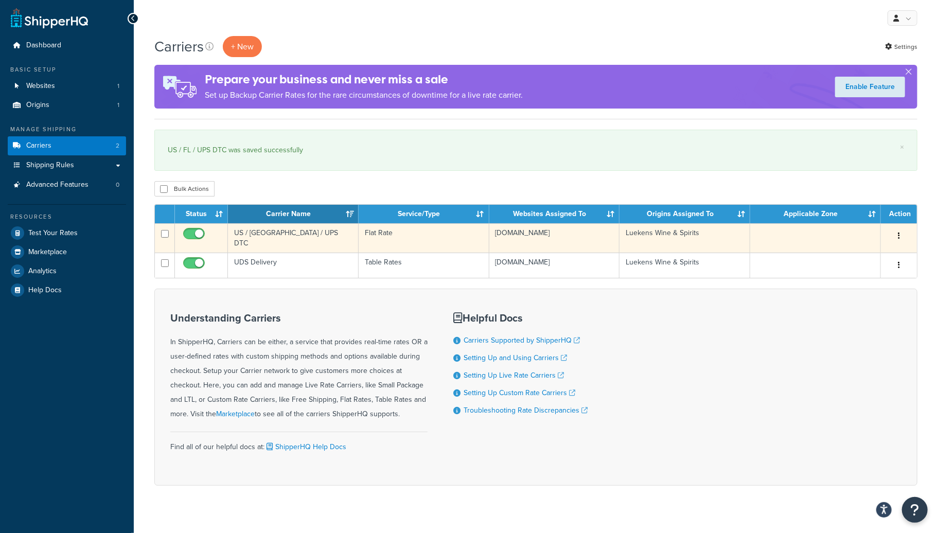
click at [278, 235] on td "US / [GEOGRAPHIC_DATA] / UPS DTC" at bounding box center [293, 237] width 131 height 29
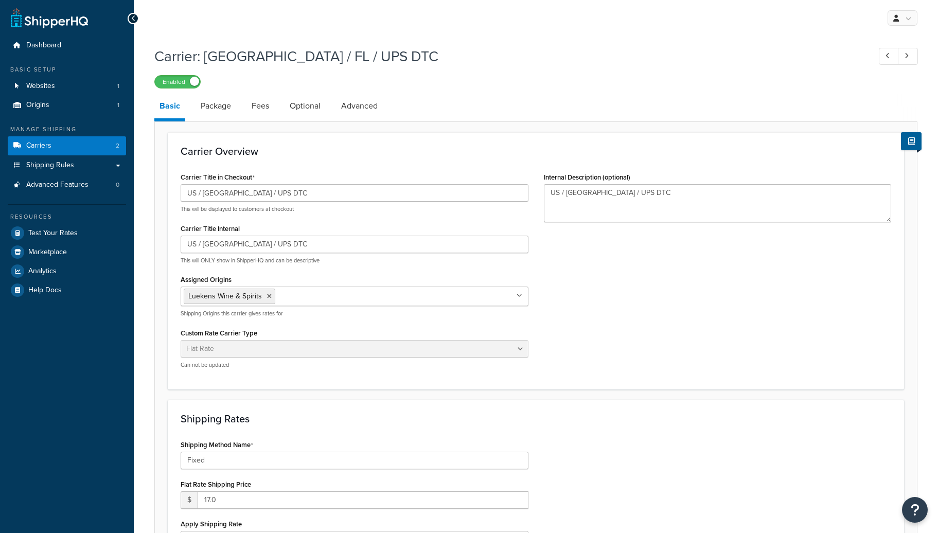
select select "flat"
select select "package"
click at [228, 109] on link "Package" at bounding box center [215, 106] width 41 height 25
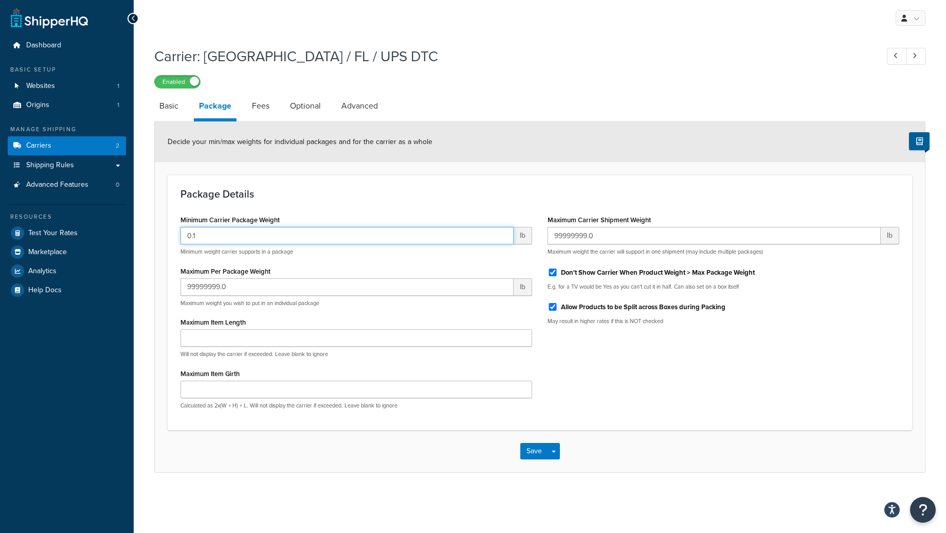
drag, startPoint x: 255, startPoint y: 237, endPoint x: 150, endPoint y: 230, distance: 105.2
click at [151, 236] on div "Carrier: US / FL / UPS DTC Enabled Basic Package Fees Optional Advanced Decide …" at bounding box center [540, 269] width 813 height 457
type input ".3"
drag, startPoint x: 240, startPoint y: 286, endPoint x: 100, endPoint y: 250, distance: 144.1
click at [83, 280] on div "Dashboard Basic Setup Websites 1 Origins 1 Manage Shipping Carriers 2 Shipping …" at bounding box center [473, 266] width 946 height 533
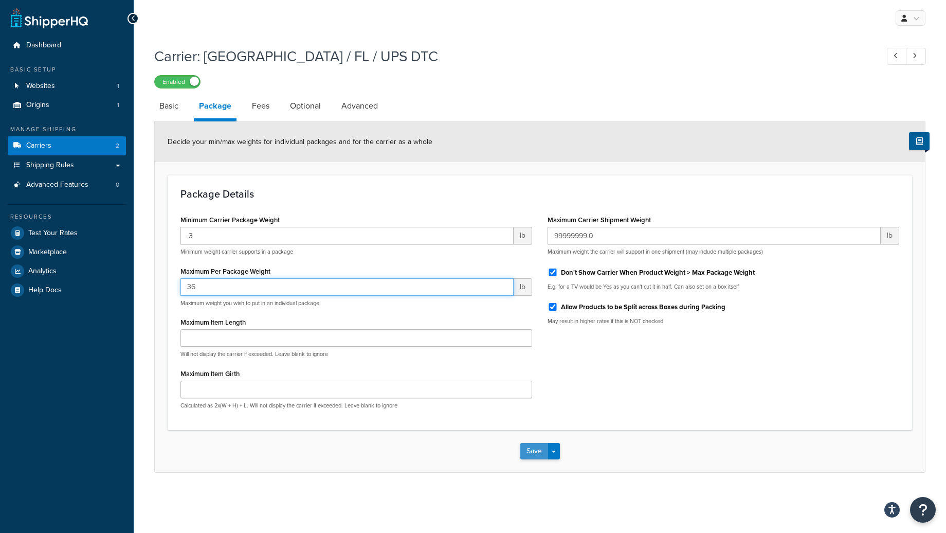
type input "36"
click at [531, 451] on button "Save" at bounding box center [534, 451] width 28 height 16
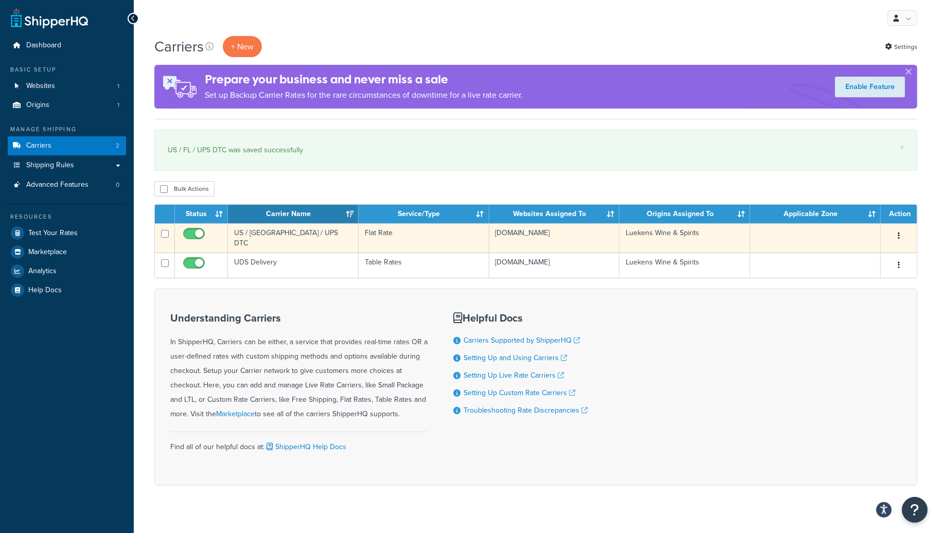
click at [262, 240] on td "US / [GEOGRAPHIC_DATA] / UPS DTC" at bounding box center [293, 237] width 131 height 29
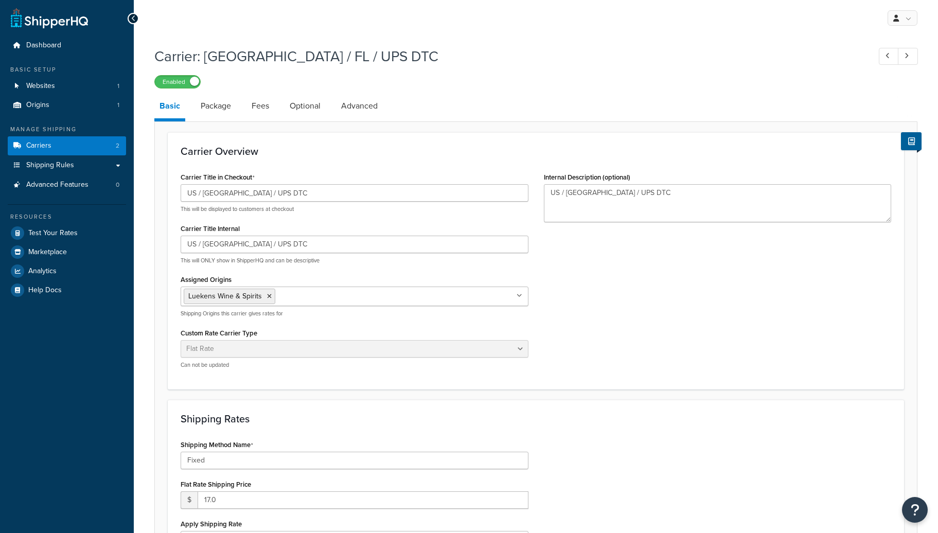
select select "flat"
select select "package"
click at [260, 106] on link "Fees" at bounding box center [260, 106] width 28 height 25
select select "AFTER"
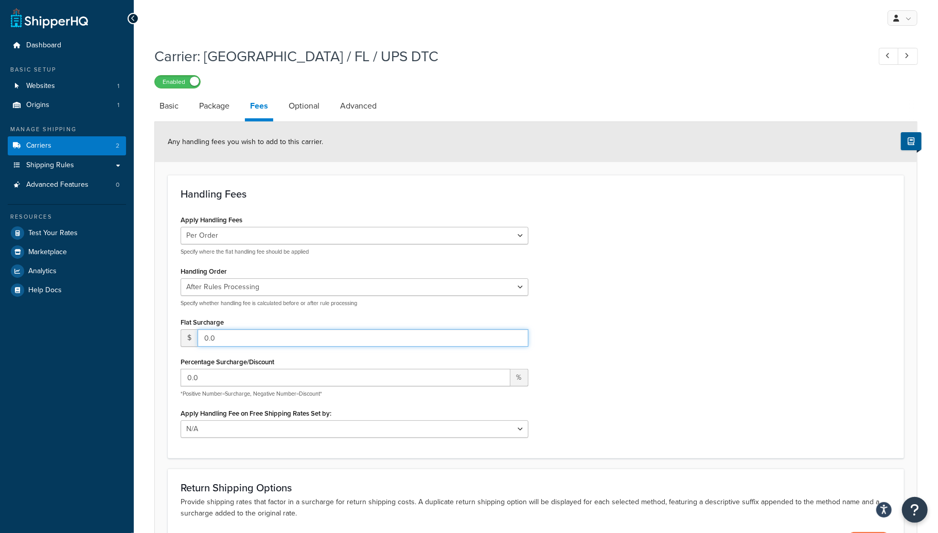
drag, startPoint x: 238, startPoint y: 337, endPoint x: 194, endPoint y: 336, distance: 43.7
click at [189, 338] on div "$ 0.0" at bounding box center [355, 337] width 348 height 17
type input "17.00"
click at [211, 111] on link "Package" at bounding box center [214, 106] width 41 height 25
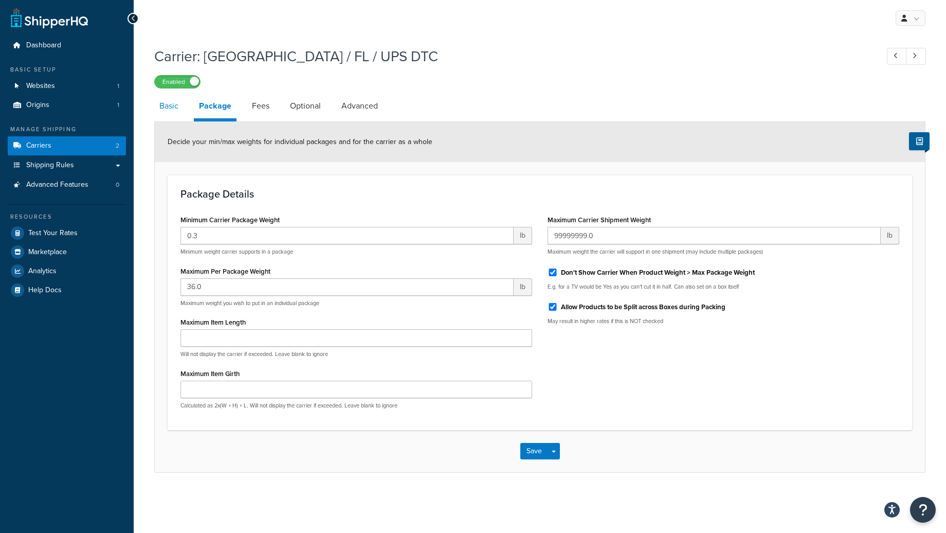
click at [176, 110] on link "Basic" at bounding box center [168, 106] width 29 height 25
select select "flat"
select select "package"
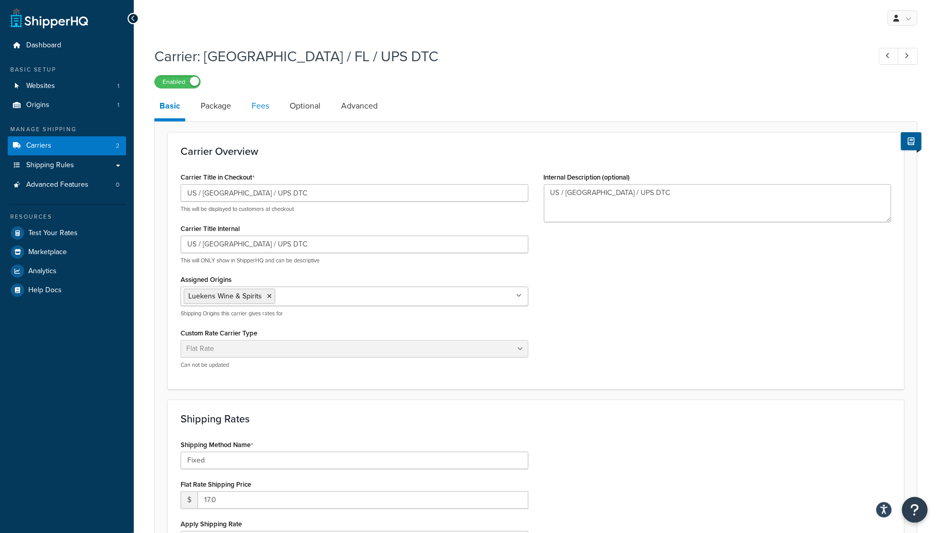
click at [261, 106] on link "Fees" at bounding box center [260, 106] width 28 height 25
select select "AFTER"
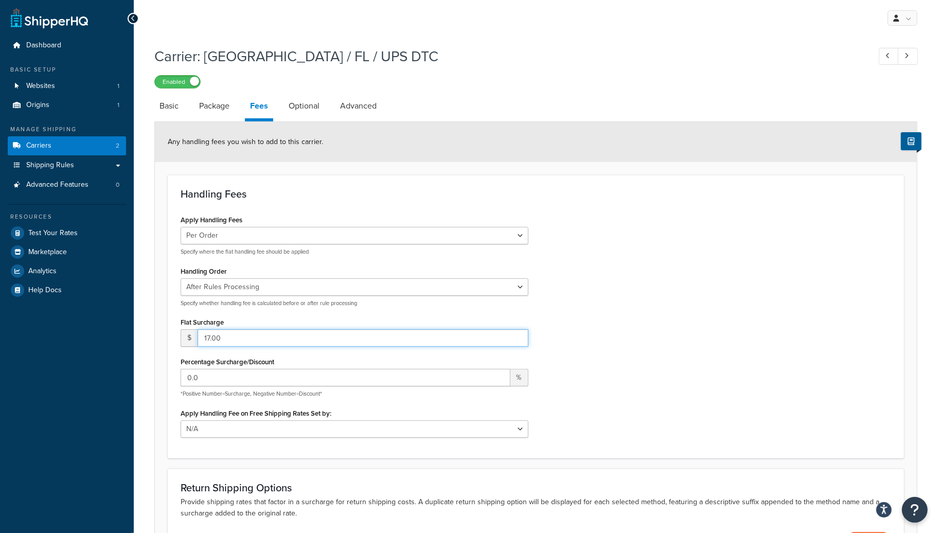
drag, startPoint x: 233, startPoint y: 343, endPoint x: 178, endPoint y: 340, distance: 55.1
click at [178, 340] on div "Apply Handling Fees Per Order Per Item Per Package Specify where the flat handl…" at bounding box center [354, 328] width 363 height 232
type input "0.00"
click at [299, 109] on link "Optional" at bounding box center [303, 106] width 41 height 25
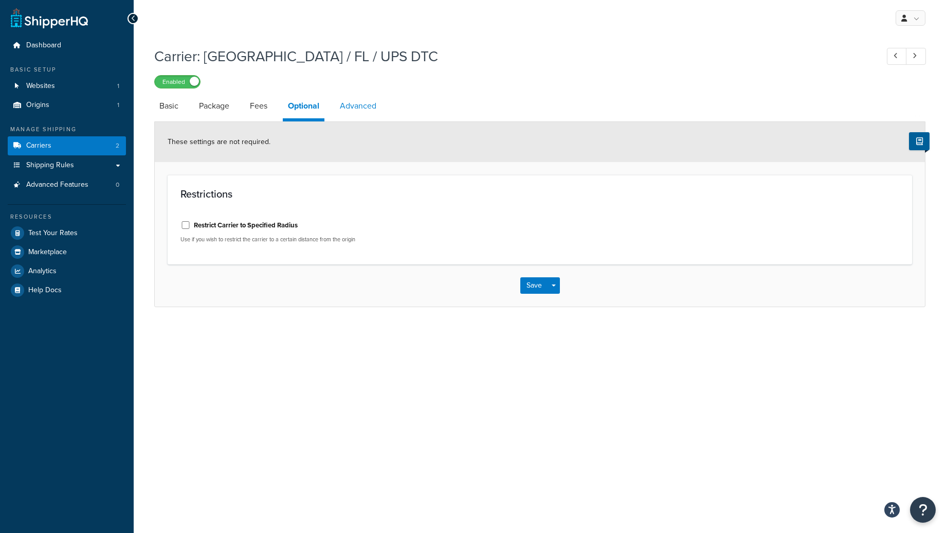
click at [352, 109] on link "Advanced" at bounding box center [358, 106] width 47 height 25
select select "false"
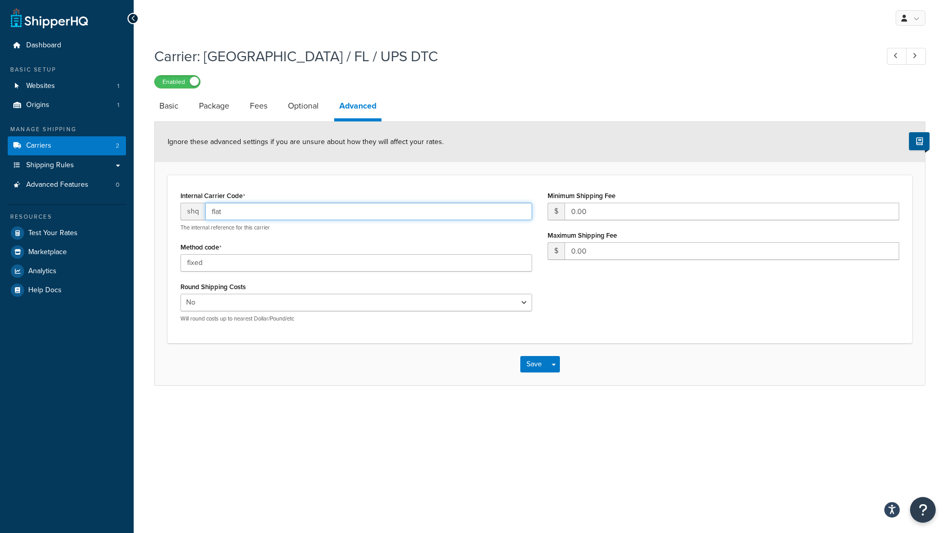
click at [231, 218] on input "flat" at bounding box center [368, 211] width 327 height 17
drag, startPoint x: 238, startPoint y: 214, endPoint x: 211, endPoint y: 218, distance: 27.0
click at [211, 218] on input "flat" at bounding box center [368, 211] width 327 height 17
type input "UPS DTC FL"
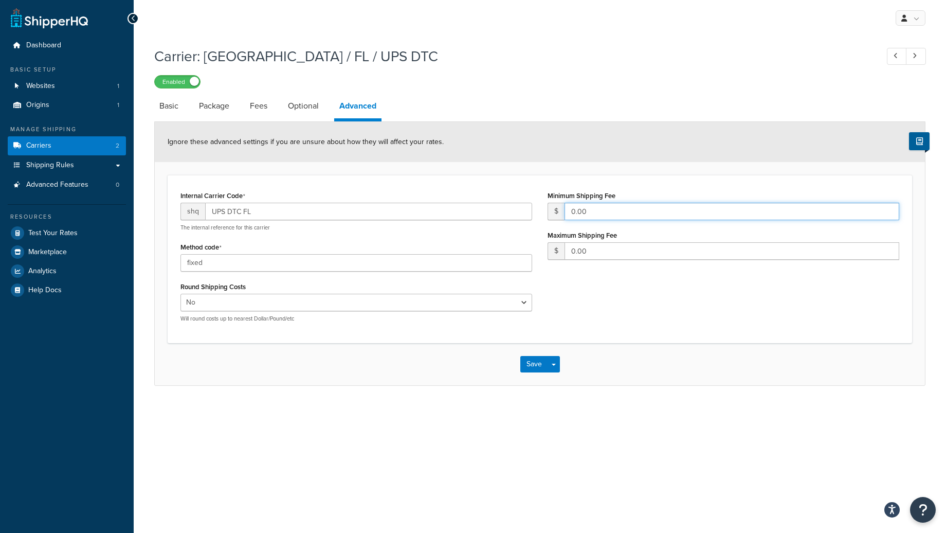
click at [627, 216] on input "0.00" at bounding box center [732, 211] width 335 height 17
drag, startPoint x: 579, startPoint y: 222, endPoint x: 555, endPoint y: 225, distance: 23.9
click at [555, 225] on div "Minimum Shipping Fee $ 0.00 Maximum Shipping Fee $ 0.00" at bounding box center [723, 227] width 367 height 79
type input "17.00"
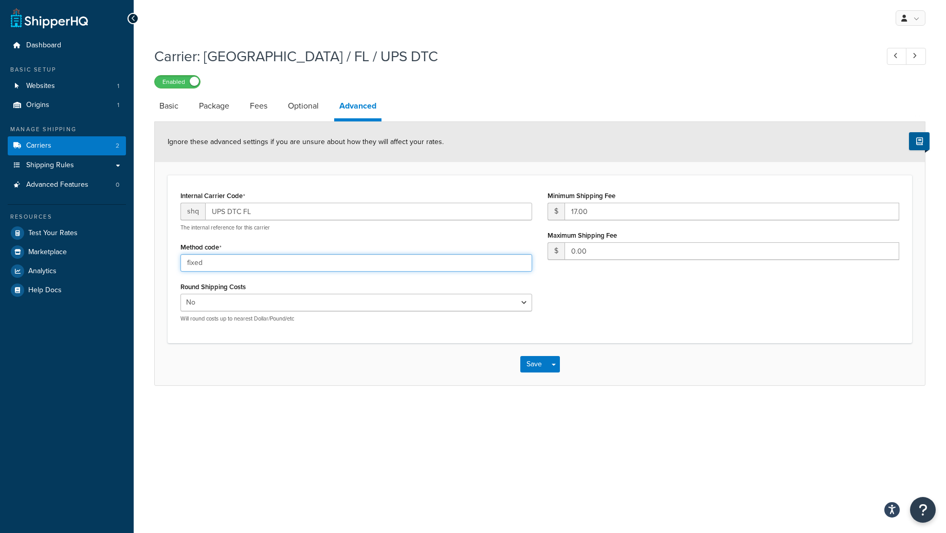
click at [237, 264] on input "fixed" at bounding box center [357, 262] width 352 height 17
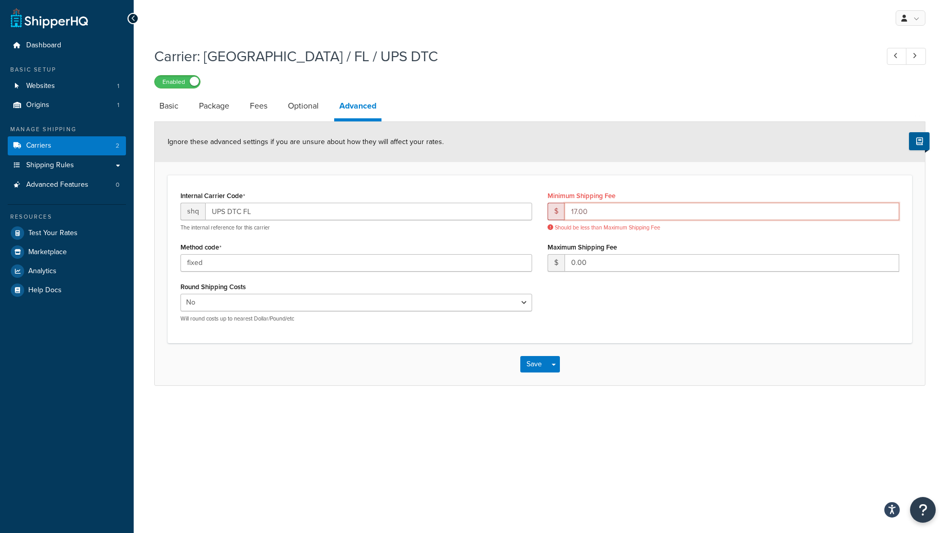
click at [611, 206] on input "17.00" at bounding box center [732, 211] width 335 height 17
click at [607, 258] on input "0.00" at bounding box center [732, 262] width 335 height 17
drag, startPoint x: 610, startPoint y: 260, endPoint x: 570, endPoint y: 270, distance: 41.3
click at [570, 270] on input "0.001" at bounding box center [732, 262] width 335 height 17
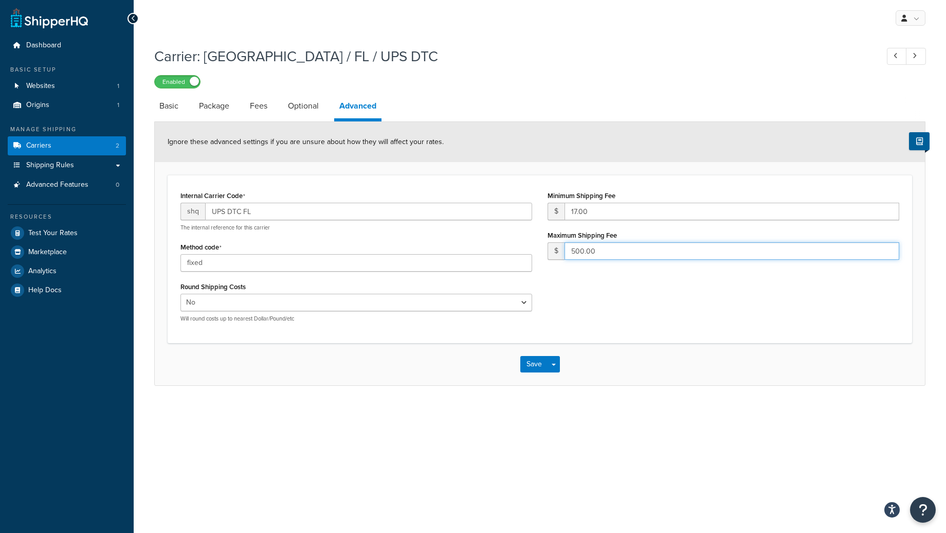
drag, startPoint x: 610, startPoint y: 252, endPoint x: 563, endPoint y: 253, distance: 47.8
click at [554, 257] on div "$ 500.00" at bounding box center [724, 250] width 352 height 17
type input "9999999.00"
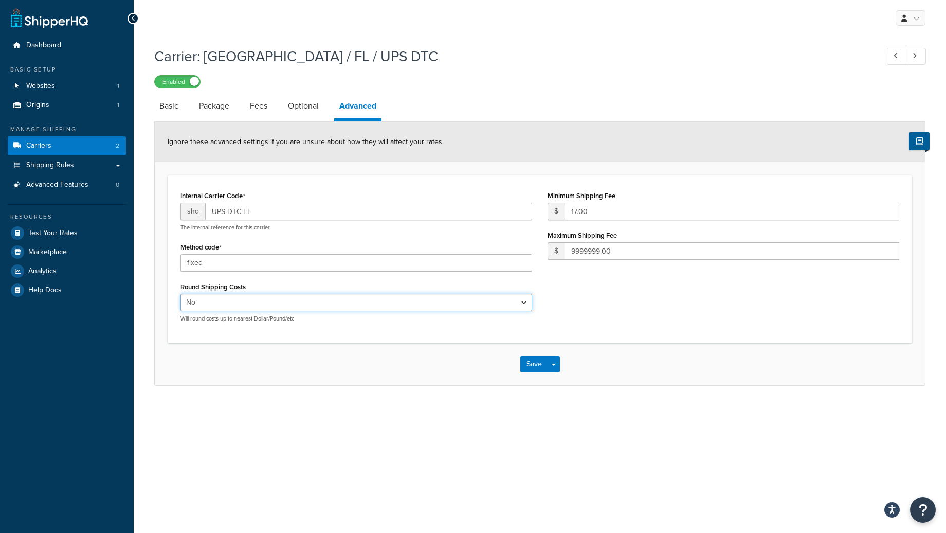
click at [230, 309] on select "Yes No" at bounding box center [357, 302] width 352 height 17
click at [230, 302] on select "Yes No" at bounding box center [357, 302] width 352 height 17
click at [222, 254] on div "Method code fixed" at bounding box center [357, 256] width 352 height 32
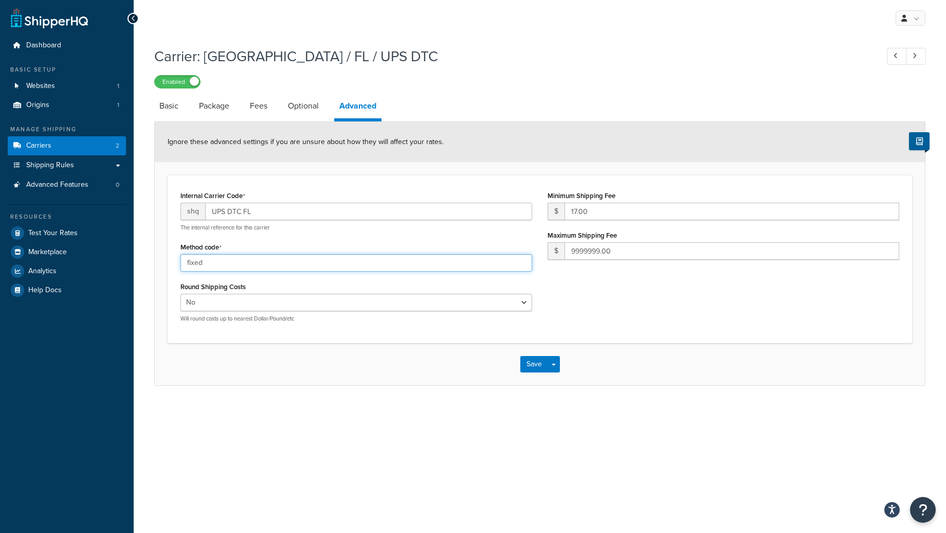
click at [220, 265] on input "fixed" at bounding box center [357, 262] width 352 height 17
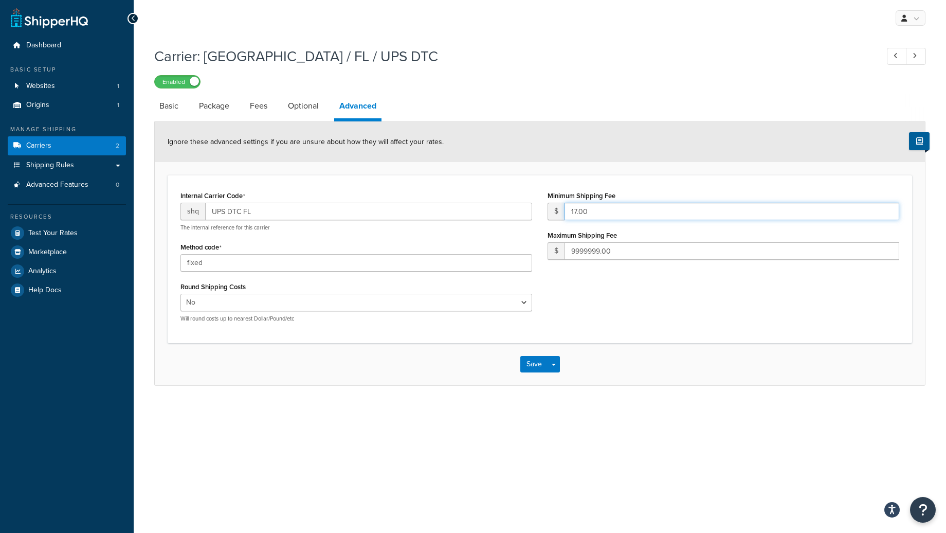
drag, startPoint x: 592, startPoint y: 215, endPoint x: 561, endPoint y: 215, distance: 31.4
click at [569, 215] on input "17.00" at bounding box center [732, 211] width 335 height 17
type input "16.00"
click at [304, 115] on link "Optional" at bounding box center [303, 106] width 41 height 25
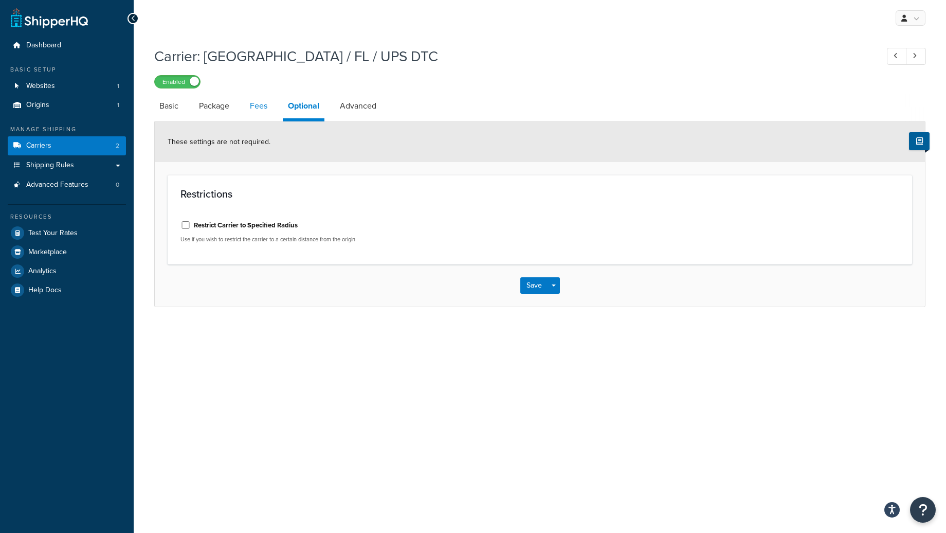
click at [261, 113] on link "Fees" at bounding box center [259, 106] width 28 height 25
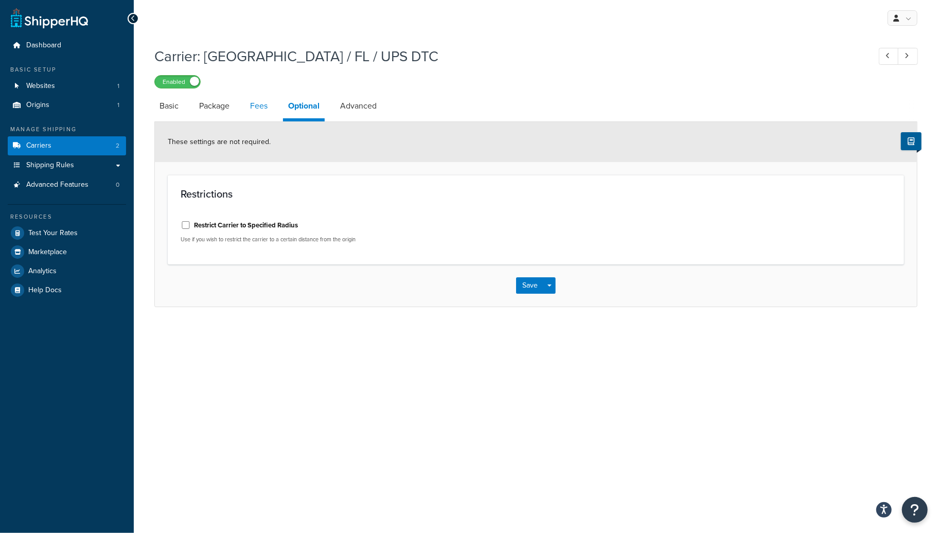
select select "AFTER"
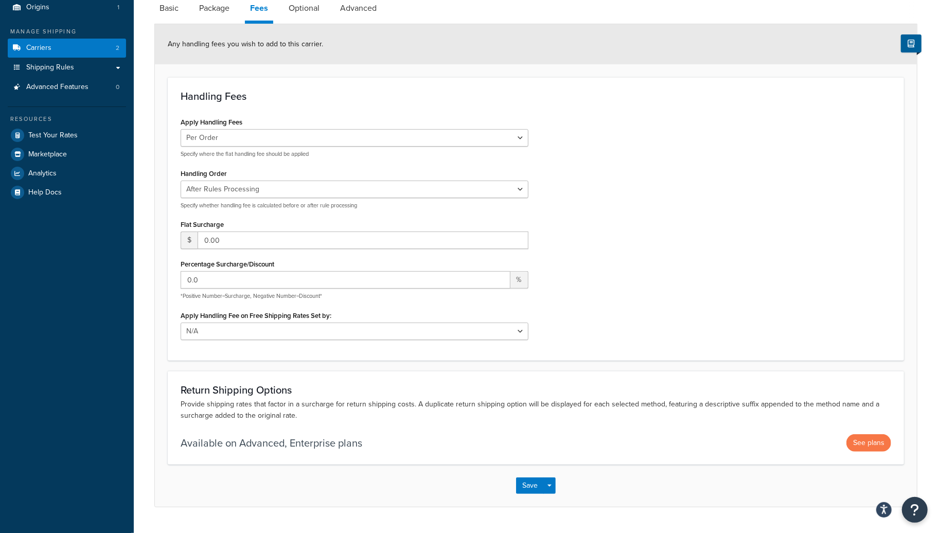
scroll to position [123, 0]
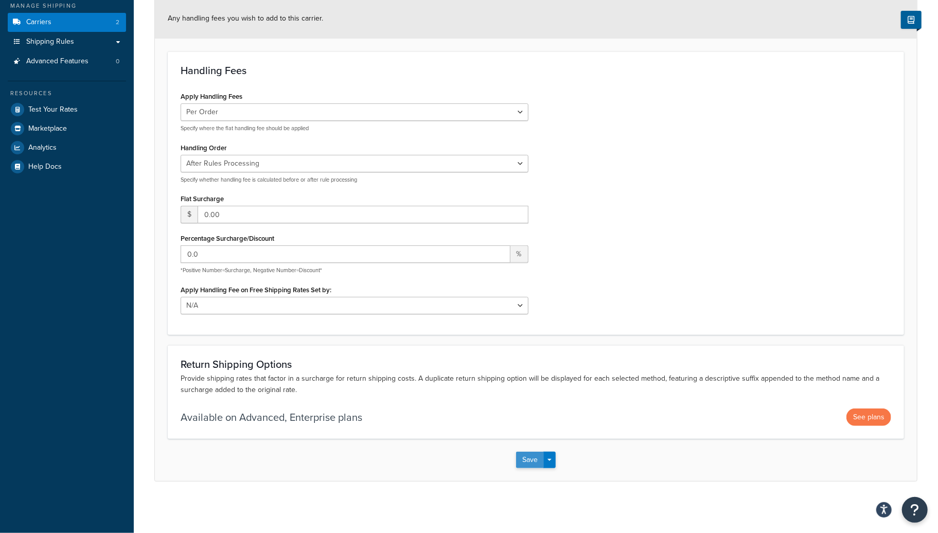
click at [528, 460] on button "Save" at bounding box center [530, 460] width 28 height 16
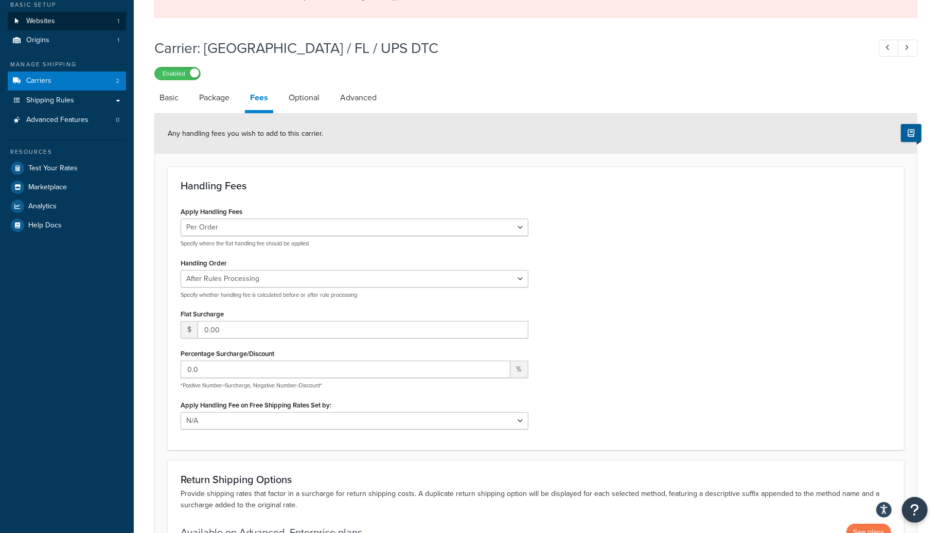
scroll to position [0, 0]
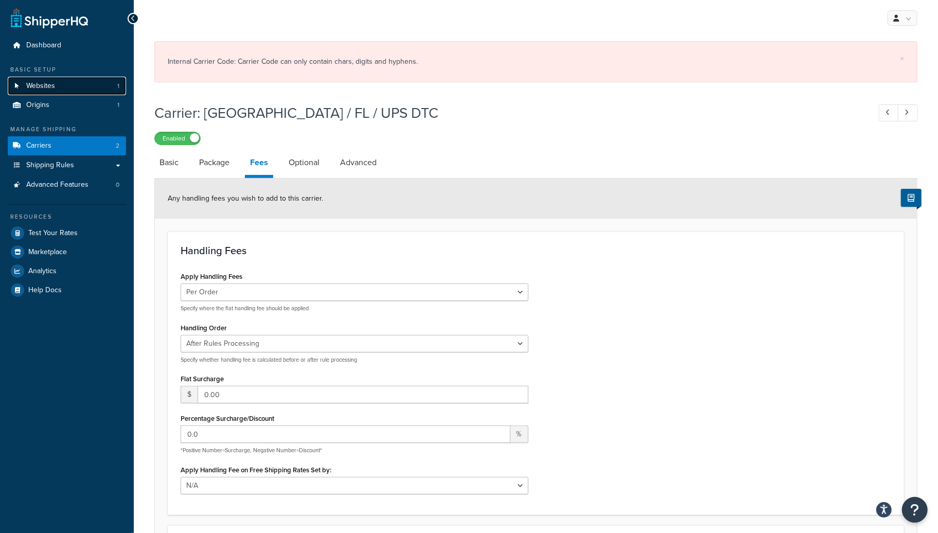
click at [51, 88] on span "Websites" at bounding box center [40, 86] width 29 height 9
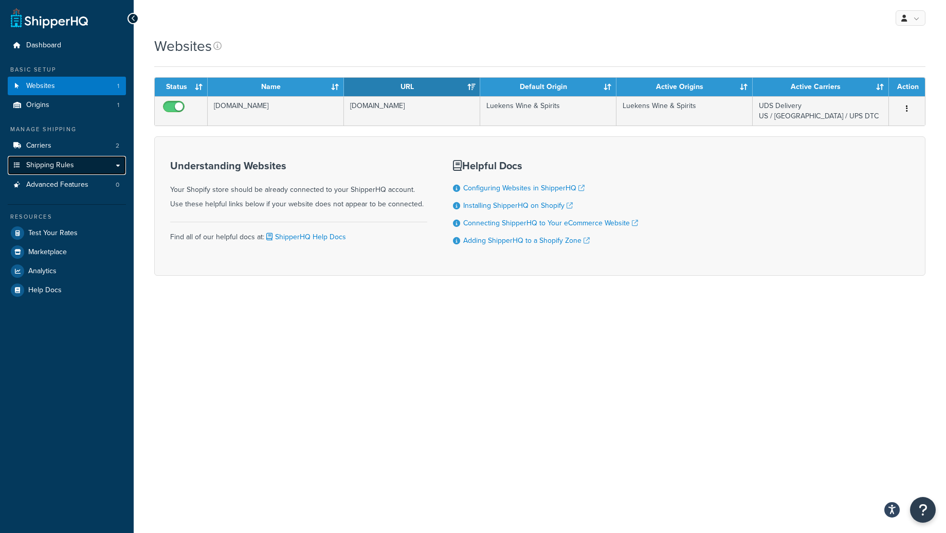
click at [52, 161] on span "Shipping Rules" at bounding box center [50, 165] width 48 height 9
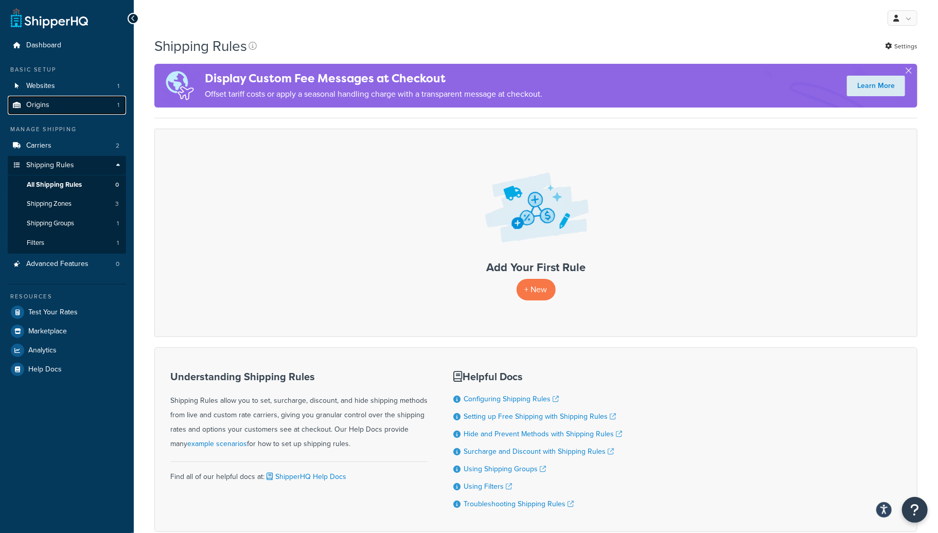
click at [50, 103] on link "Origins 1" at bounding box center [67, 105] width 118 height 19
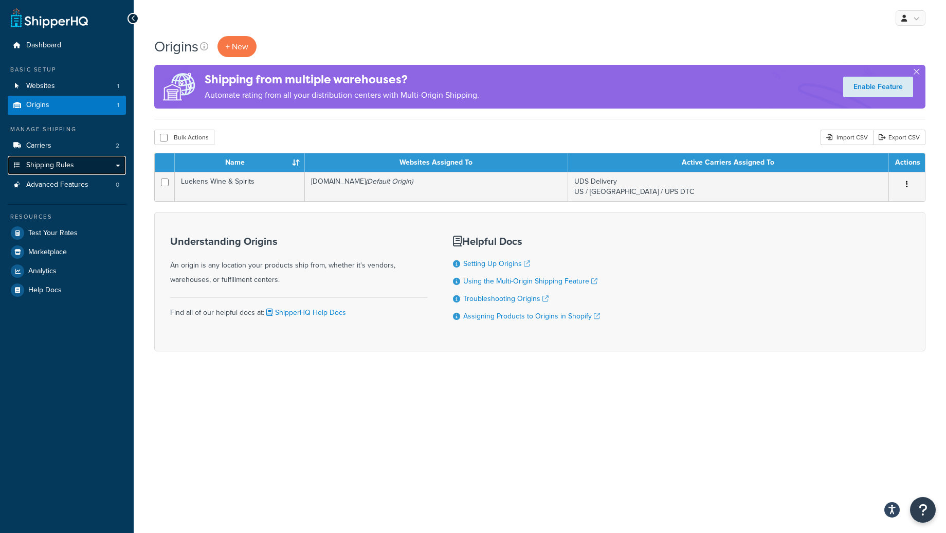
click at [73, 165] on link "Shipping Rules" at bounding box center [67, 165] width 118 height 19
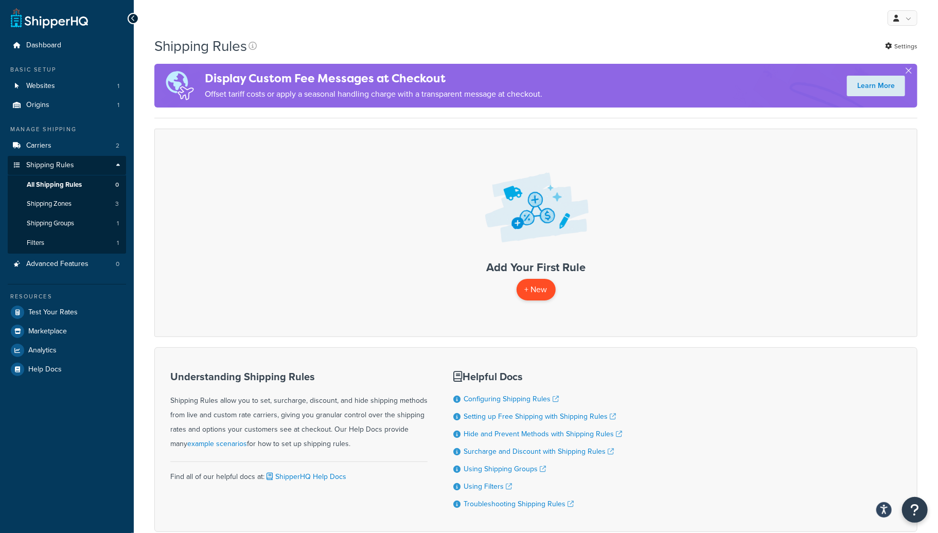
click at [537, 292] on p "+ New" at bounding box center [535, 289] width 39 height 21
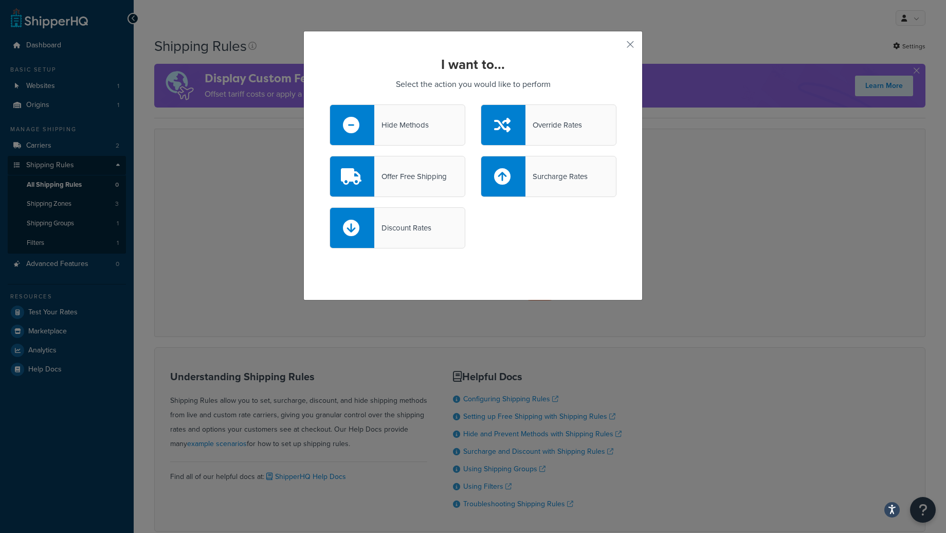
click at [536, 129] on div "Override Rates" at bounding box center [554, 125] width 57 height 14
click at [0, 0] on input "Override Rates" at bounding box center [0, 0] width 0 height 0
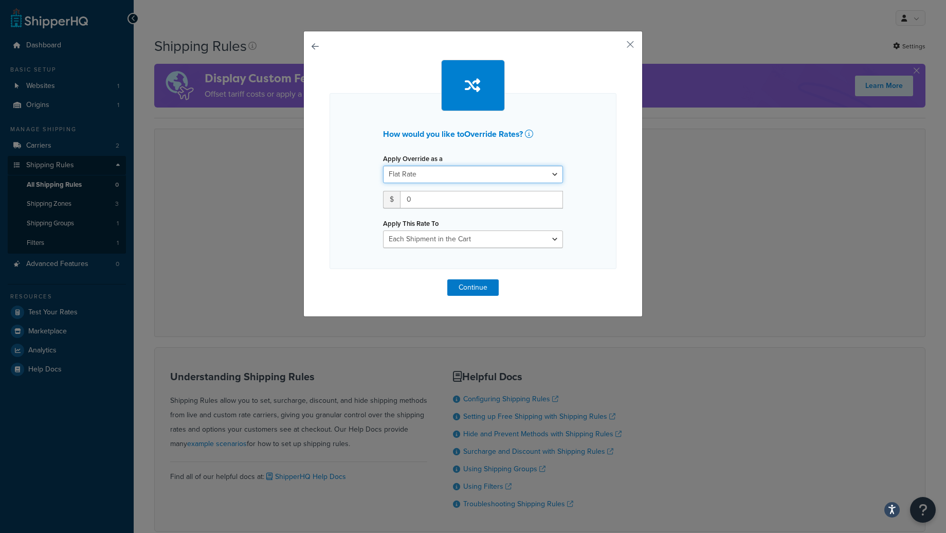
click at [510, 173] on select "Flat Rate Percentage Flat Rate & Percentage" at bounding box center [473, 174] width 180 height 17
click at [617, 48] on button "button" at bounding box center [615, 48] width 3 height 3
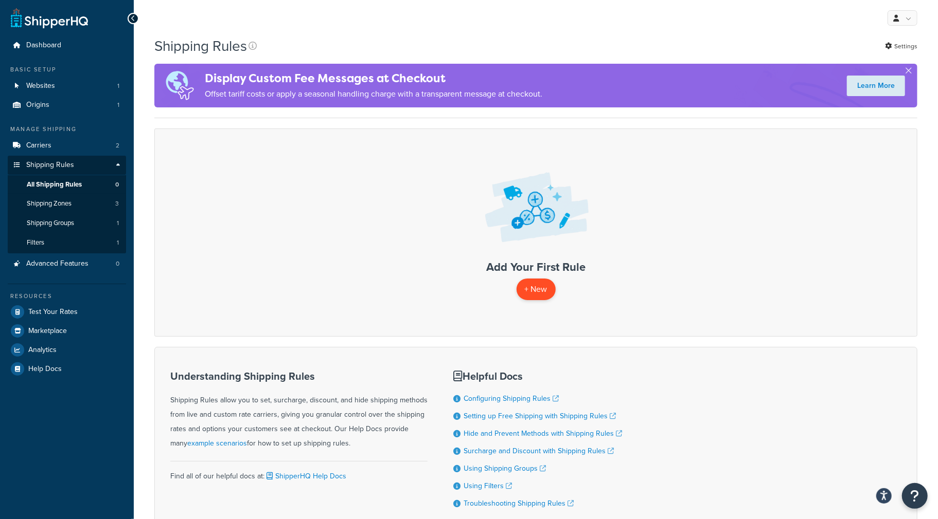
click at [530, 299] on p "+ New" at bounding box center [535, 289] width 39 height 21
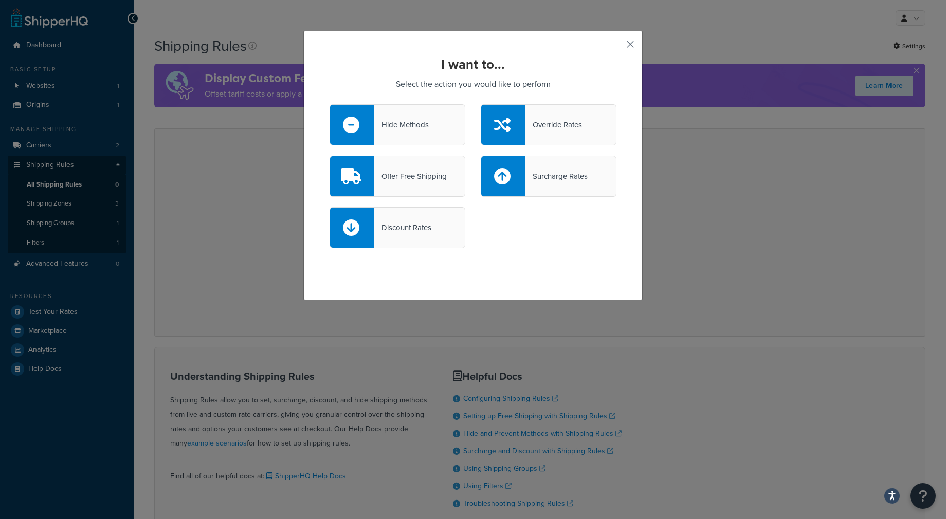
click at [617, 47] on button "button" at bounding box center [615, 48] width 3 height 3
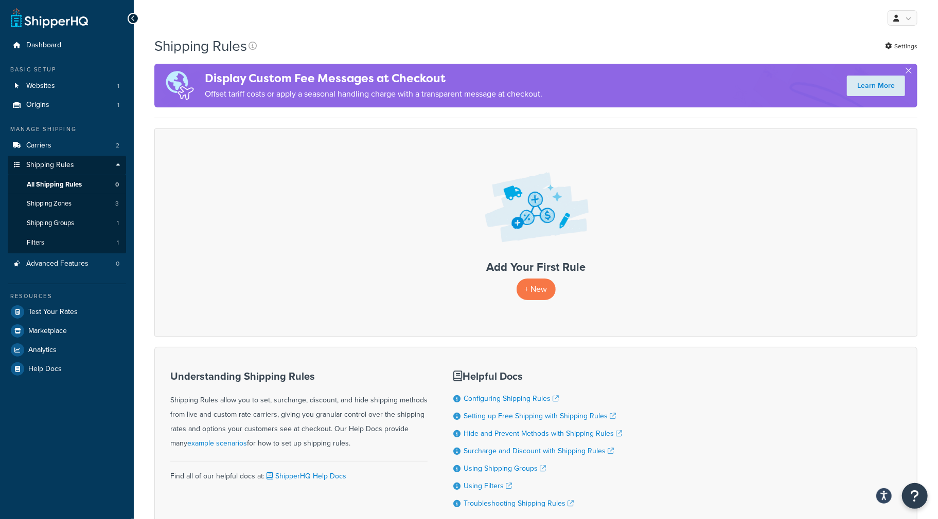
click at [724, 260] on div "Add Your First Rule + New" at bounding box center [535, 233] width 763 height 208
